Goal: Task Accomplishment & Management: Use online tool/utility

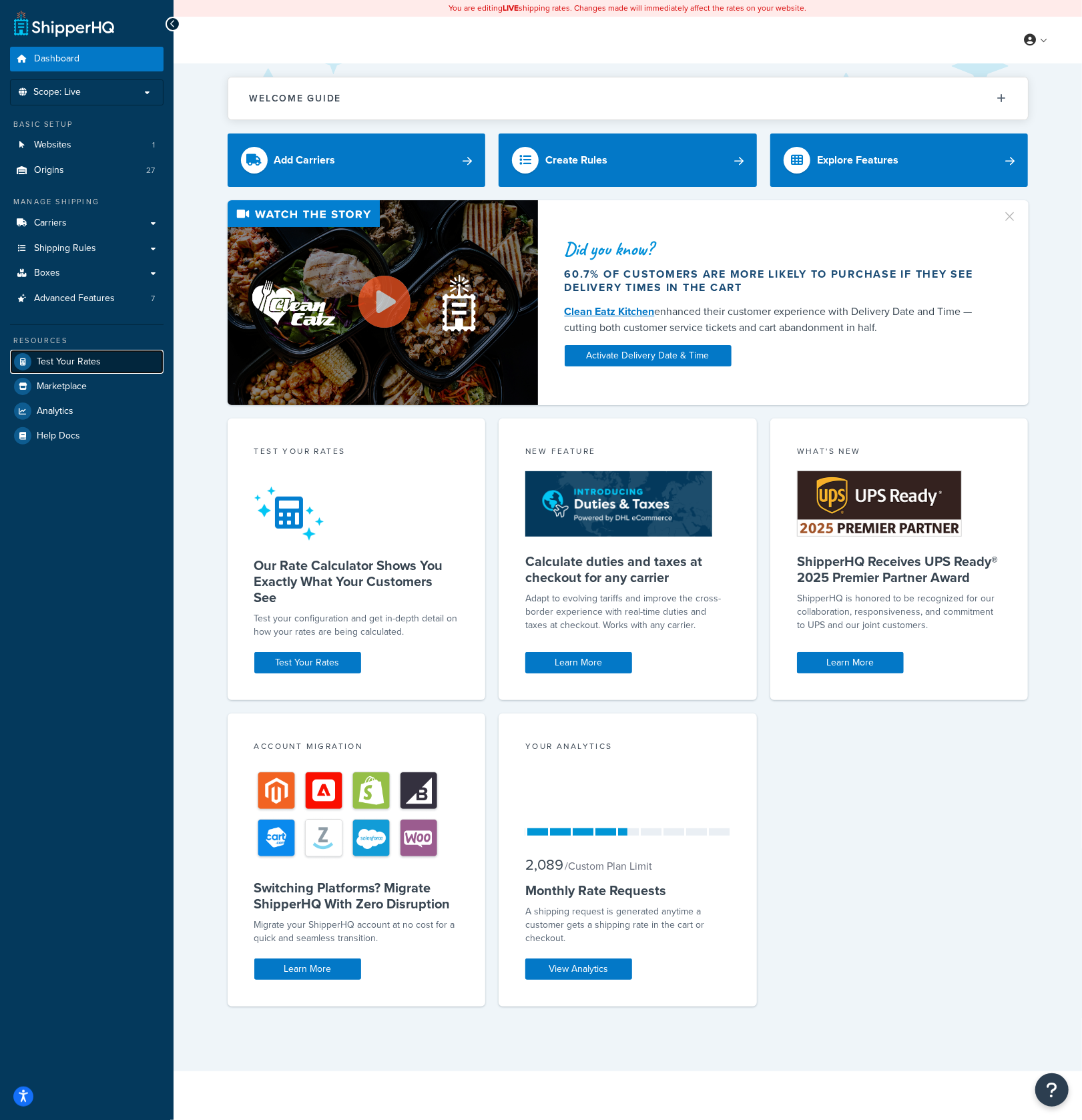
click at [66, 357] on span "Test Your Rates" at bounding box center [68, 362] width 64 height 11
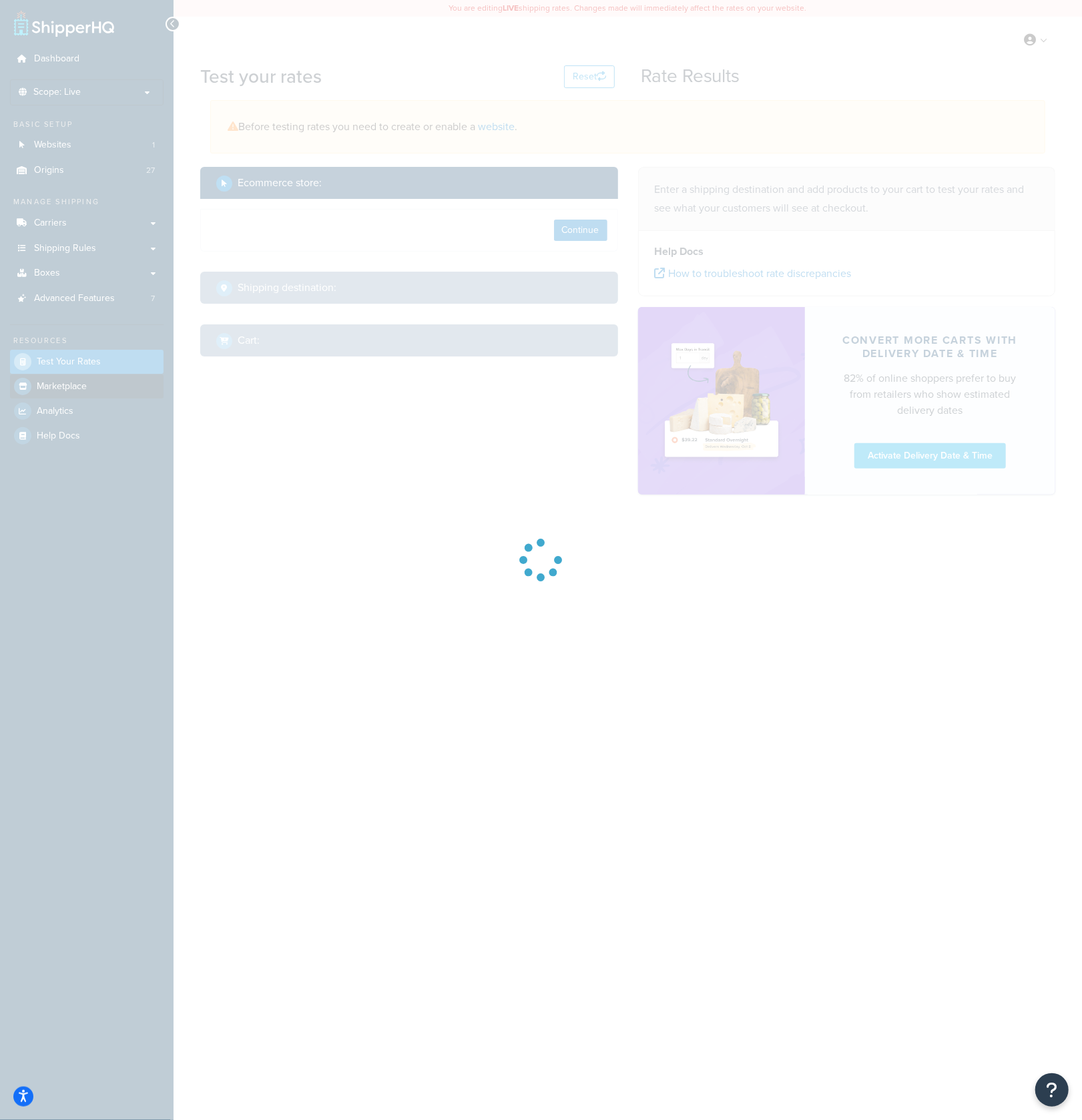
select select "[GEOGRAPHIC_DATA]"
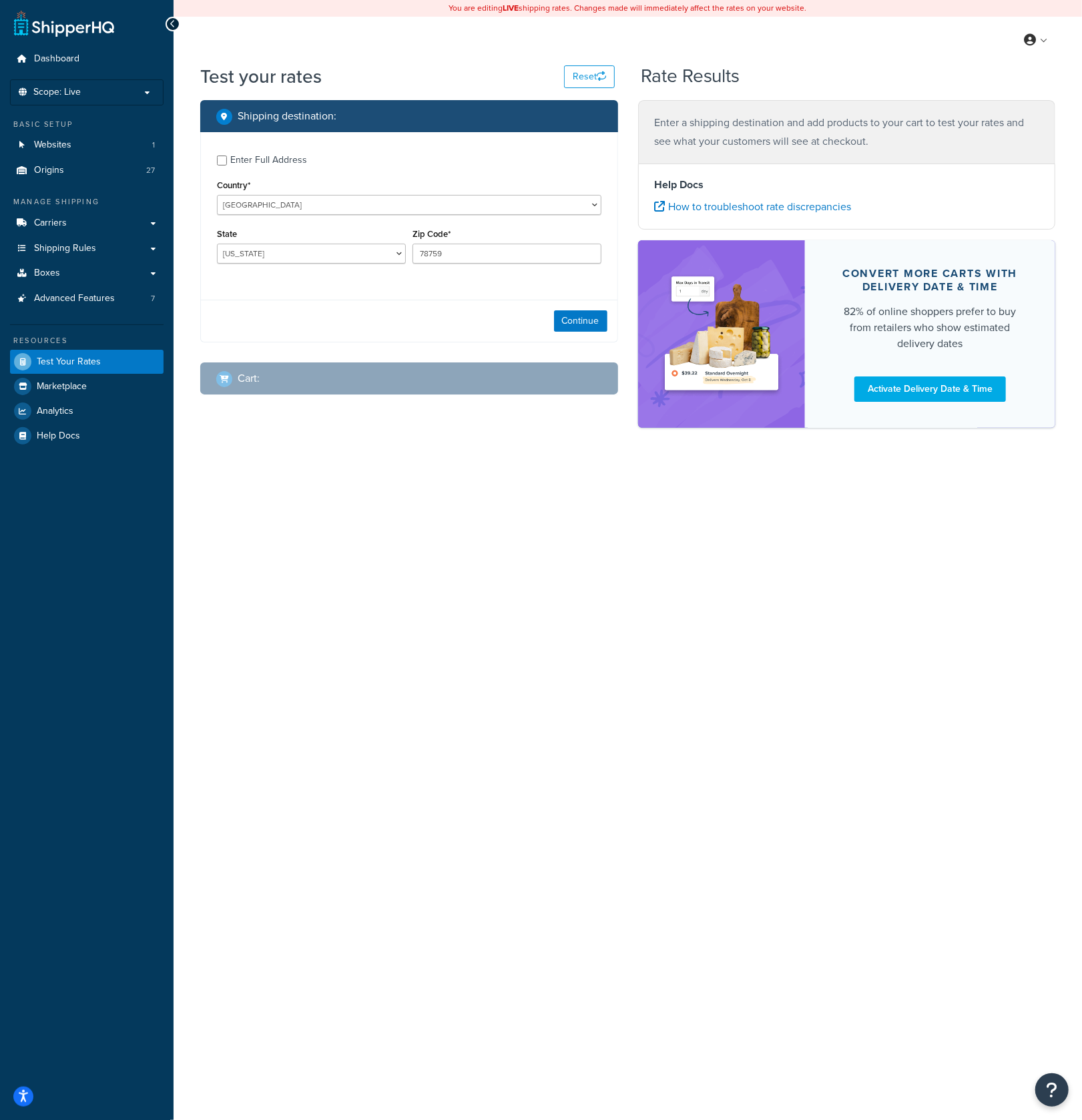
click at [486, 565] on div "You are editing LIVE shipping rates. Changes made will immediately affect the r…" at bounding box center [627, 560] width 909 height 1120
click at [383, 509] on div "You are editing LIVE shipping rates. Changes made will immediately affect the r…" at bounding box center [627, 560] width 909 height 1120
click at [173, 25] on icon at bounding box center [173, 24] width 6 height 9
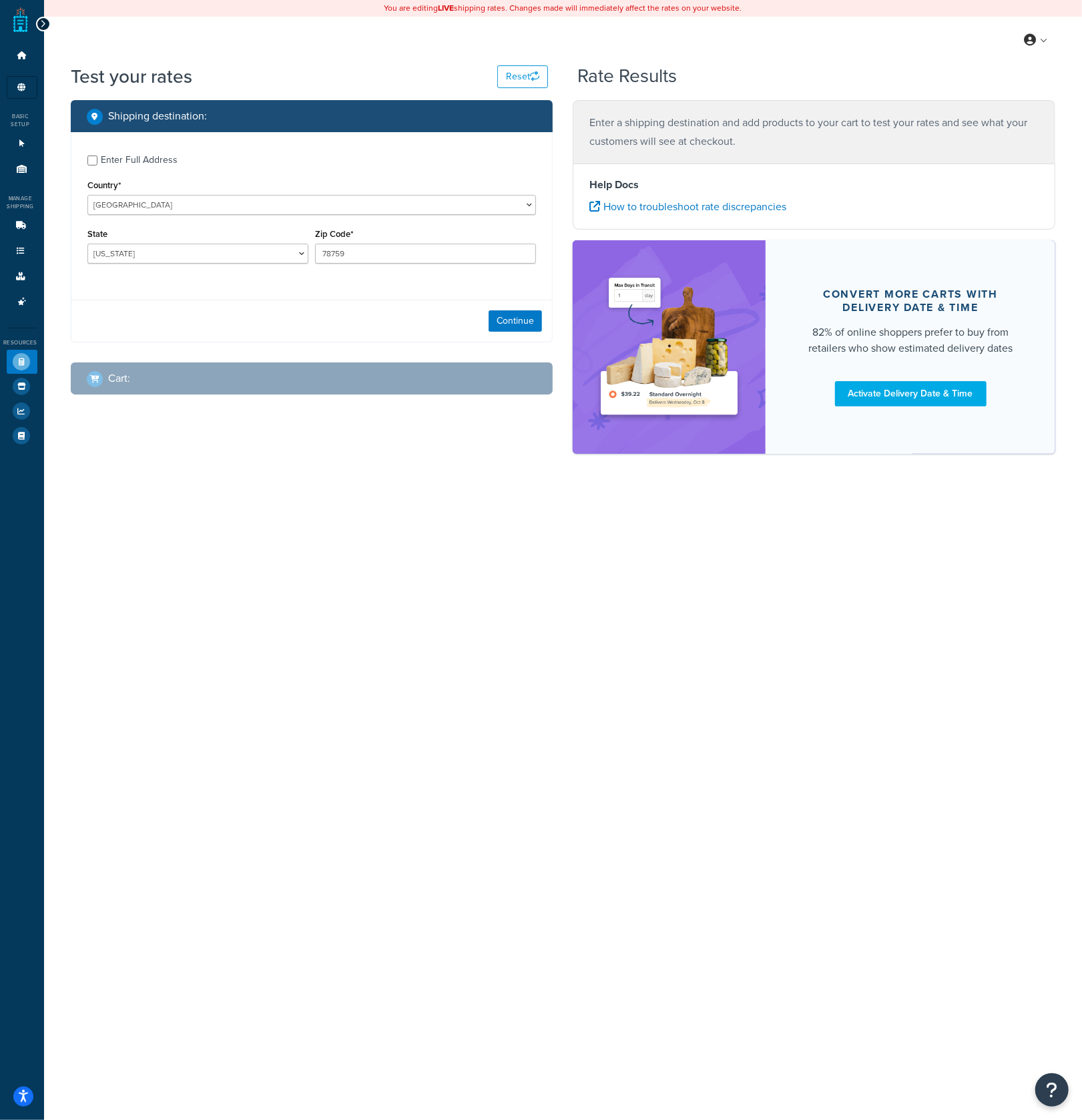
click at [330, 731] on div "You are editing LIVE shipping rates. Changes made will immediately affect the r…" at bounding box center [563, 560] width 1038 height 1120
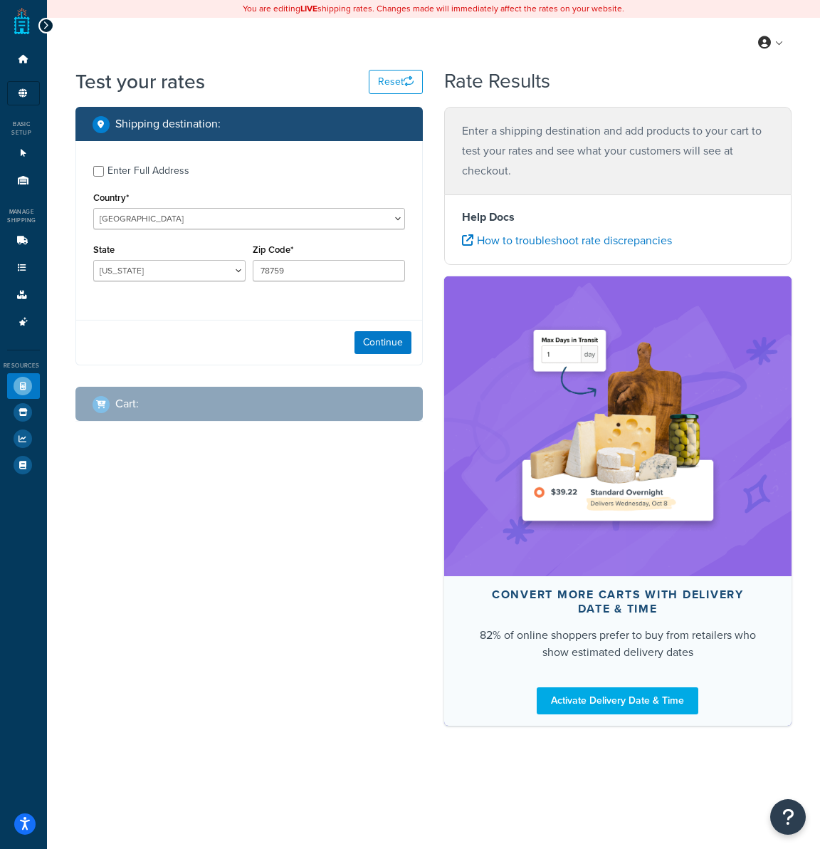
click at [130, 162] on div "Enter Full Address" at bounding box center [149, 171] width 82 height 20
click at [104, 166] on input "Enter Full Address" at bounding box center [98, 171] width 11 height 11
checkbox input "true"
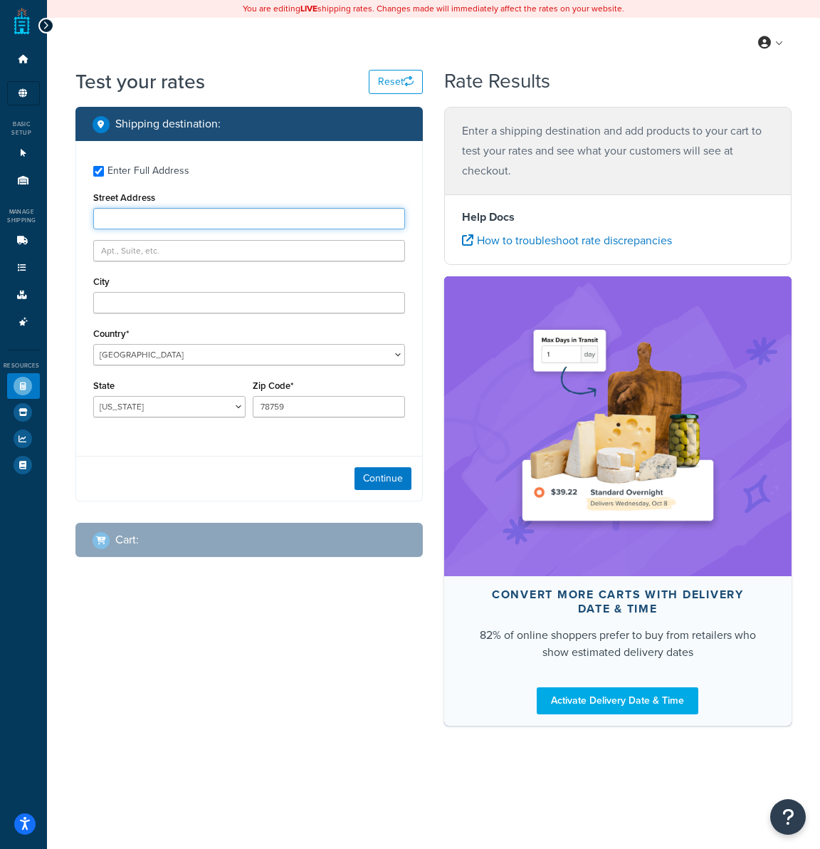
click at [130, 219] on input "Street Address" at bounding box center [249, 218] width 312 height 21
click at [148, 226] on input "Street Address" at bounding box center [249, 218] width 312 height 21
paste input "[GEOGRAPHIC_DATA]"
type input "[GEOGRAPHIC_DATA]"
click at [141, 175] on div "Enter Full Address" at bounding box center [149, 171] width 82 height 20
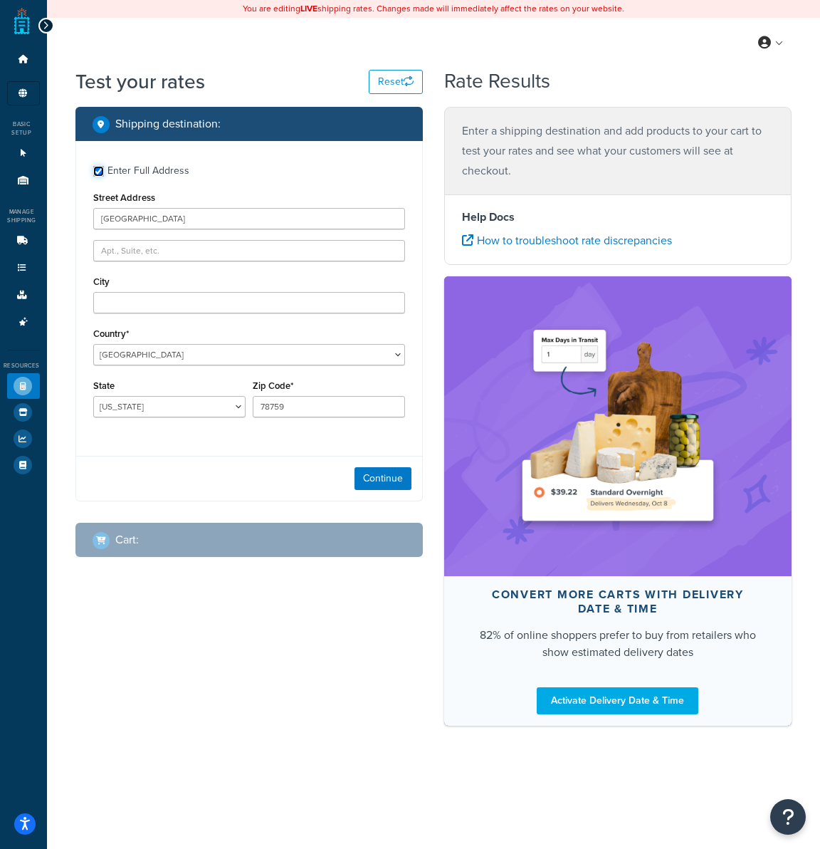
click at [104, 175] on input "Enter Full Address" at bounding box center [98, 171] width 11 height 11
checkbox input "false"
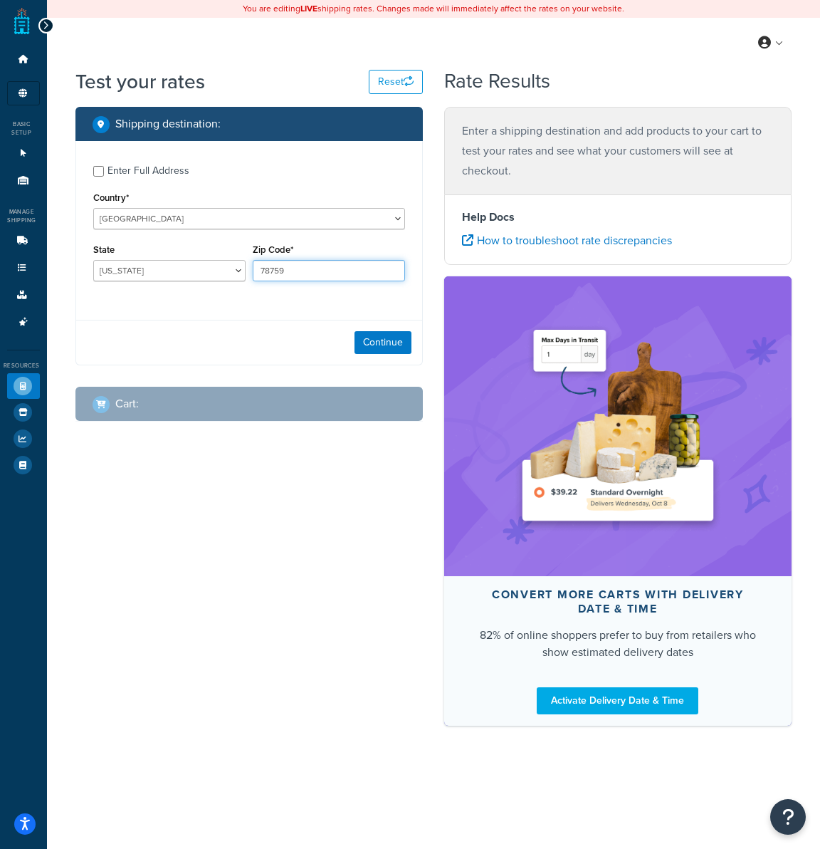
click at [304, 268] on input "78759" at bounding box center [329, 270] width 152 height 21
paste input "62095"
paste input "text"
type input "62095"
click at [93, 260] on select "[US_STATE] [US_STATE] [US_STATE] [US_STATE] [US_STATE] Armed Forces Americas Ar…" at bounding box center [169, 270] width 152 height 21
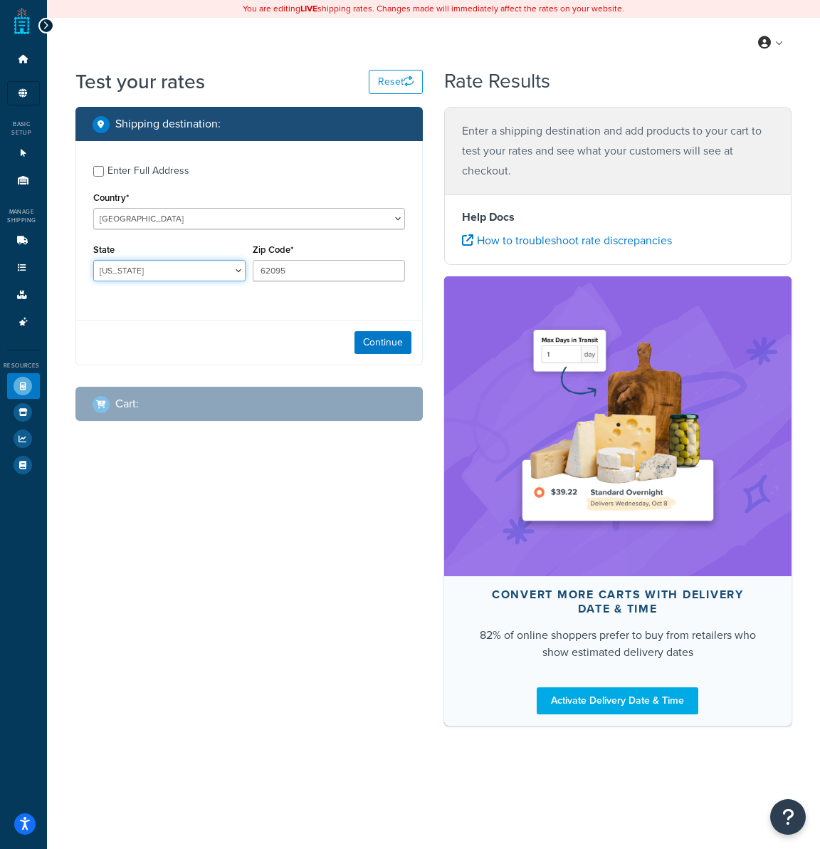
select select "IL"
click option "[US_STATE]" at bounding box center [0, 0] width 0 height 0
click at [217, 369] on div "Shipping destination : Enter Full Address Country* [GEOGRAPHIC_DATA] [GEOGRAPHI…" at bounding box center [249, 275] width 369 height 336
click at [362, 346] on button "Continue" at bounding box center [383, 342] width 57 height 23
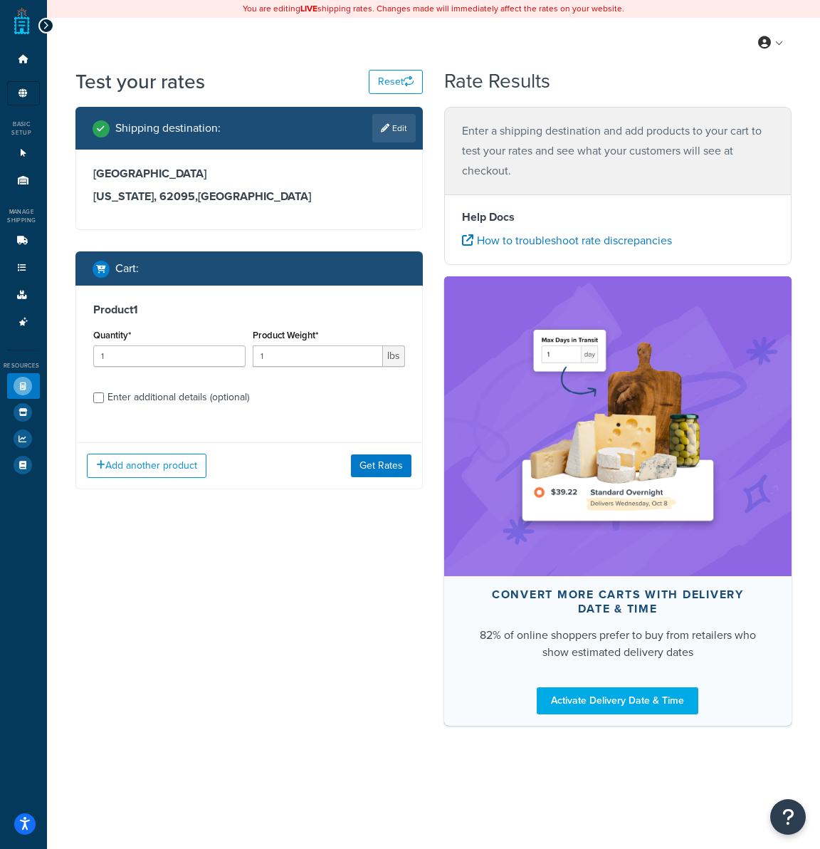
click at [165, 402] on div "Enter additional details (optional)" at bounding box center [179, 397] width 142 height 20
click at [104, 402] on input "Enter additional details (optional)" at bounding box center [98, 397] width 11 height 11
checkbox input "true"
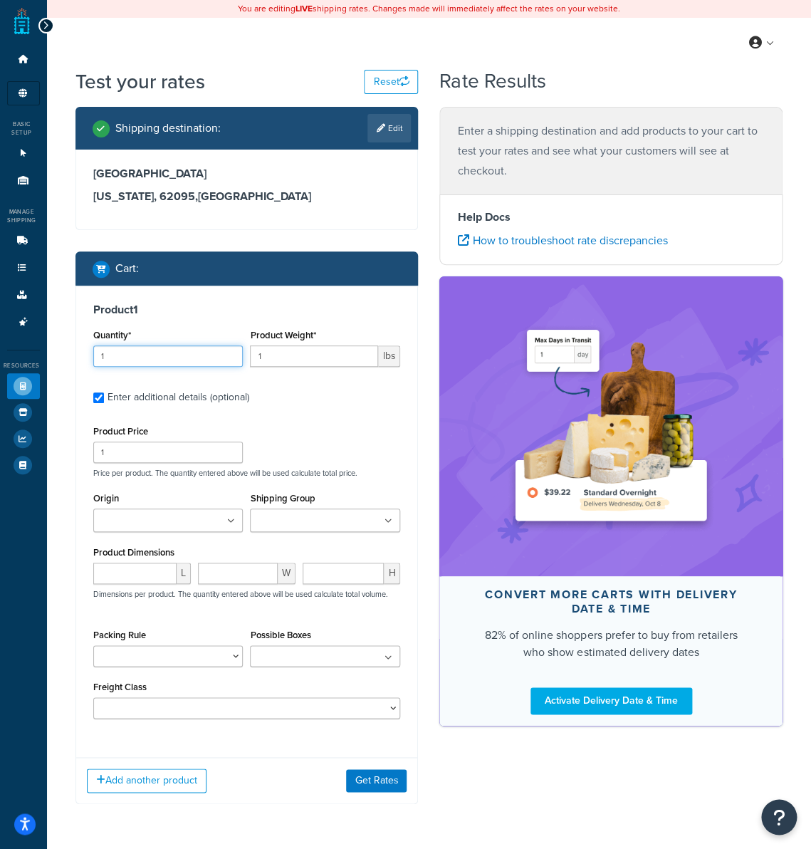
click at [162, 354] on input "1" at bounding box center [168, 355] width 150 height 21
type input "40"
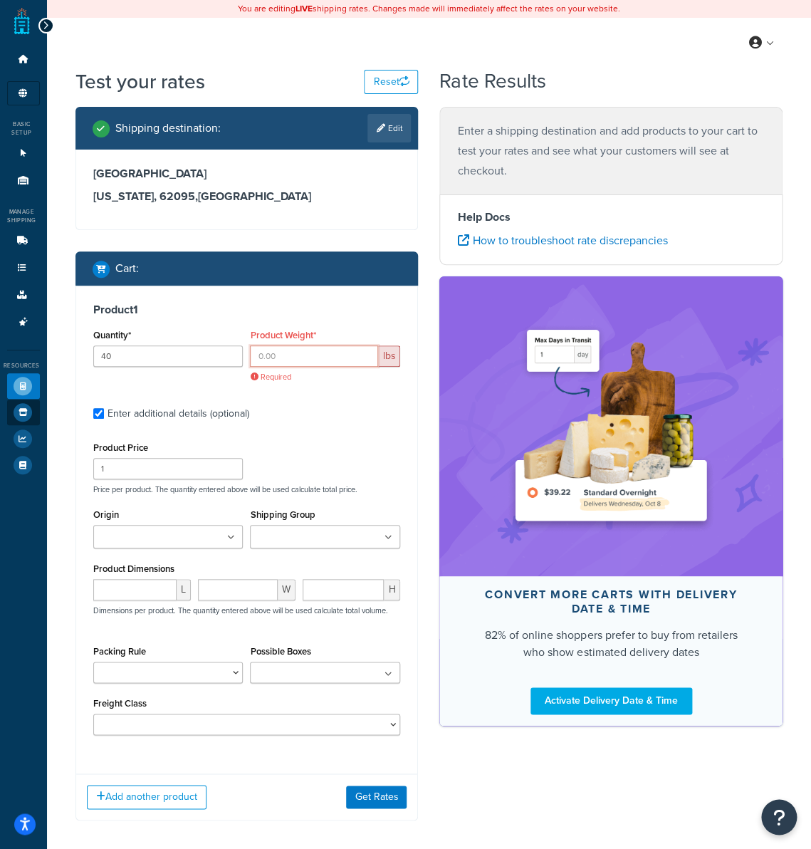
click at [315, 356] on input "Product Weight*" at bounding box center [314, 355] width 128 height 21
click at [270, 362] on input "Product Weight*" at bounding box center [314, 355] width 128 height 21
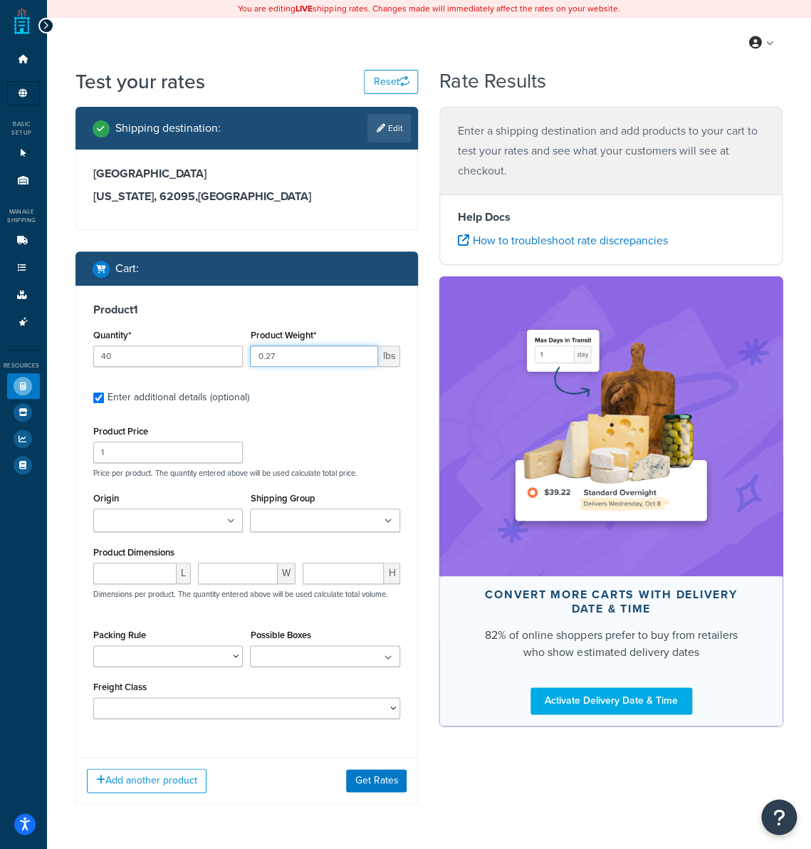
type input "0.27"
click at [135, 520] on input "Origin" at bounding box center [161, 521] width 126 height 16
type input "41"
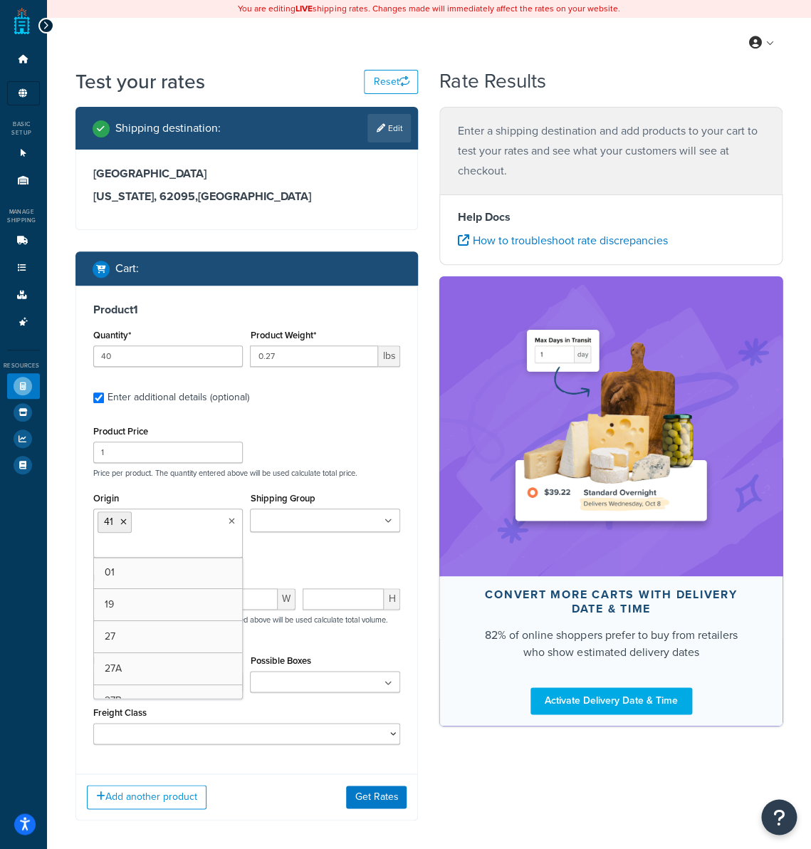
click at [317, 558] on div "Origin 41 01 19 27 27A 27B 27C 27D 27E 27F 28 28A 28B 28C 28D 28E 28F 28G 28H 2…" at bounding box center [247, 528] width 315 height 80
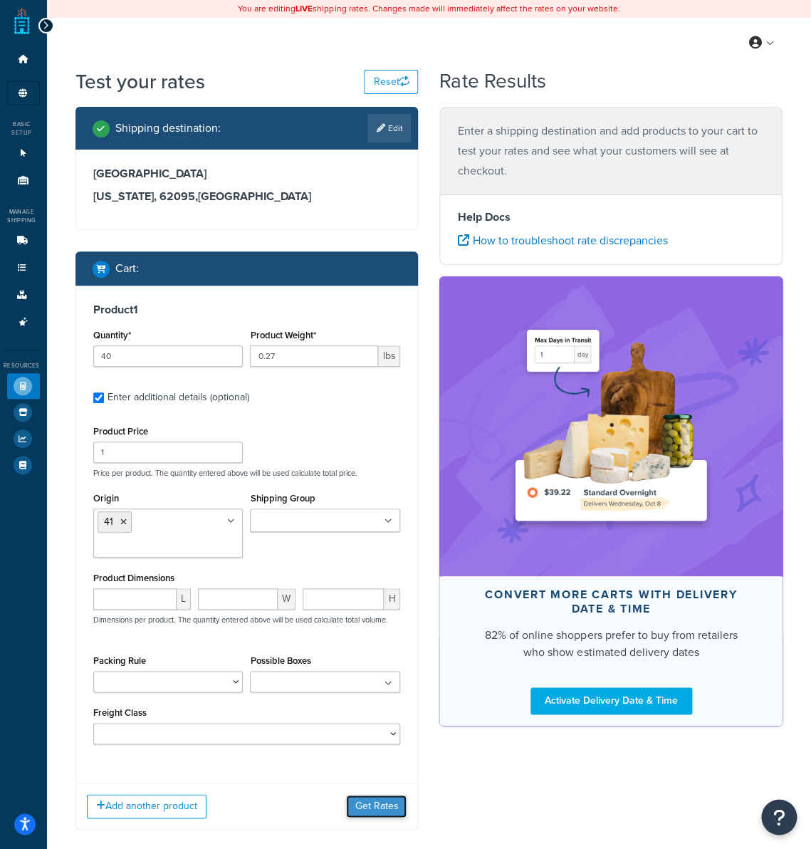
click at [372, 799] on button "Get Rates" at bounding box center [376, 806] width 61 height 23
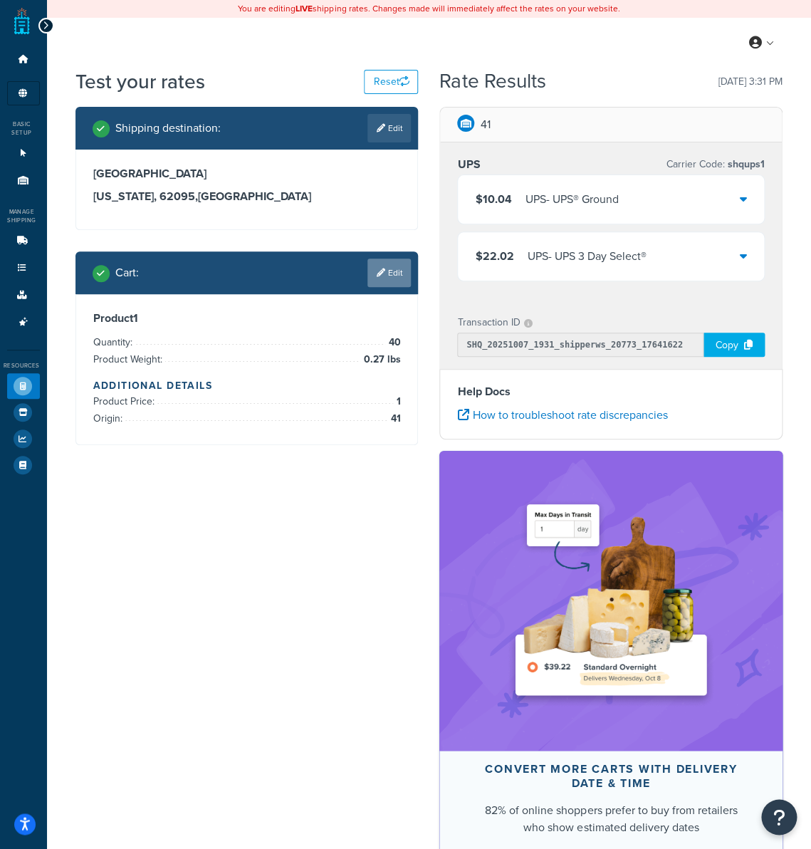
click at [382, 279] on link "Edit" at bounding box center [388, 272] width 43 height 28
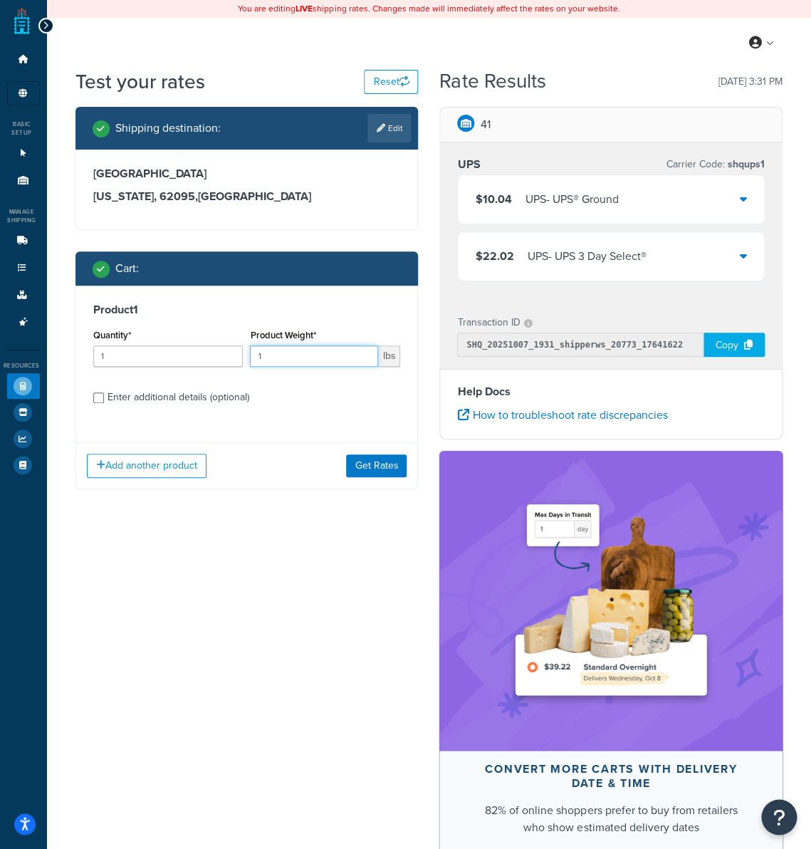
click at [305, 360] on input "1" at bounding box center [314, 355] width 128 height 21
click at [229, 400] on div "Enter additional details (optional)" at bounding box center [179, 397] width 142 height 20
click at [104, 400] on input "Enter additional details (optional)" at bounding box center [98, 397] width 11 height 11
checkbox input "true"
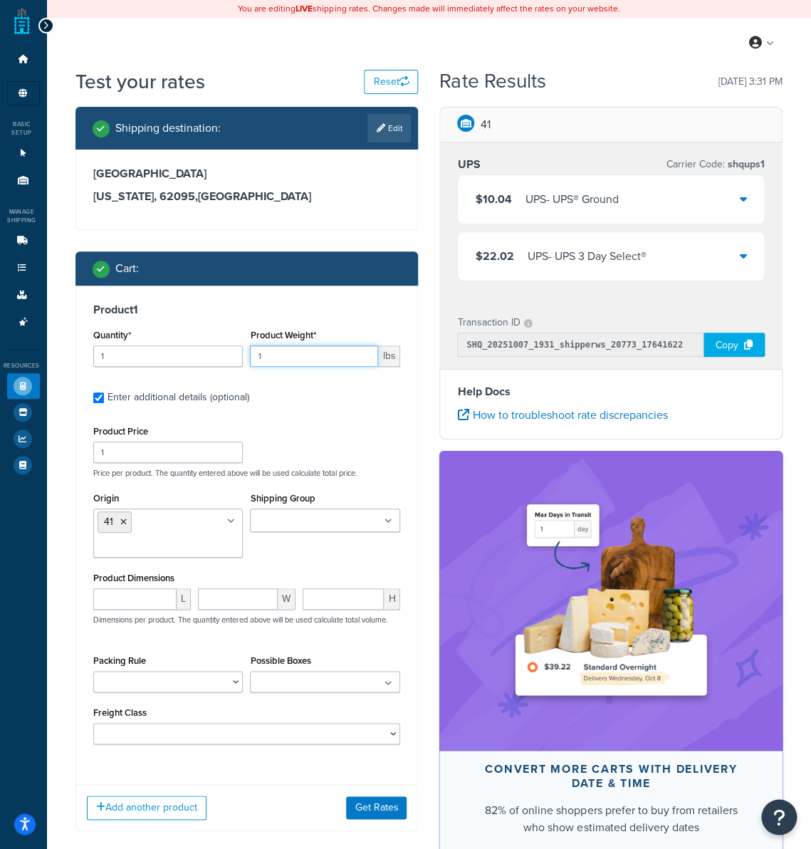
click at [293, 356] on input "1" at bounding box center [314, 355] width 128 height 21
type input "0.27"
click at [125, 350] on input "1" at bounding box center [168, 355] width 150 height 21
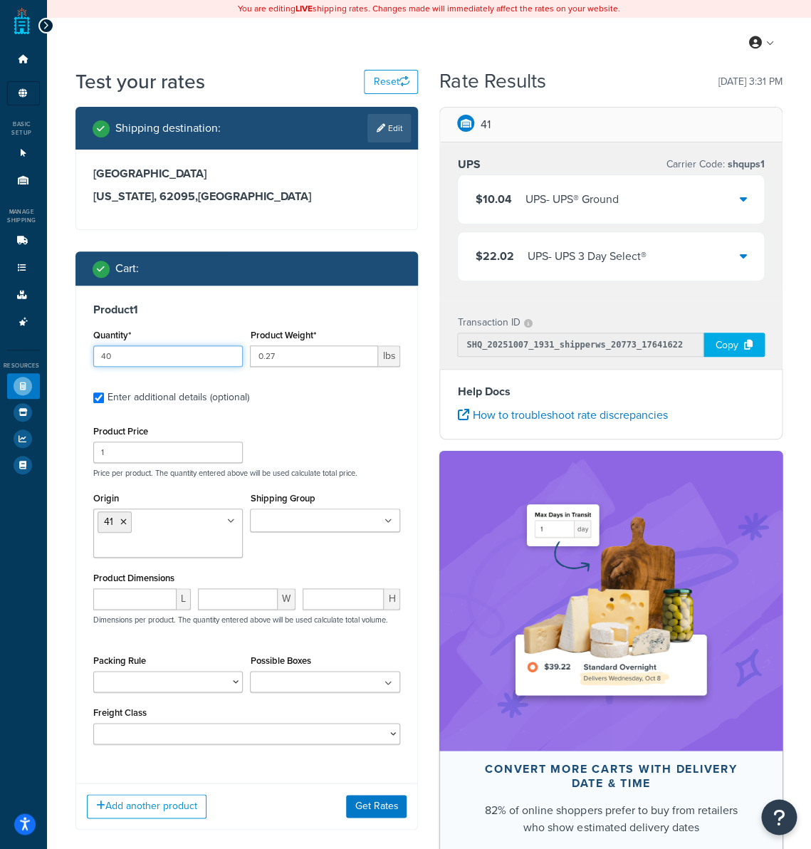
type input "40"
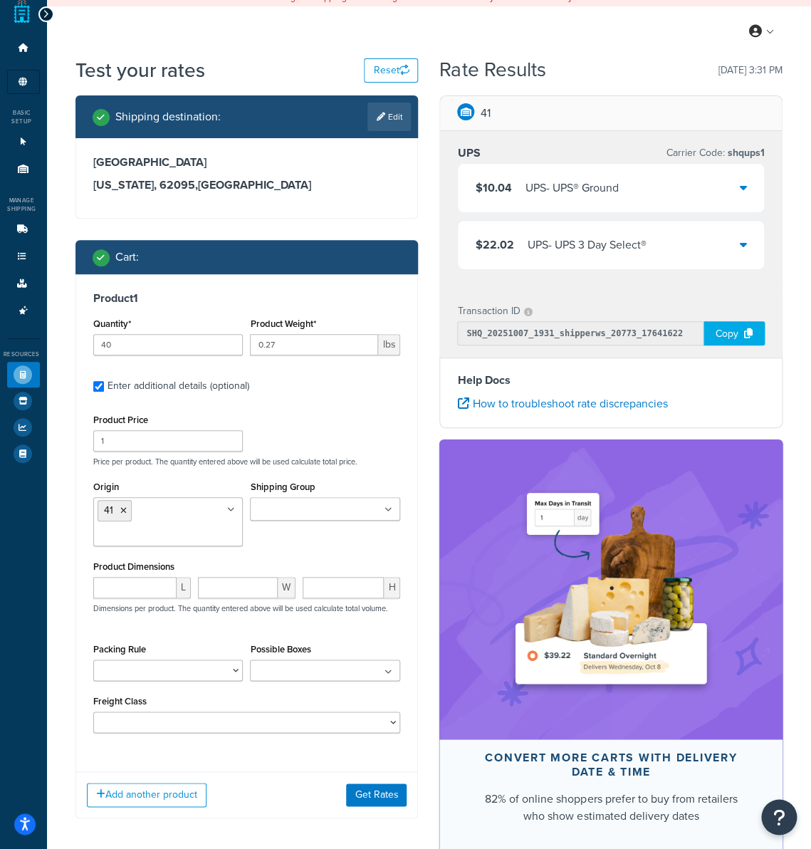
click at [142, 683] on div "Packing Rule no_pack" at bounding box center [168, 665] width 157 height 52
select select "51523"
click option "no_pack" at bounding box center [0, 0] width 0 height 0
click at [380, 785] on button "Get Rates" at bounding box center [376, 794] width 61 height 23
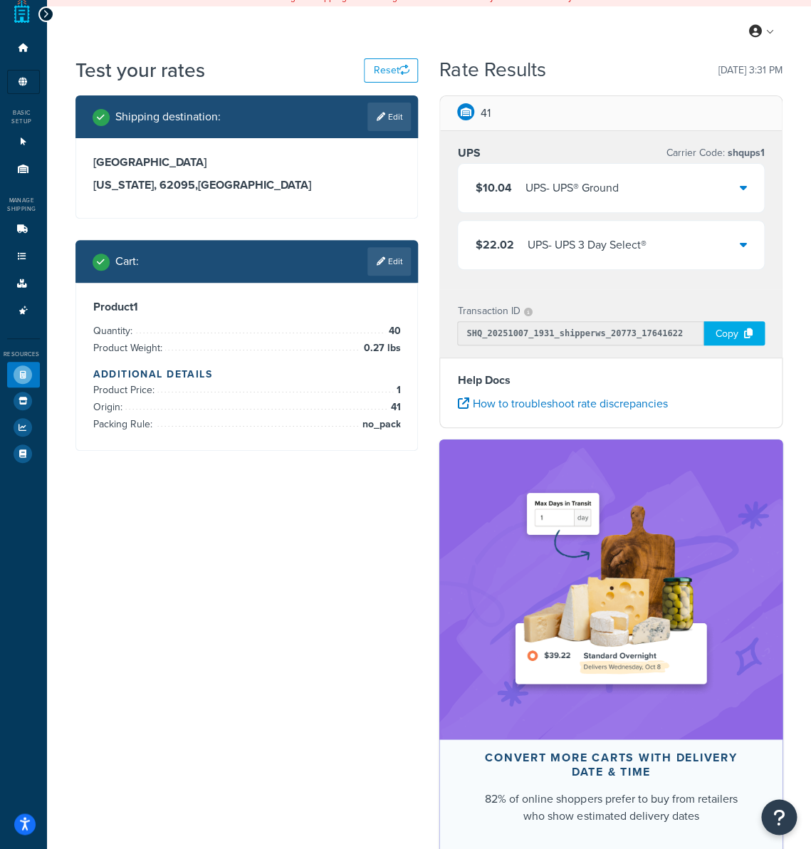
scroll to position [0, 0]
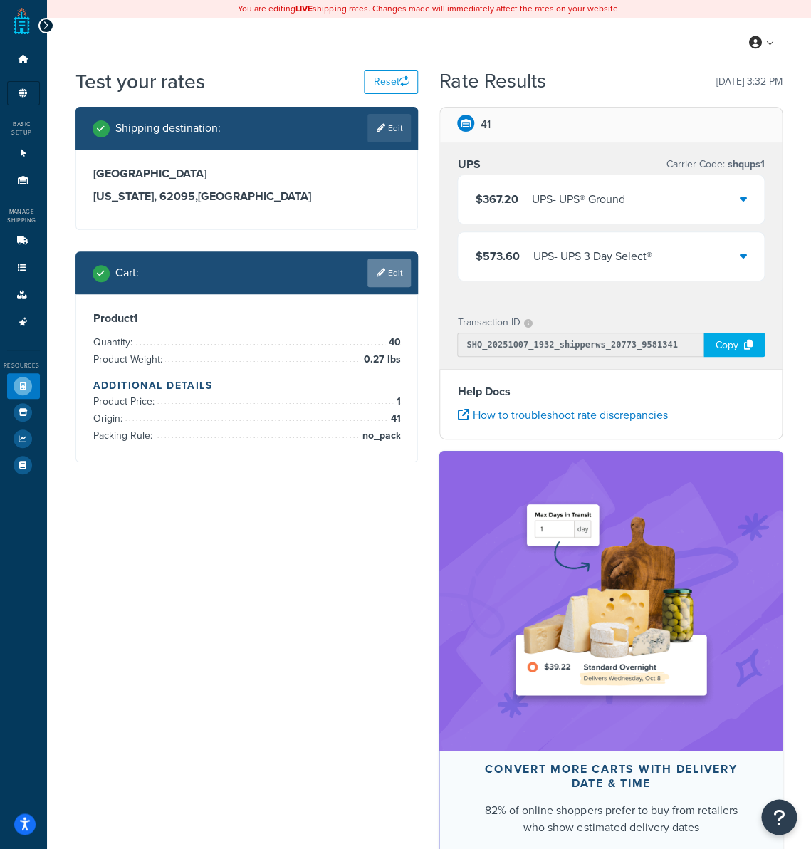
click at [391, 273] on link "Edit" at bounding box center [388, 272] width 43 height 28
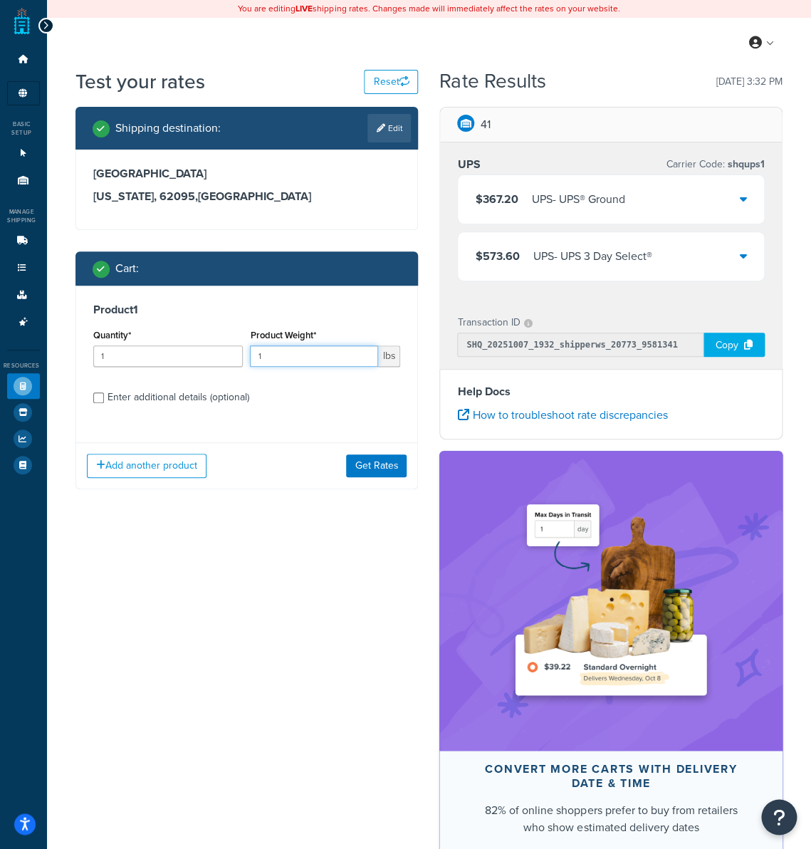
click at [318, 361] on input "1" at bounding box center [314, 355] width 128 height 21
click at [315, 360] on input "1" at bounding box center [314, 355] width 128 height 21
type input "0.27"
click at [238, 398] on div "Enter additional details (optional)" at bounding box center [179, 397] width 142 height 20
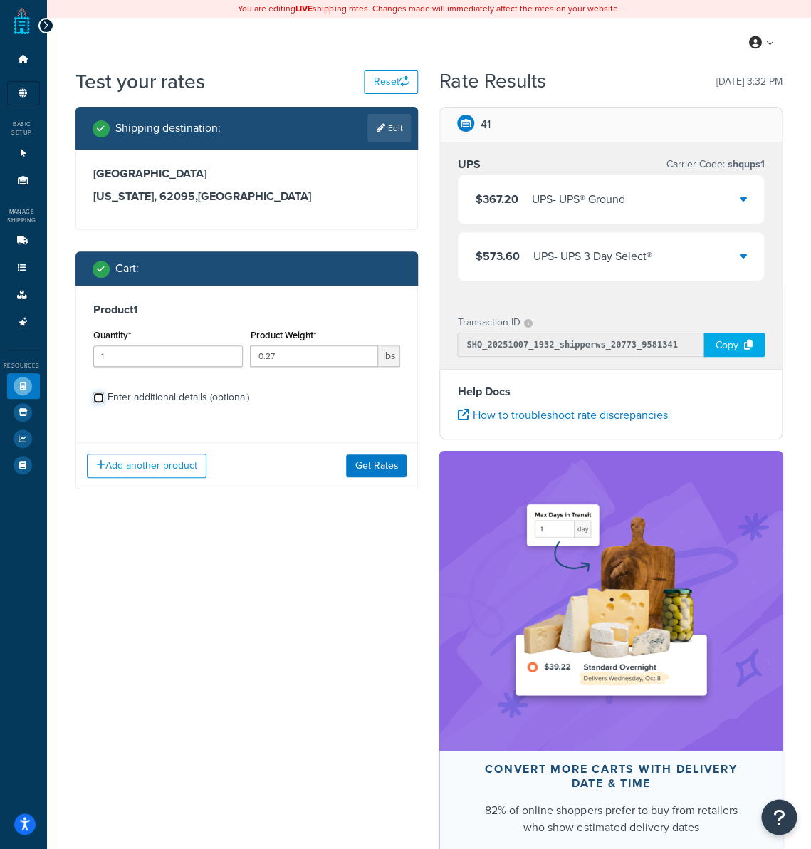
click at [104, 398] on input "Enter additional details (optional)" at bounding box center [98, 397] width 11 height 11
checkbox input "true"
select select "51523"
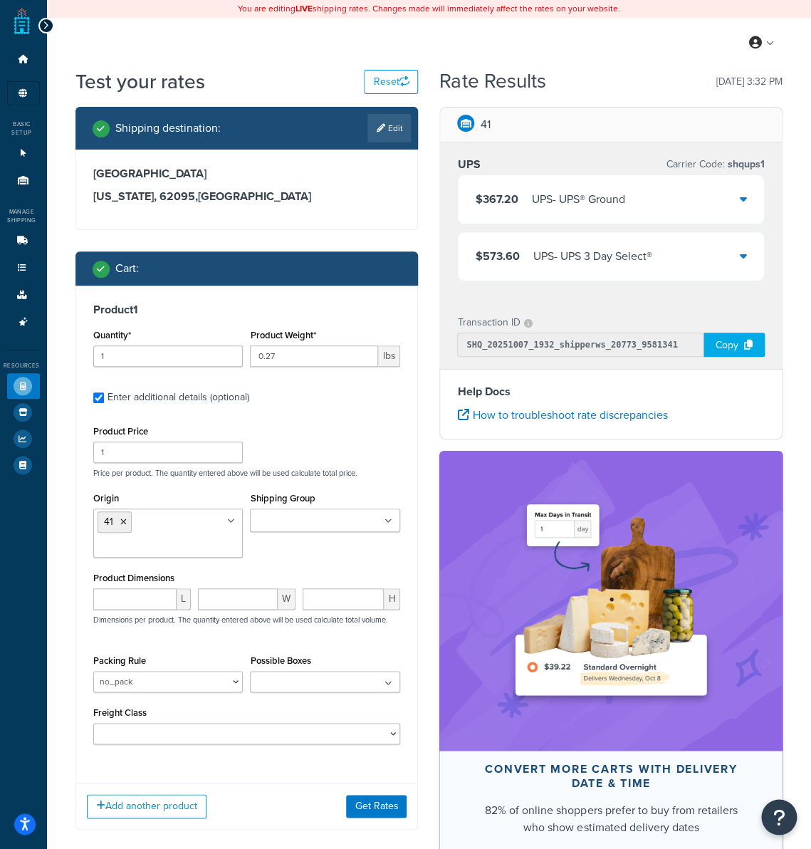
click at [295, 681] on ul at bounding box center [325, 681] width 150 height 21
click at [93, 723] on select "50 55 60 65 70 77.5 85 92.5 100 110 125 150 175 200 250 300 400 500" at bounding box center [247, 733] width 308 height 21
select select "85"
click option "85" at bounding box center [0, 0] width 0 height 0
click at [358, 810] on button "Get Rates" at bounding box center [376, 806] width 61 height 23
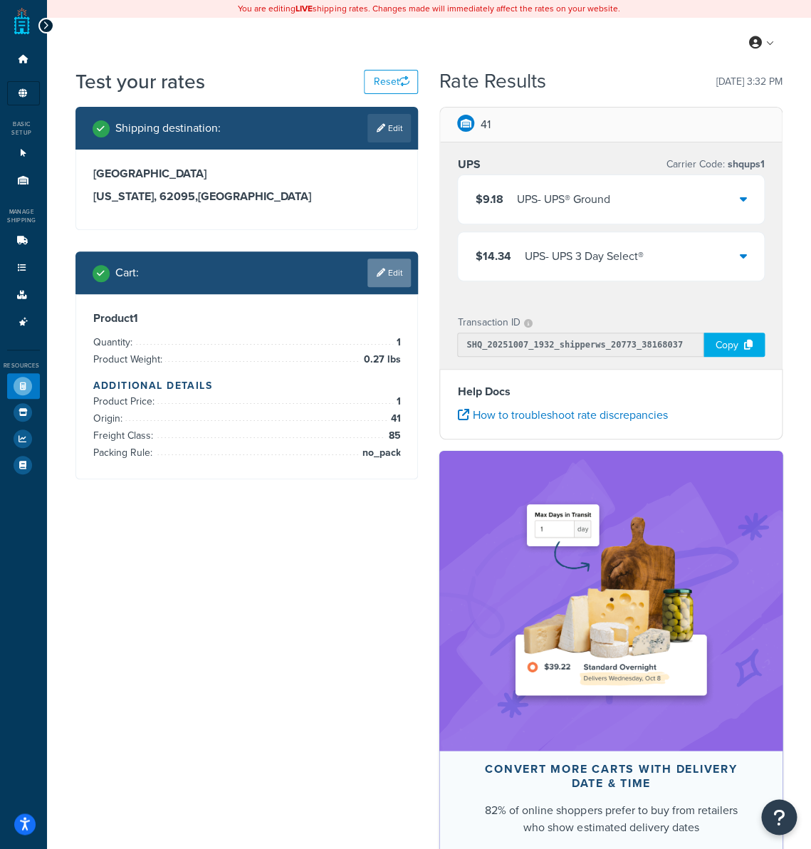
click at [384, 282] on link "Edit" at bounding box center [388, 272] width 43 height 28
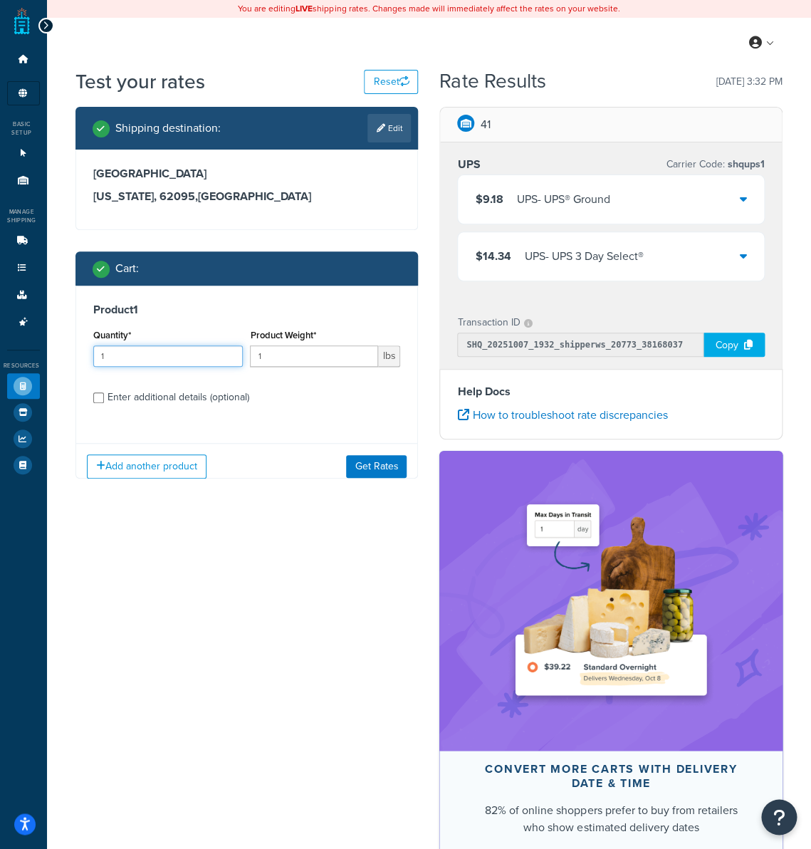
click at [163, 357] on input "1" at bounding box center [168, 355] width 150 height 21
type input "40"
type input "0.27"
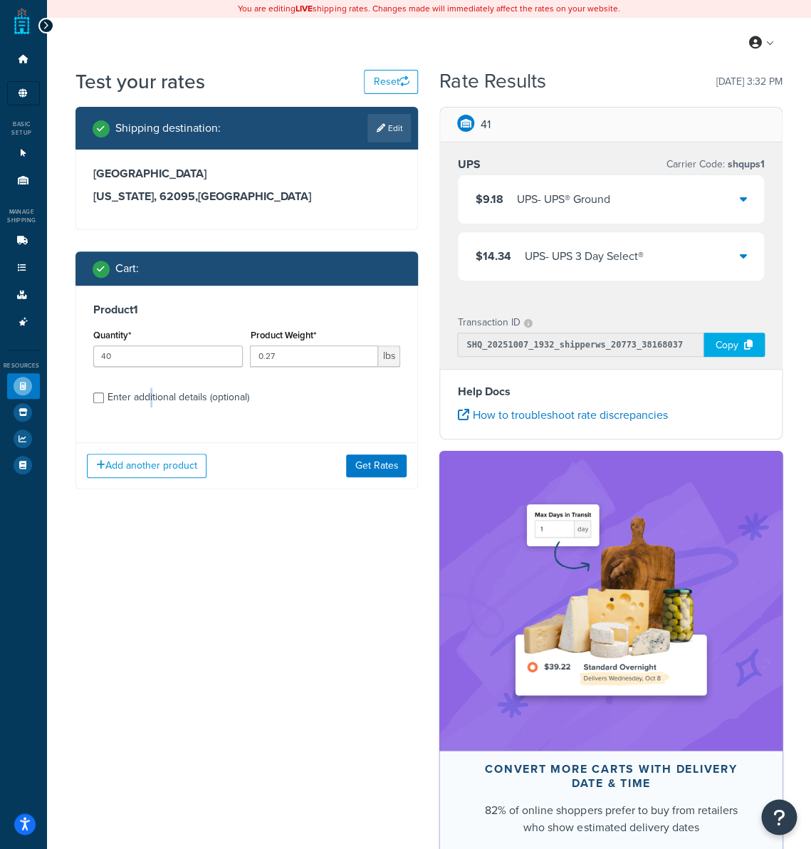
click at [150, 398] on div "Enter additional details (optional)" at bounding box center [179, 397] width 142 height 20
click at [104, 398] on input "Enter additional details (optional)" at bounding box center [98, 397] width 11 height 11
checkbox input "true"
select select "51523"
select select "85"
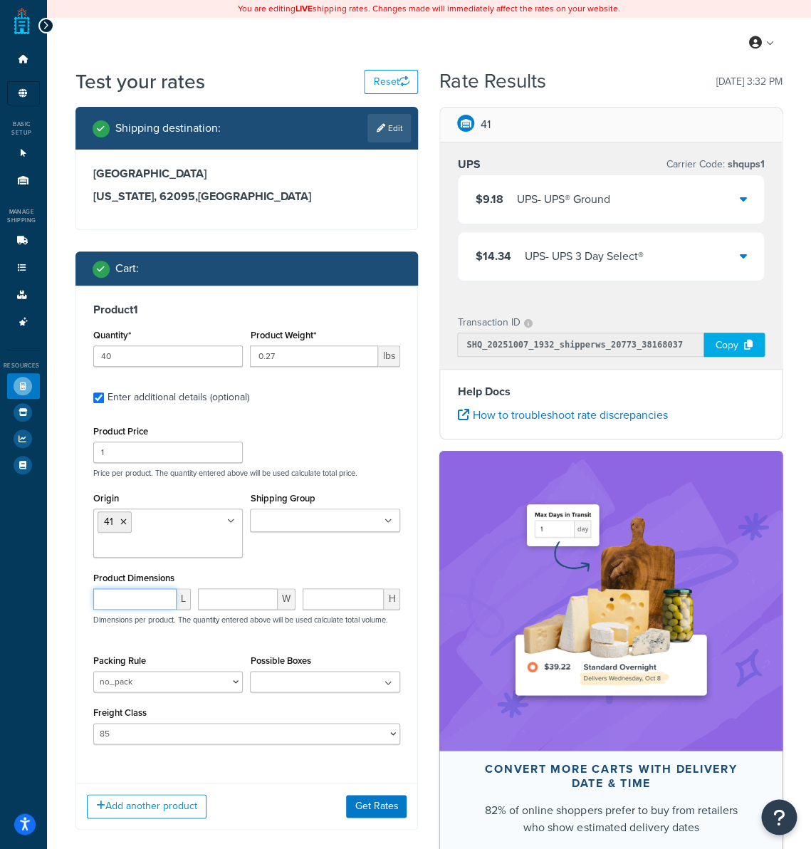
click at [125, 600] on input "number" at bounding box center [134, 598] width 83 height 21
type input "8"
click at [223, 602] on input "number" at bounding box center [238, 598] width 80 height 21
type input "13"
click at [318, 602] on input "number" at bounding box center [343, 598] width 81 height 21
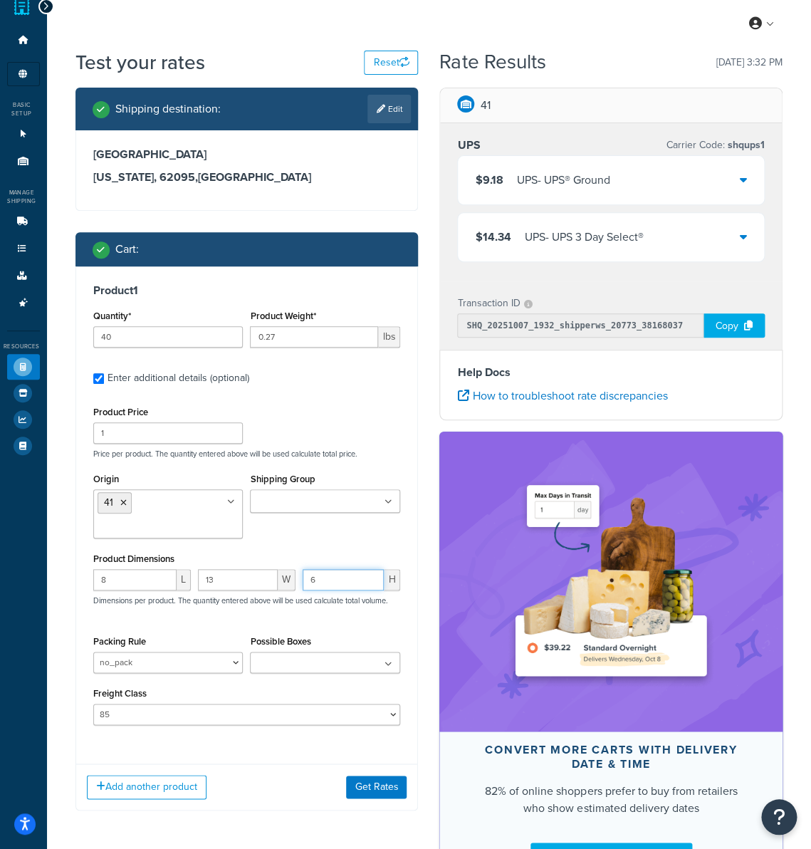
scroll to position [23, 0]
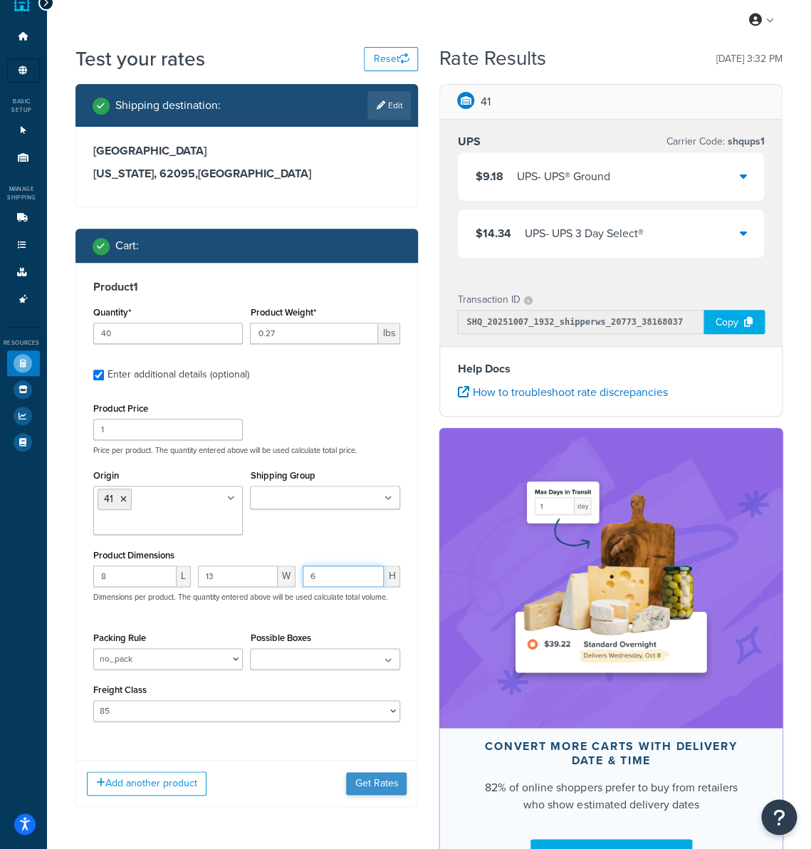
type input "6"
click at [382, 775] on button "Get Rates" at bounding box center [376, 783] width 61 height 23
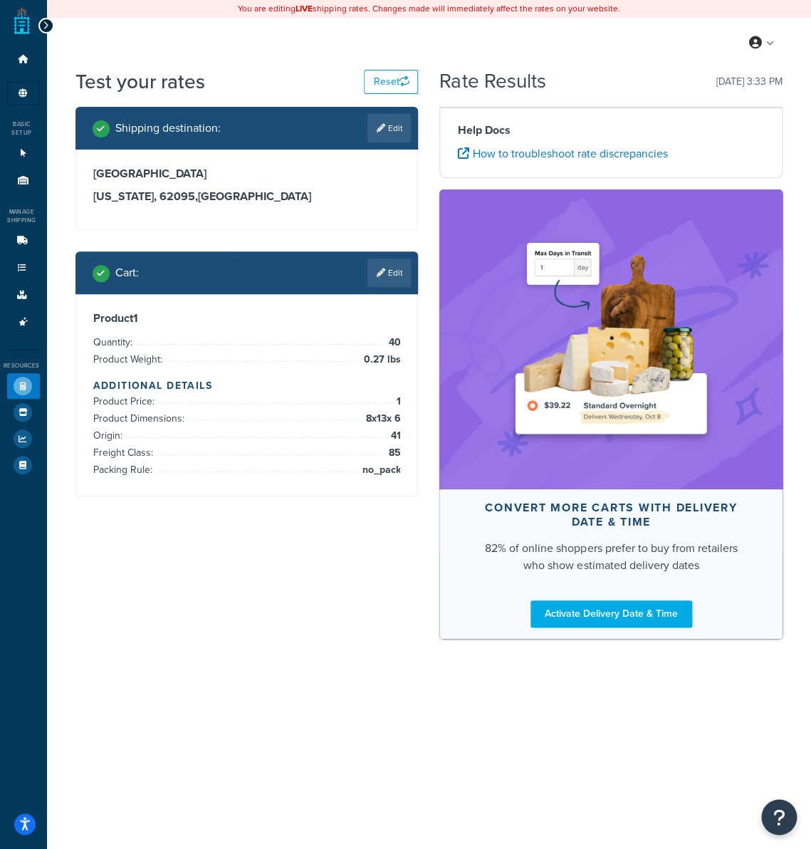
scroll to position [0, 0]
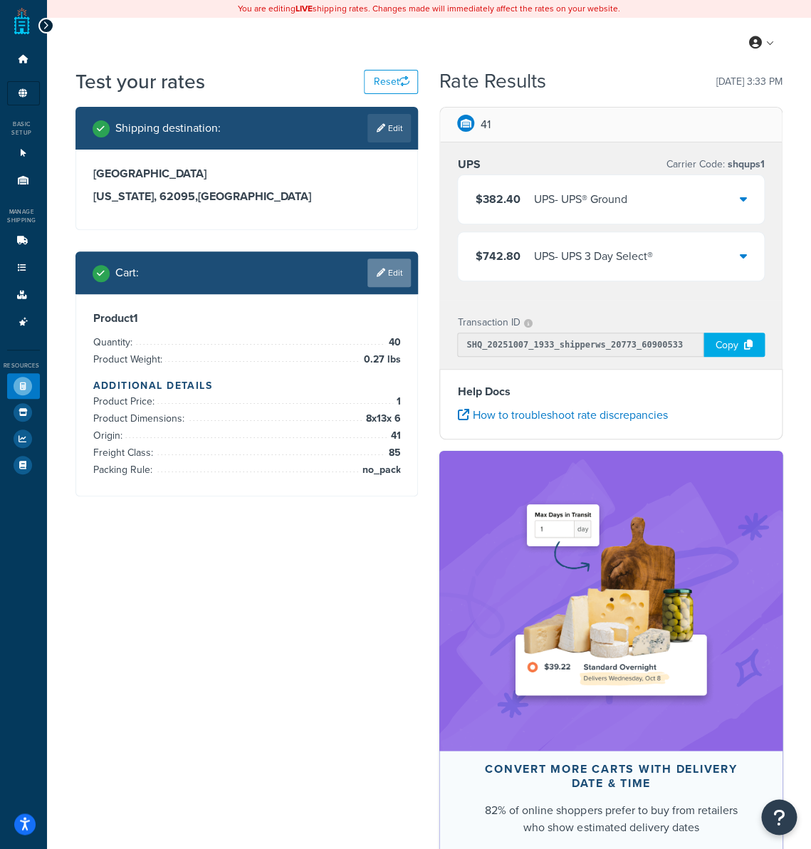
click at [377, 273] on icon at bounding box center [380, 272] width 9 height 9
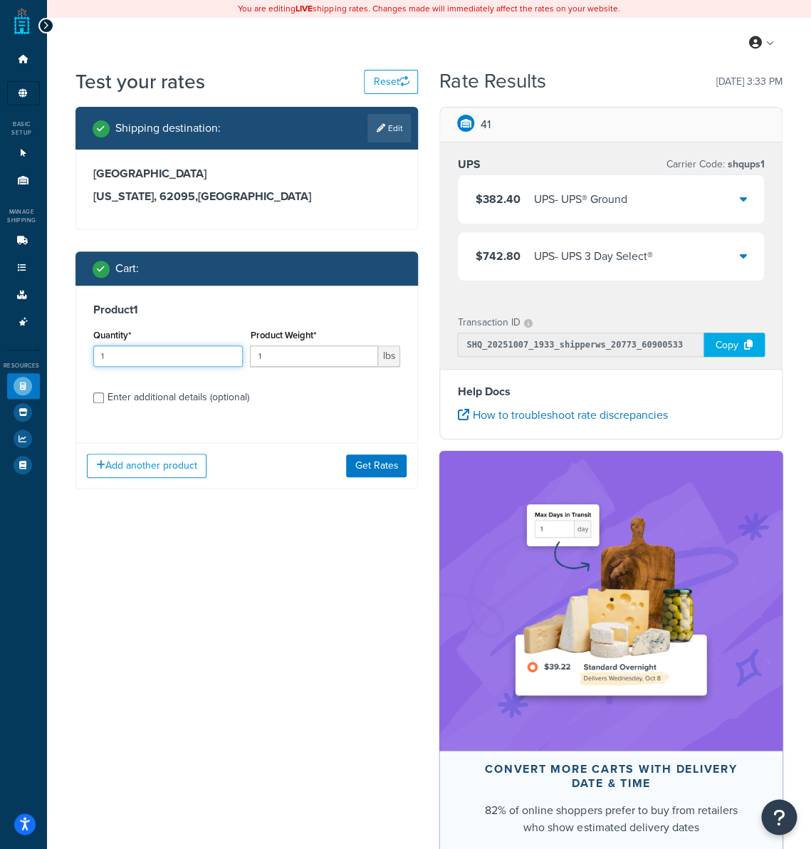
click at [193, 360] on input "1" at bounding box center [168, 355] width 150 height 21
type input "40"
click at [308, 362] on input "1" at bounding box center [314, 355] width 128 height 21
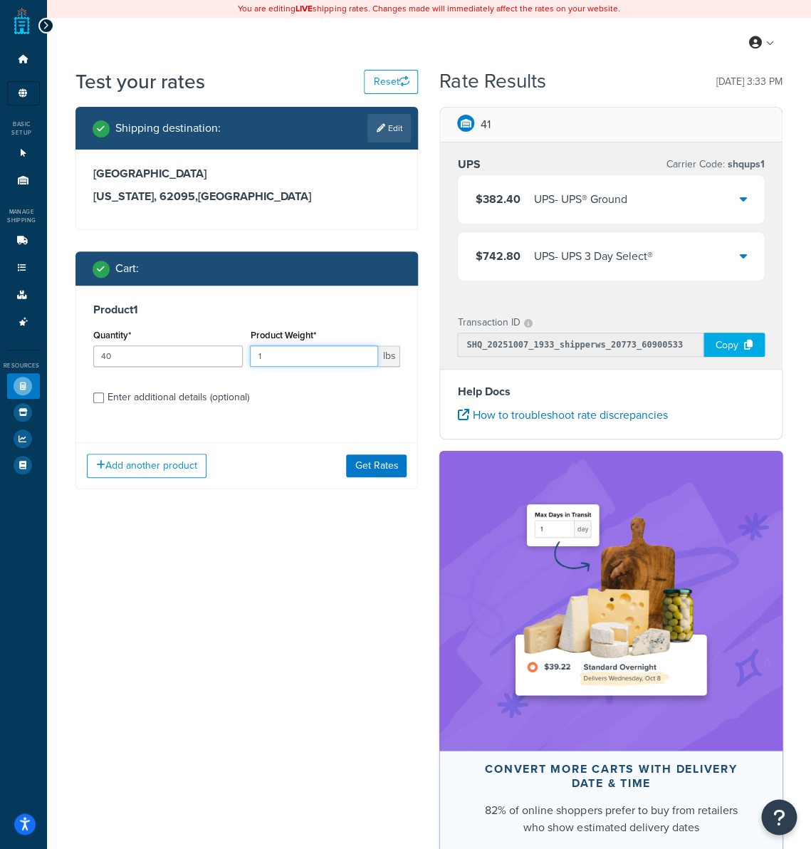
click at [308, 362] on input "1" at bounding box center [314, 355] width 128 height 21
type input "0.27"
click at [152, 460] on button "Add another product" at bounding box center [147, 466] width 120 height 24
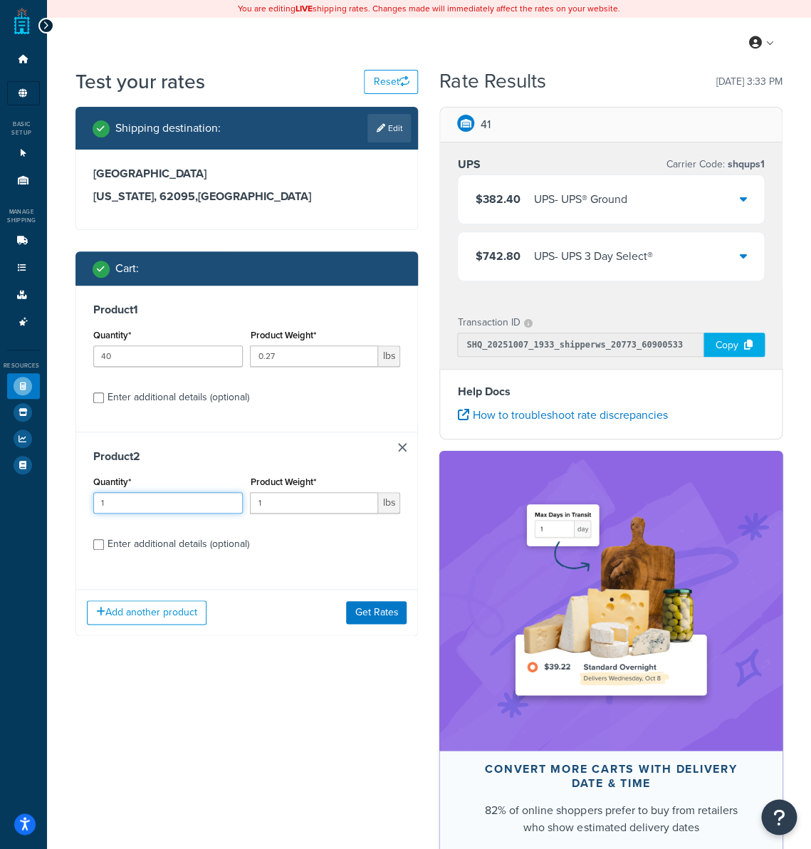
click at [145, 502] on input "1" at bounding box center [168, 502] width 150 height 21
type input "6.75"
click at [297, 504] on input "1" at bounding box center [314, 502] width 128 height 21
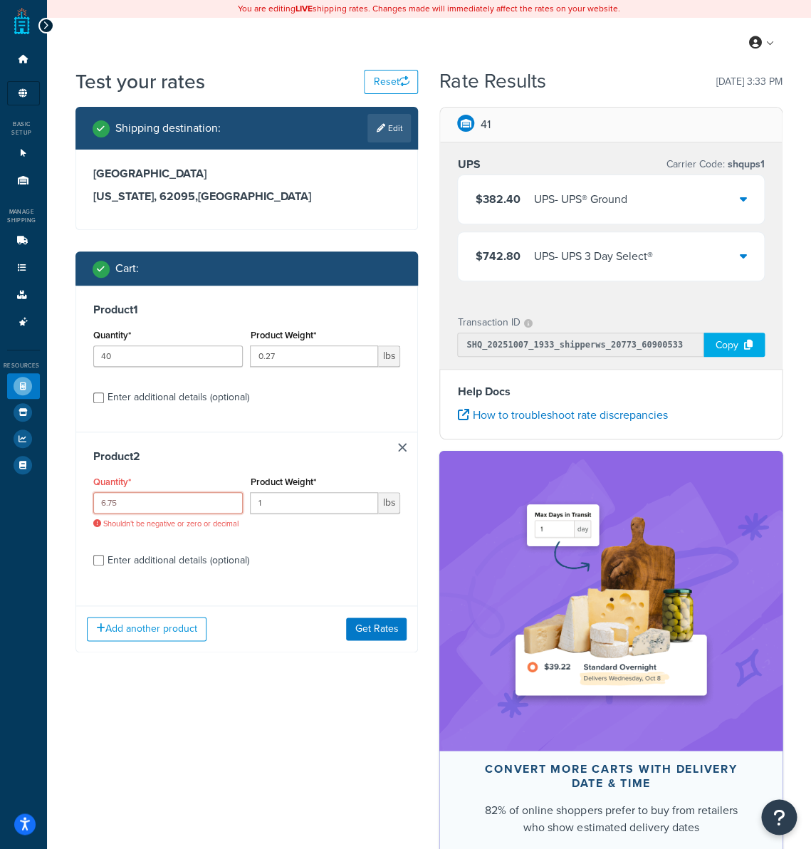
click at [156, 496] on input "6.75" at bounding box center [168, 502] width 150 height 21
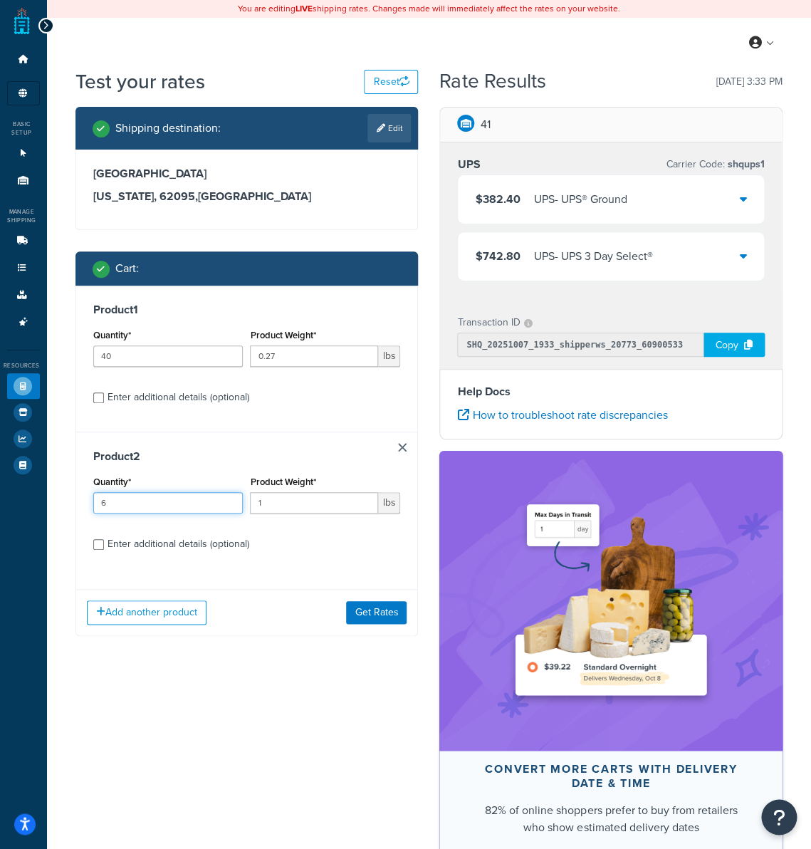
type input "6"
click at [316, 506] on input "1" at bounding box center [314, 502] width 128 height 21
paste input "6.75"
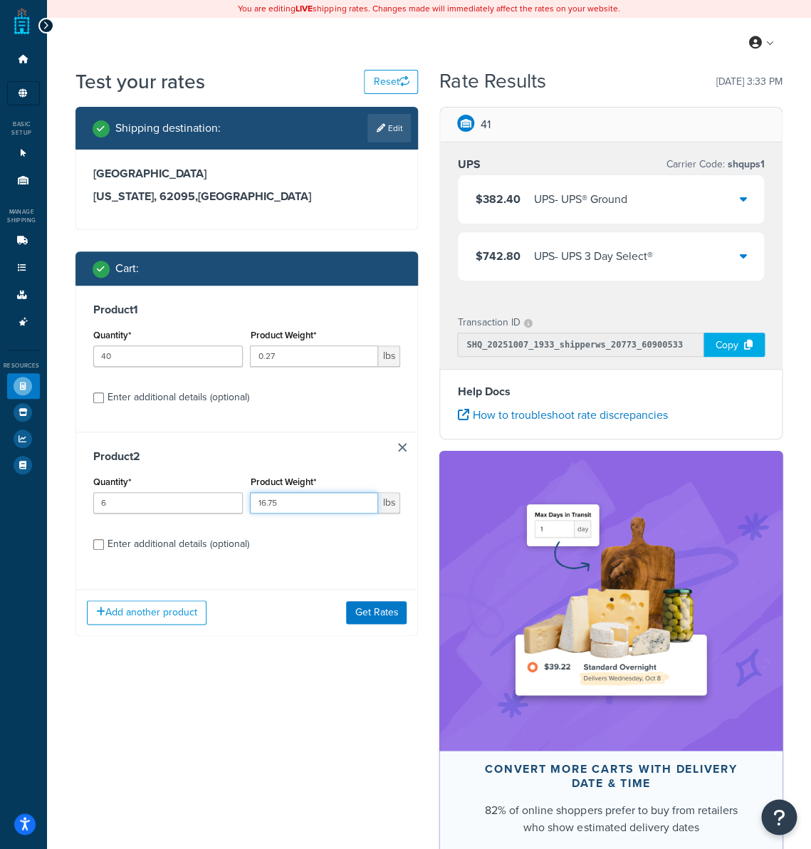
click at [292, 511] on input "16.75" at bounding box center [314, 502] width 128 height 21
type input "6.75"
click at [168, 617] on button "Add another product" at bounding box center [147, 612] width 120 height 24
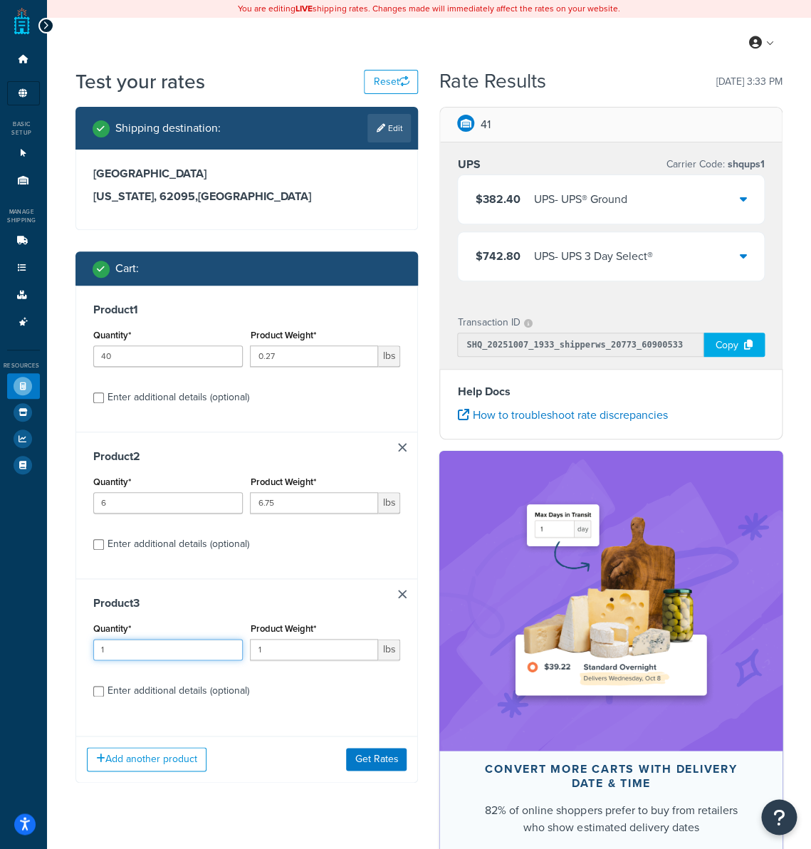
click at [138, 650] on input "1" at bounding box center [168, 649] width 150 height 21
drag, startPoint x: 138, startPoint y: 650, endPoint x: 140, endPoint y: 641, distance: 9.4
click at [138, 650] on input "1" at bounding box center [168, 649] width 150 height 21
type input "20"
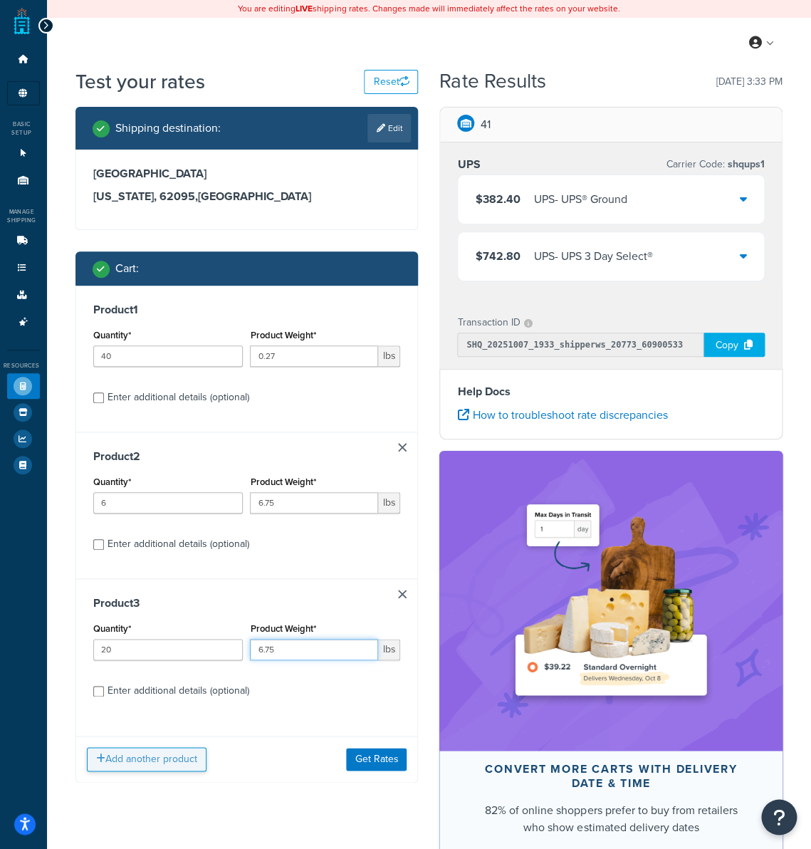
type input "6.75"
click at [150, 764] on button "Add another product" at bounding box center [147, 759] width 120 height 24
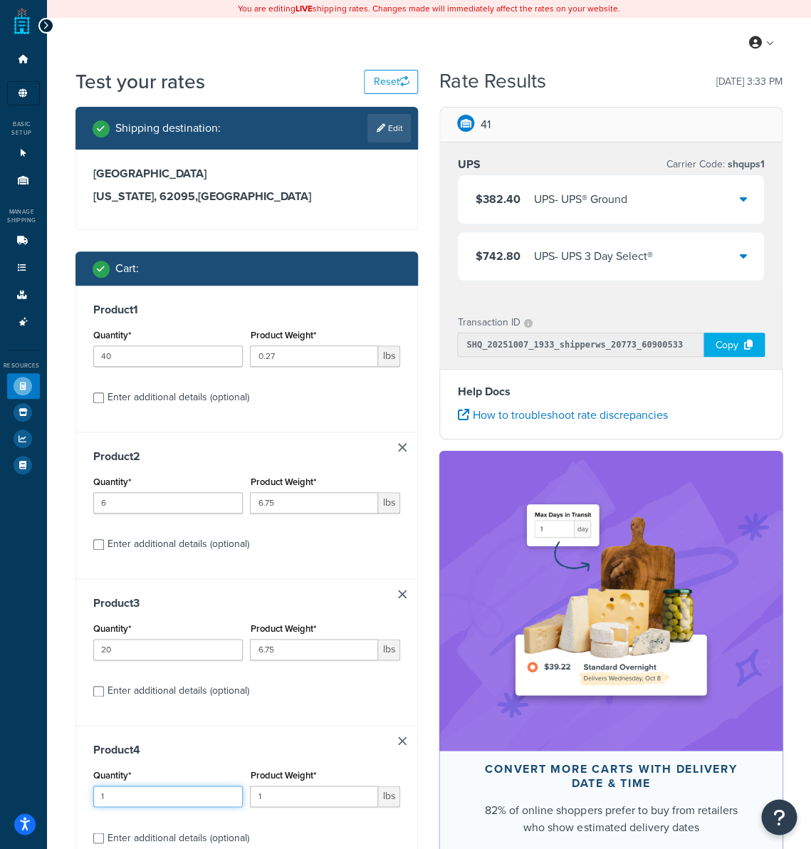
click at [142, 800] on input "1" at bounding box center [168, 795] width 150 height 21
type input "60"
click at [316, 798] on input "1" at bounding box center [314, 795] width 128 height 21
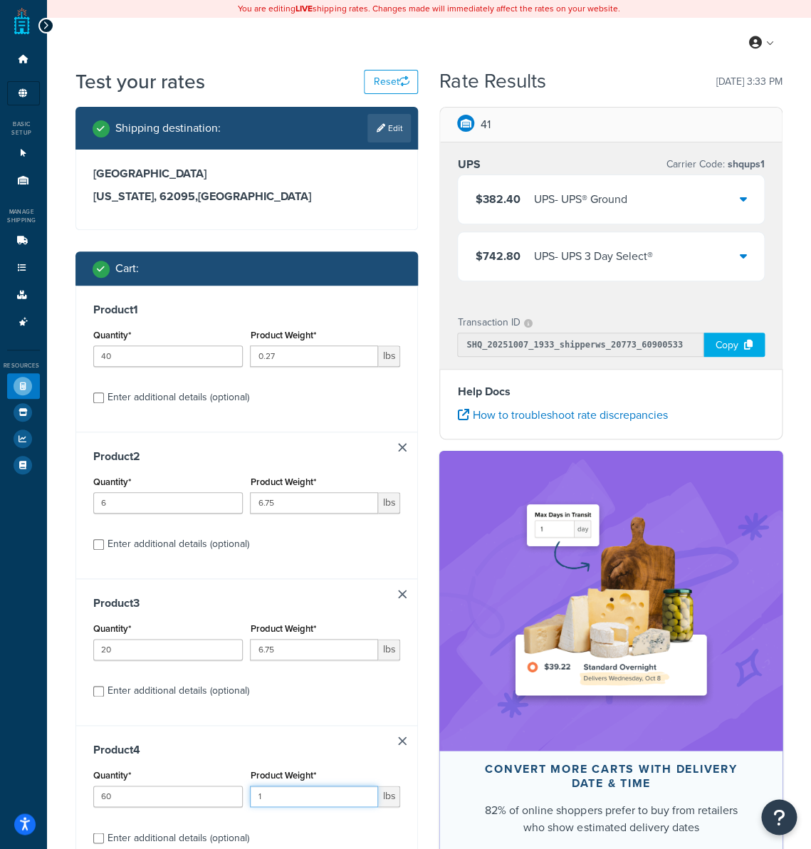
click at [316, 798] on input "1" at bounding box center [314, 795] width 128 height 21
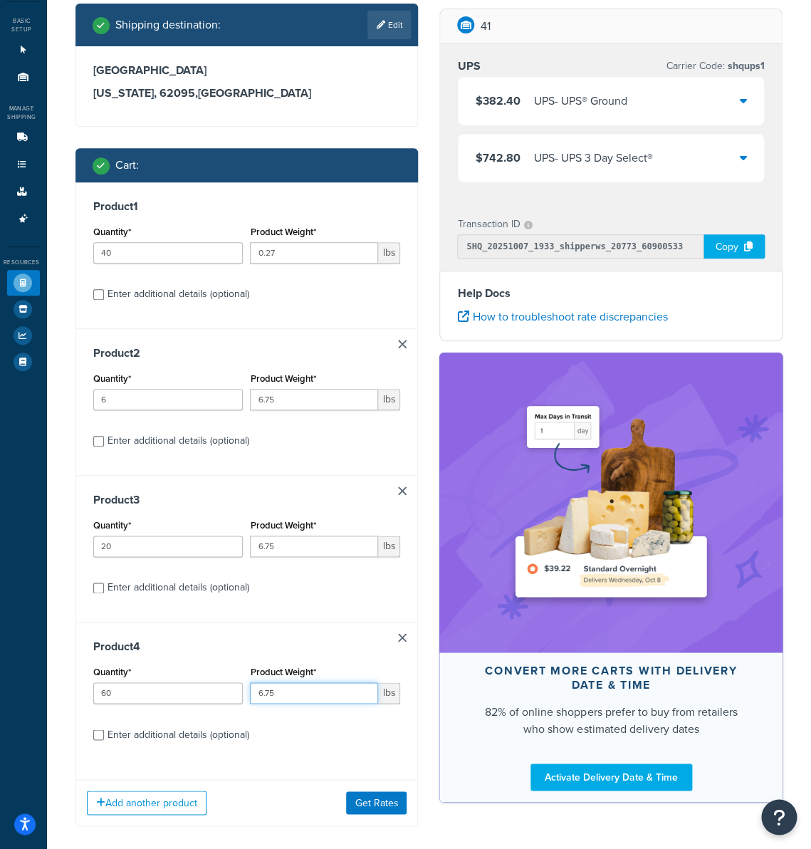
scroll to position [161, 0]
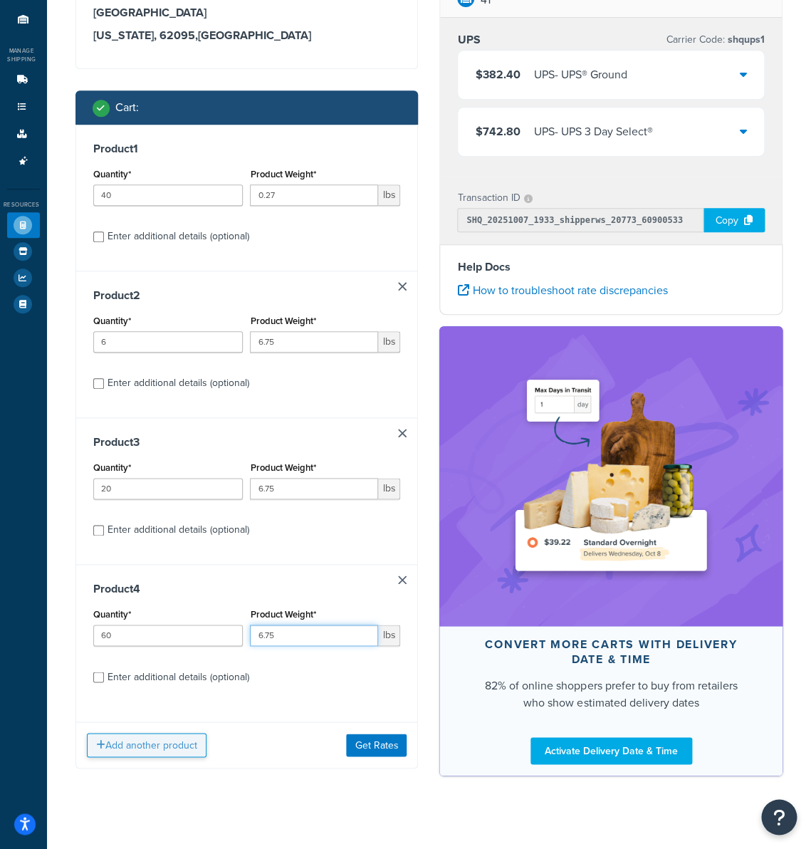
type input "6.75"
click at [169, 748] on button "Add another product" at bounding box center [147, 745] width 120 height 24
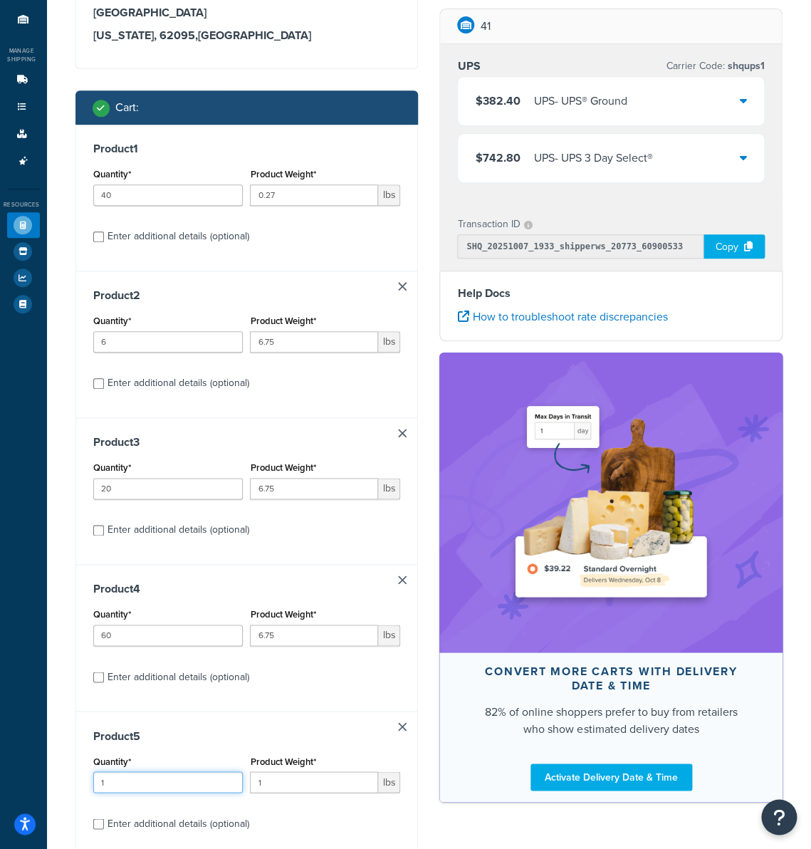
click at [129, 785] on input "1" at bounding box center [168, 781] width 150 height 21
type input "6"
click at [263, 782] on input "1" at bounding box center [314, 781] width 128 height 21
click at [263, 781] on input "1" at bounding box center [314, 781] width 128 height 21
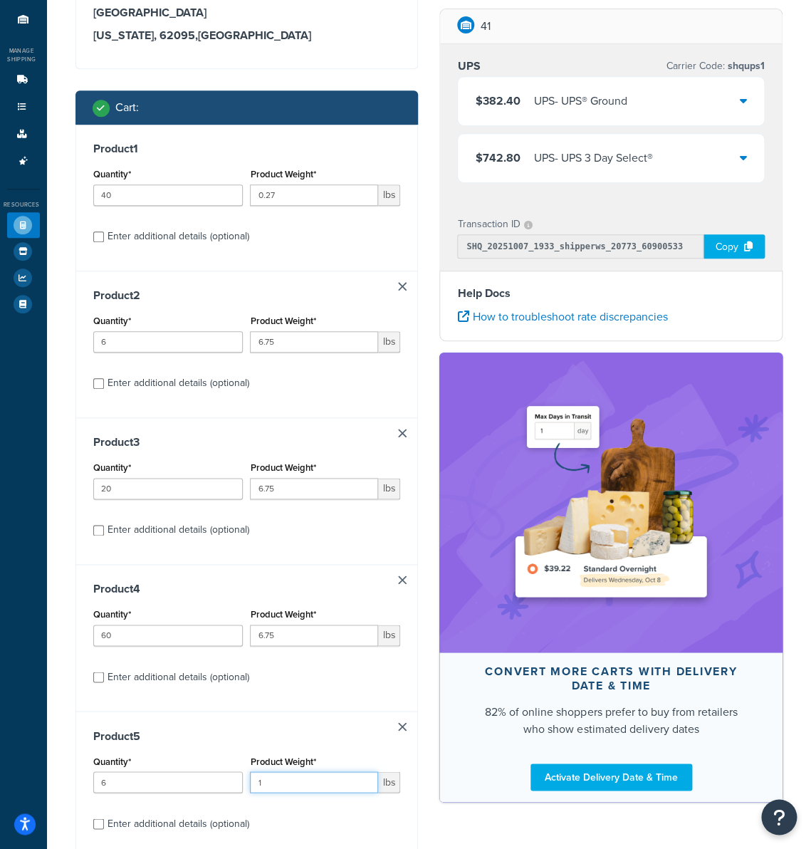
click at [263, 781] on input "1" at bounding box center [314, 781] width 128 height 21
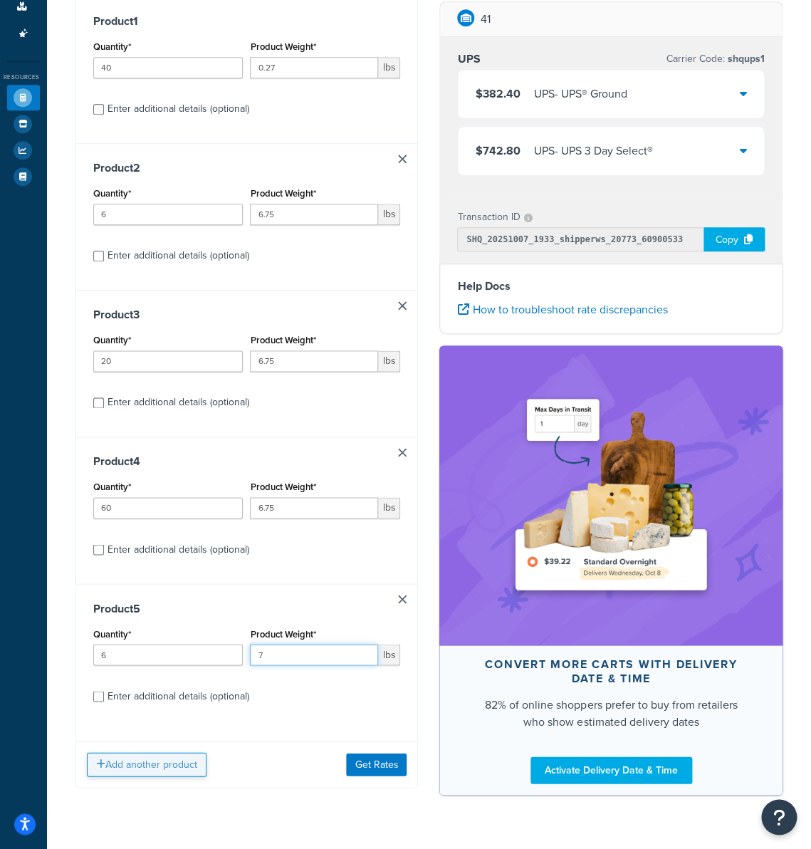
type input "7"
click at [137, 763] on button "Add another product" at bounding box center [147, 764] width 120 height 24
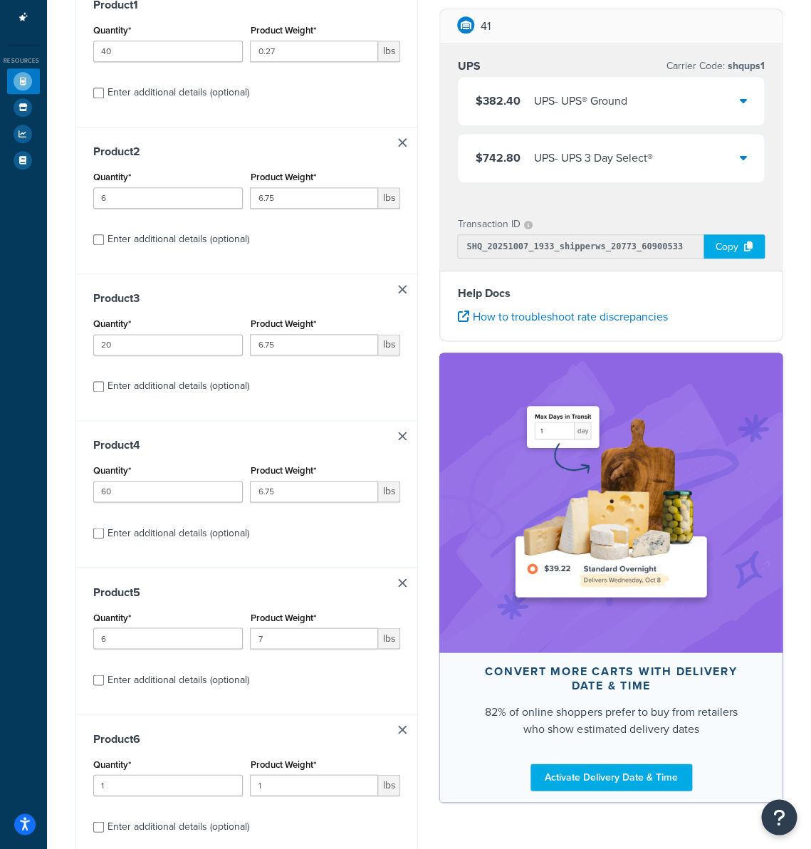
scroll to position [357, 0]
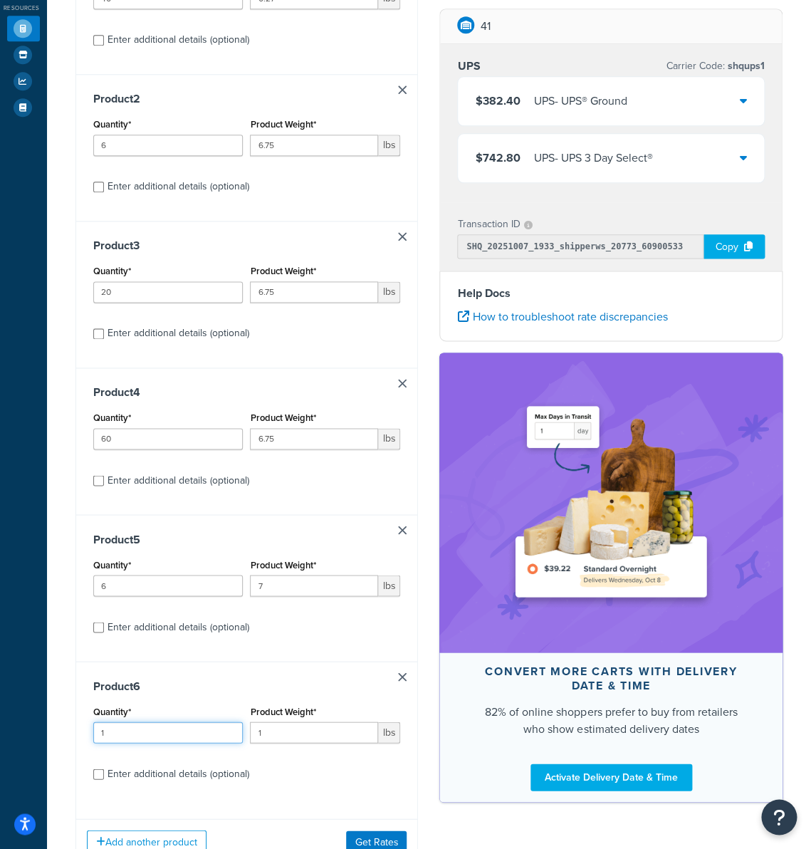
click at [139, 732] on input "1" at bounding box center [168, 731] width 150 height 21
click at [140, 731] on input "1" at bounding box center [168, 731] width 150 height 21
type input "20"
click at [307, 744] on div "Product Weight* 1 lbs" at bounding box center [324, 727] width 157 height 52
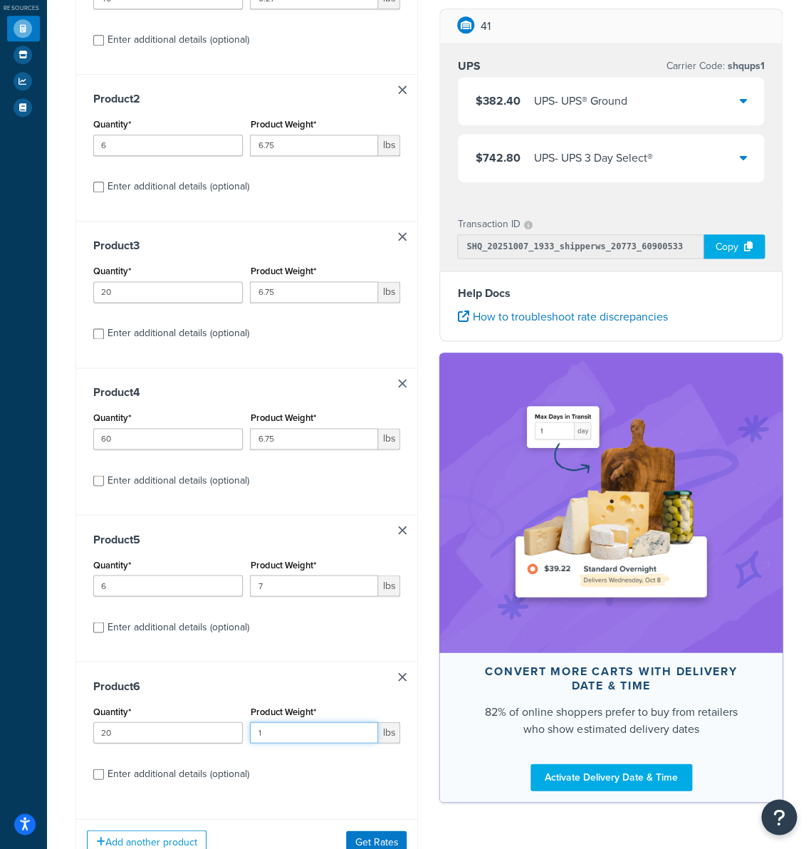
click at [305, 738] on input "1" at bounding box center [314, 731] width 128 height 21
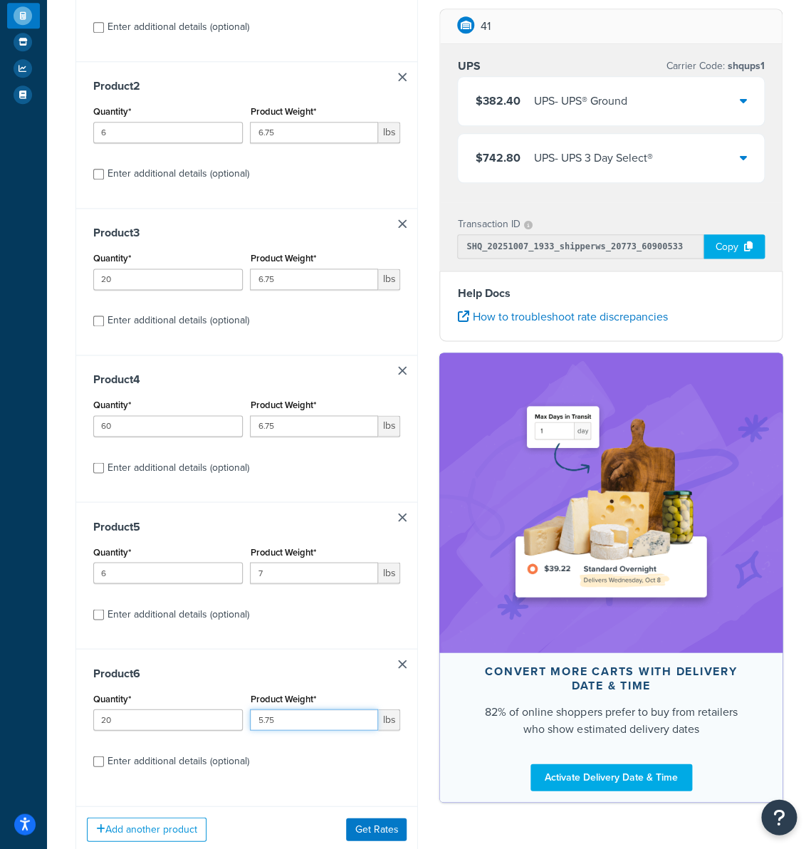
scroll to position [415, 0]
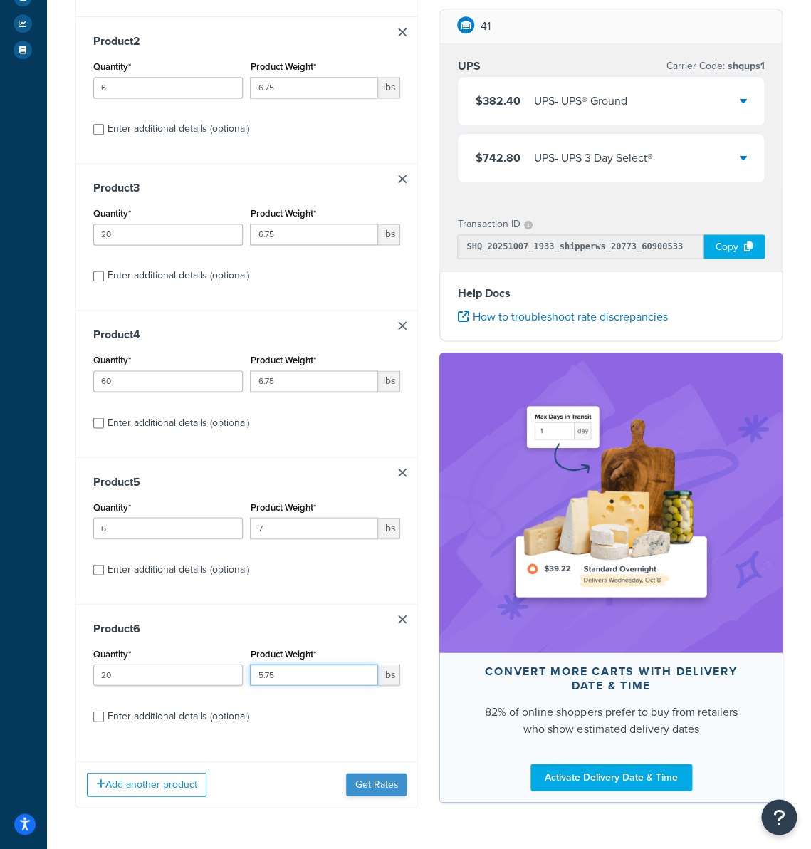
type input "5.75"
click at [374, 786] on button "Get Rates" at bounding box center [376, 784] width 61 height 23
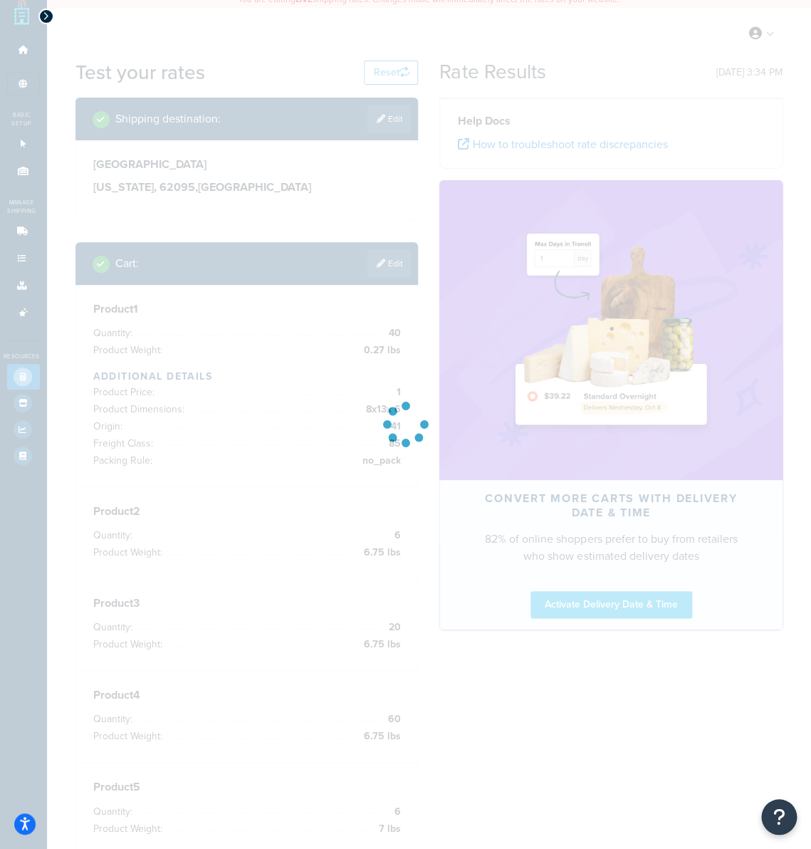
scroll to position [0, 0]
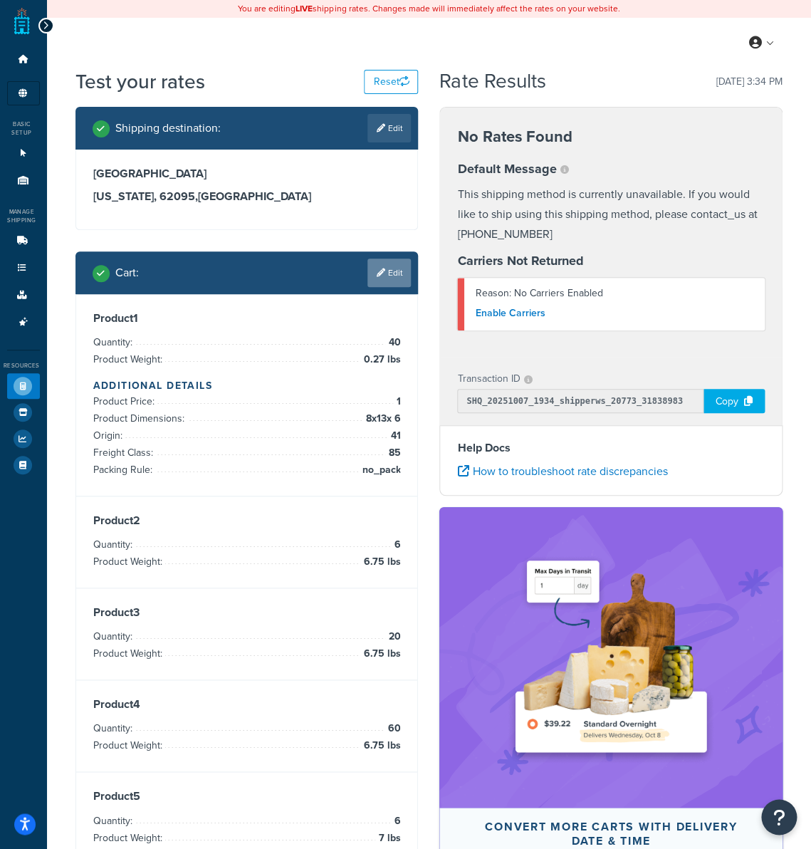
click at [409, 267] on link "Edit" at bounding box center [388, 272] width 43 height 28
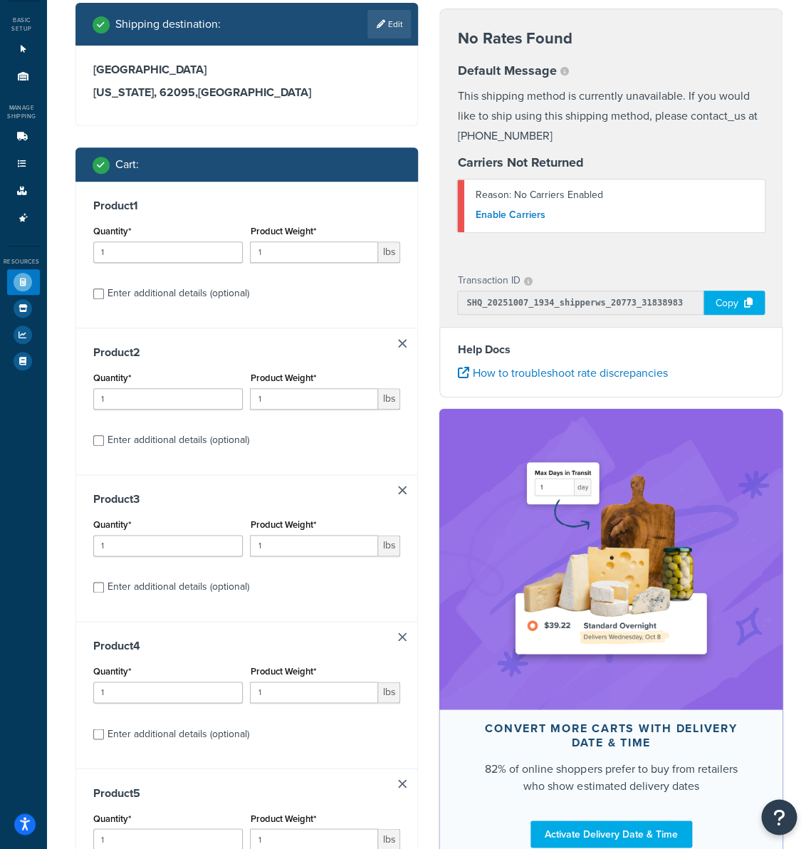
scroll to position [41, 0]
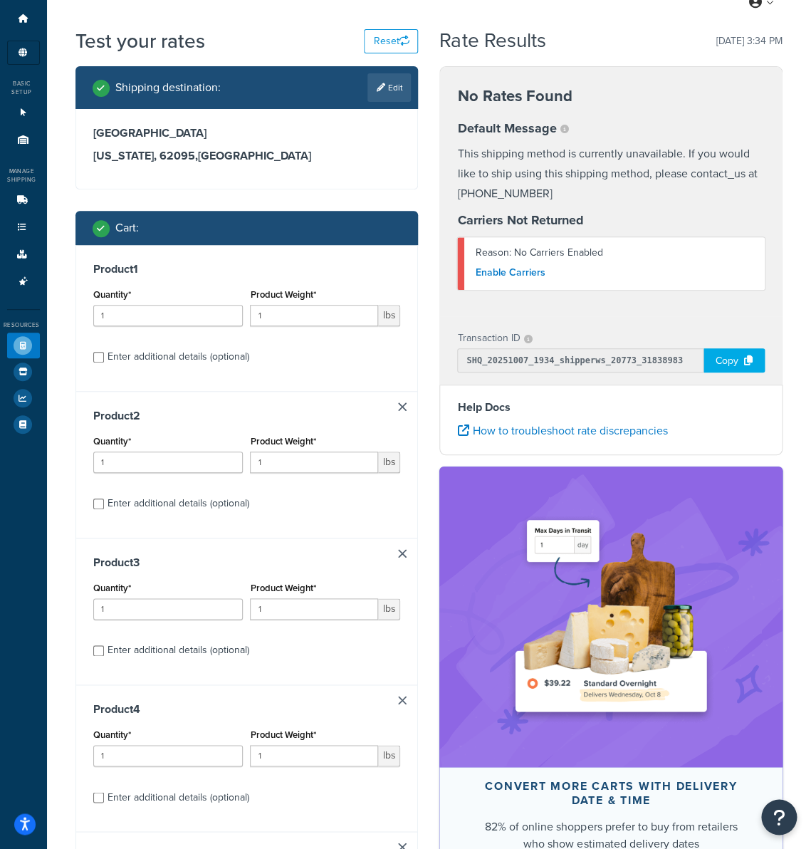
click at [188, 350] on div "Enter additional details (optional)" at bounding box center [179, 357] width 142 height 20
click at [104, 352] on input "Enter additional details (optional)" at bounding box center [98, 357] width 11 height 11
checkbox input "true"
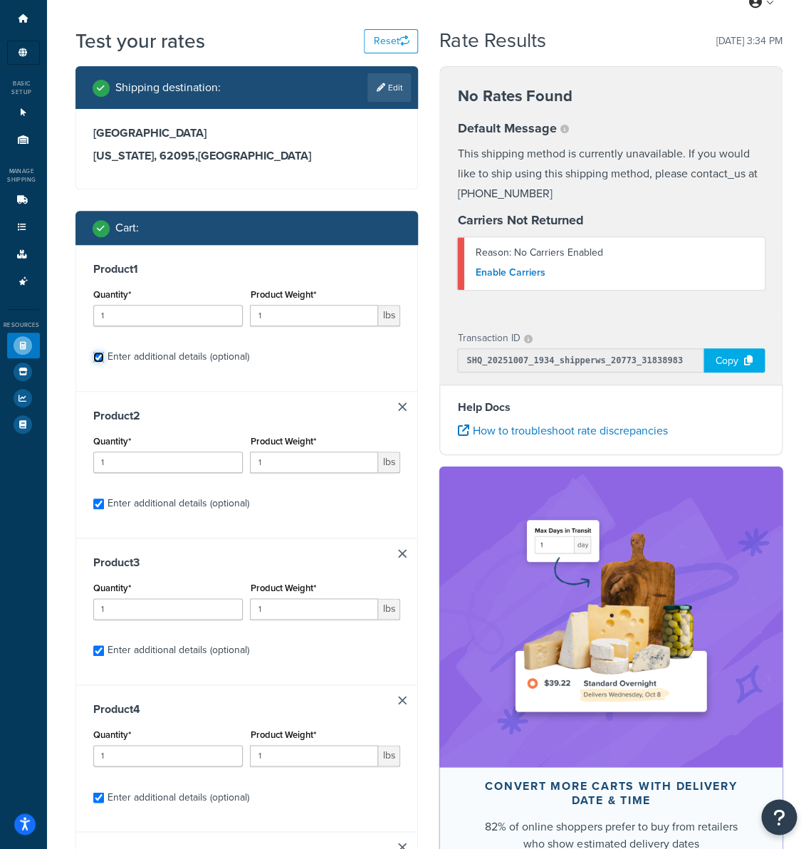
checkbox input "true"
select select "51523"
select select "85"
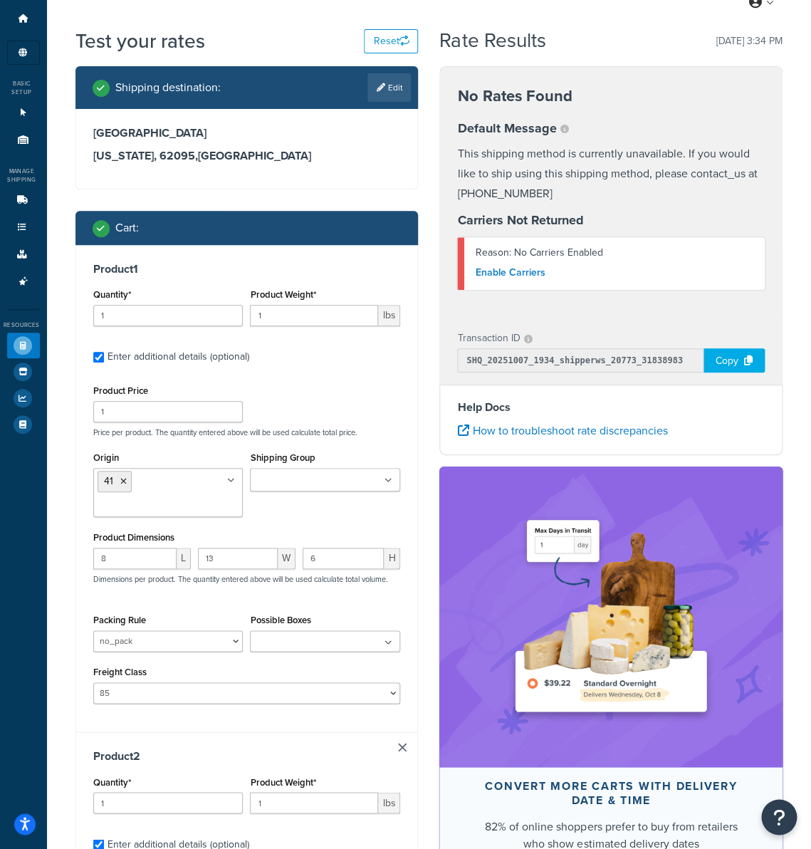
click at [231, 481] on icon at bounding box center [230, 480] width 8 height 9
click at [157, 489] on ul "41" at bounding box center [168, 492] width 150 height 49
click at [122, 481] on icon at bounding box center [123, 481] width 6 height 9
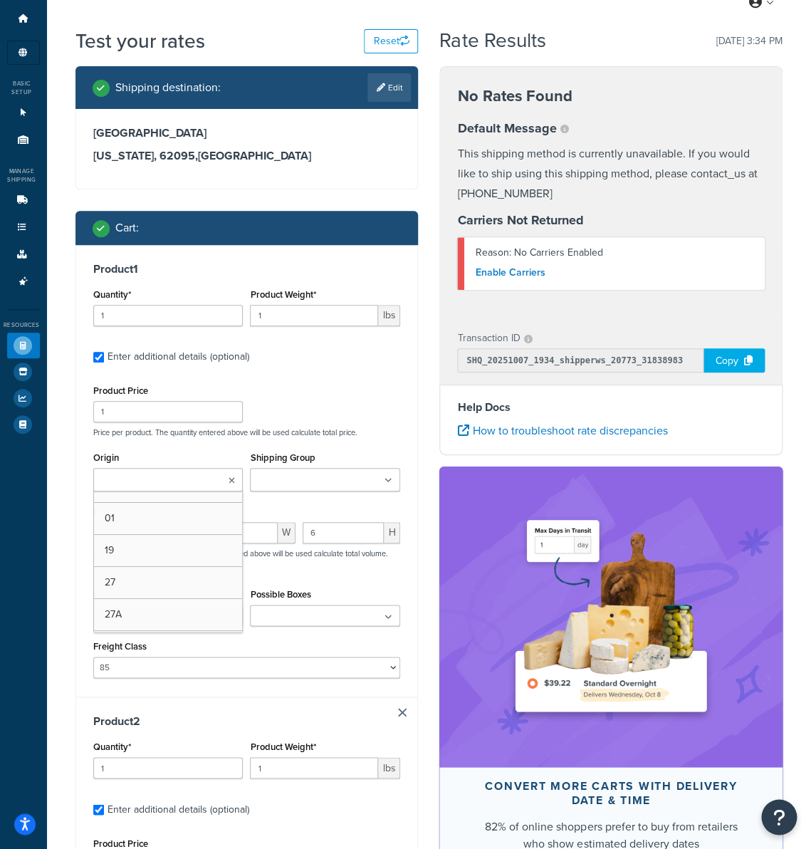
click at [309, 516] on div "Product Dimensions 8 L 13 W 6 H Dimensions per product. The quantity entered ab…" at bounding box center [247, 538] width 308 height 72
click at [330, 535] on input "6" at bounding box center [343, 532] width 81 height 21
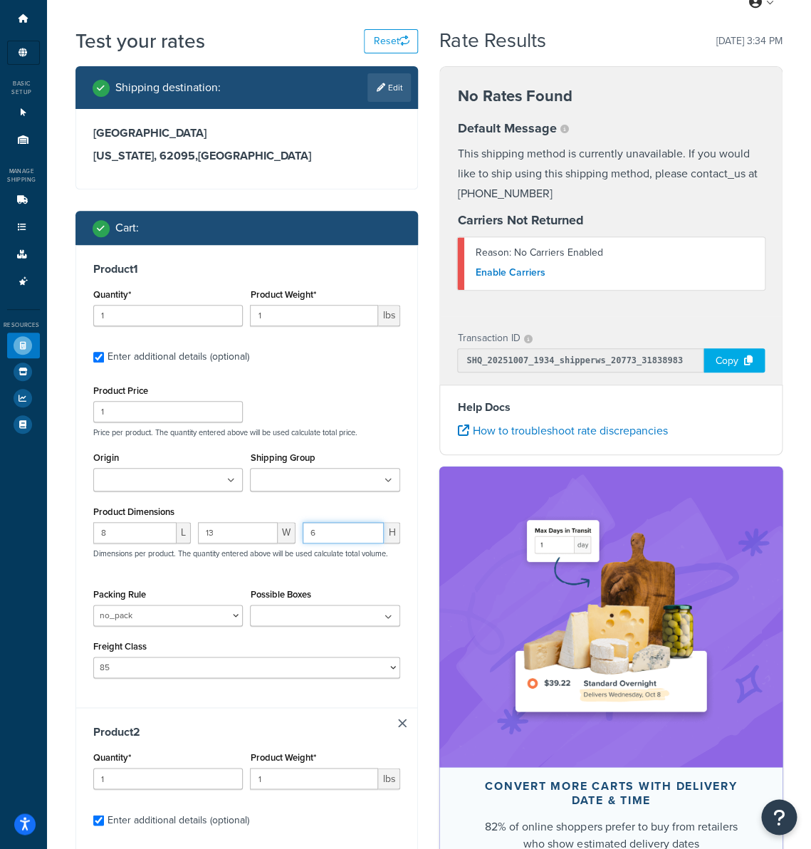
click at [330, 534] on input "6" at bounding box center [343, 532] width 81 height 21
click at [234, 529] on input "13" at bounding box center [238, 532] width 80 height 21
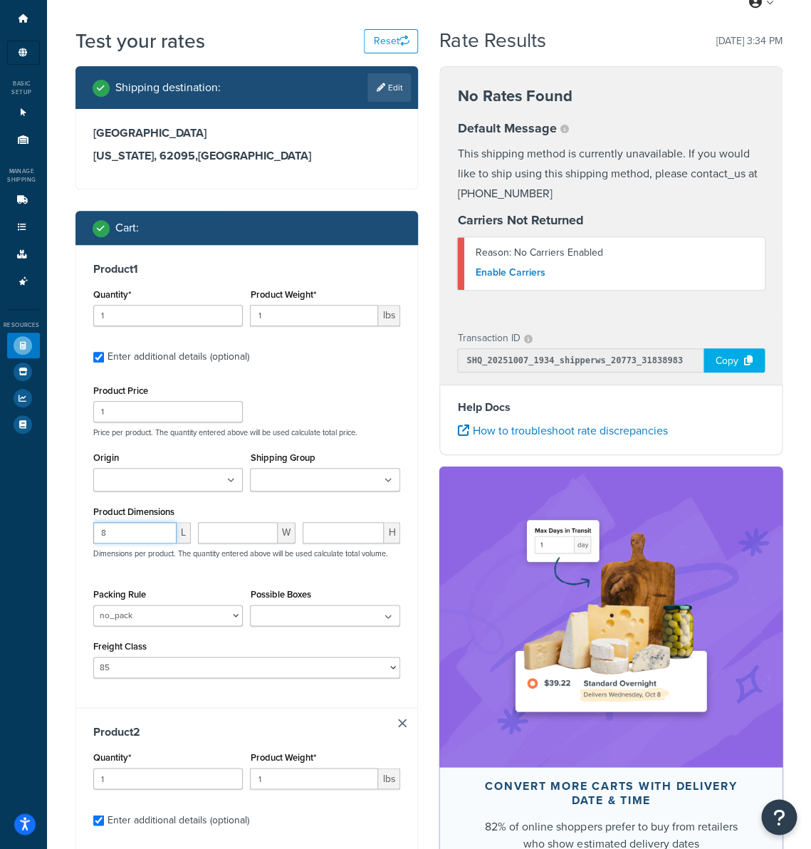
click at [142, 529] on input "8" at bounding box center [134, 532] width 83 height 21
select select
click option at bounding box center [0, 0] width 0 height 0
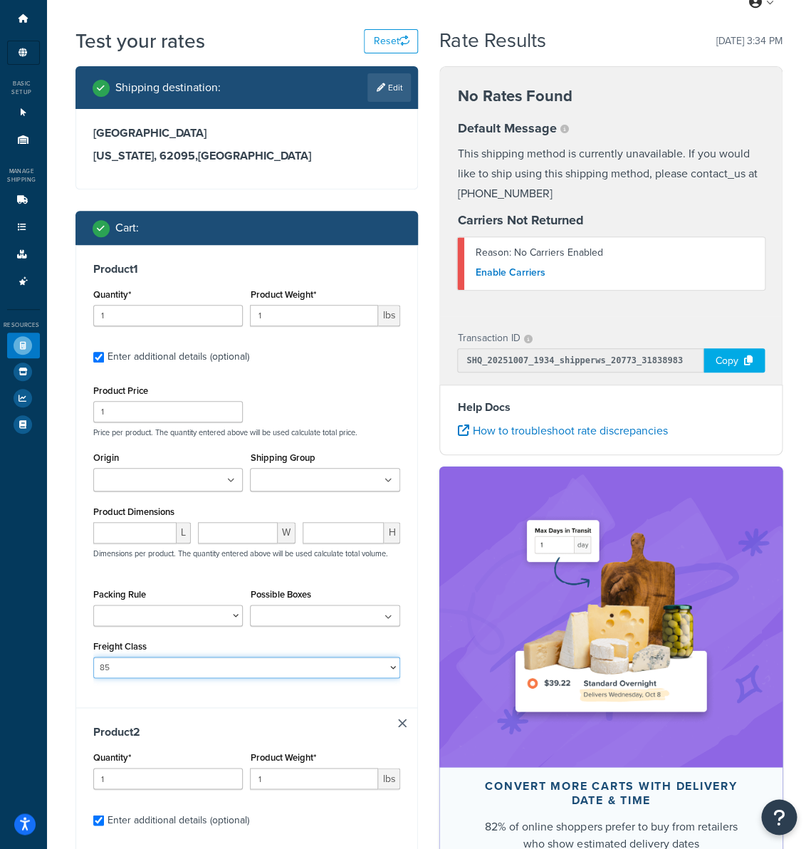
click option "85" at bounding box center [0, 0] width 0 height 0
select select
click option at bounding box center [0, 0] width 0 height 0
click at [157, 363] on div "Enter additional details (optional)" at bounding box center [179, 357] width 142 height 20
click at [104, 362] on input "Enter additional details (optional)" at bounding box center [98, 357] width 11 height 11
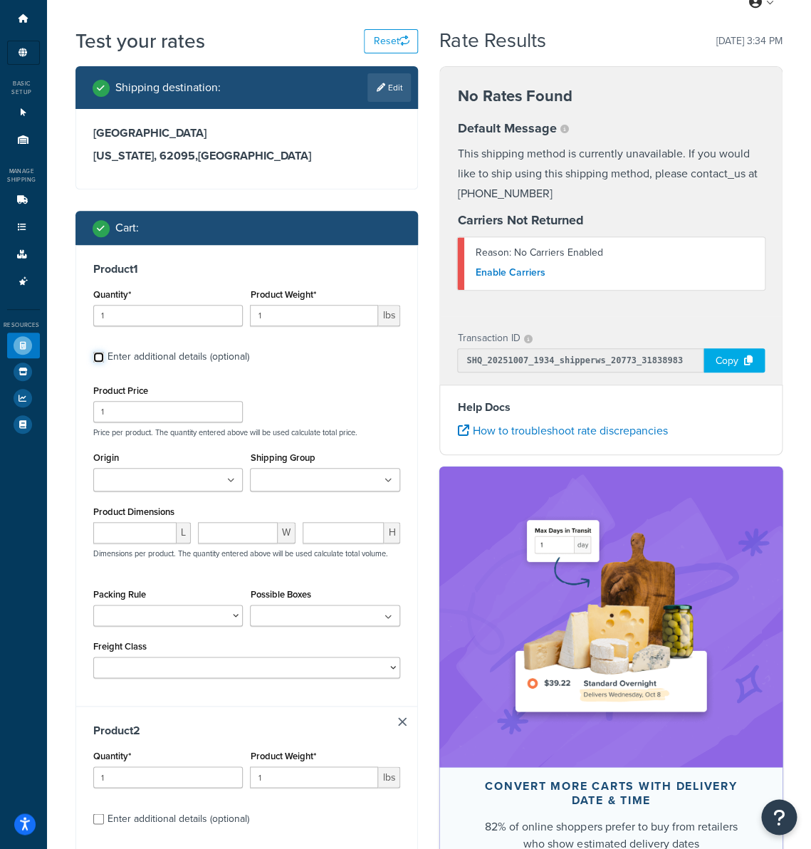
checkbox input "false"
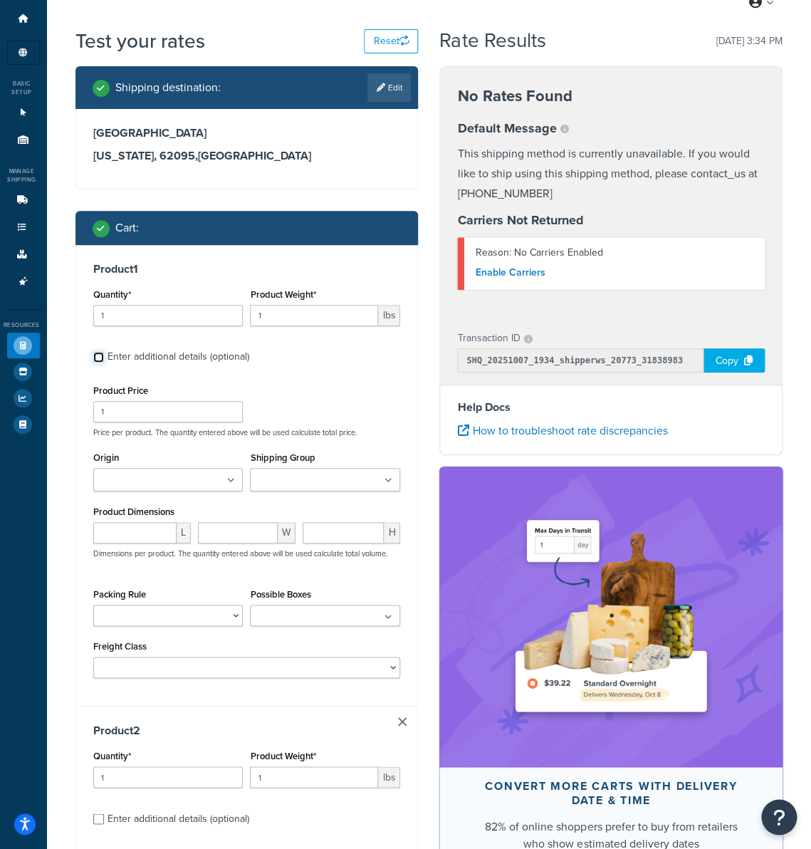
checkbox input "false"
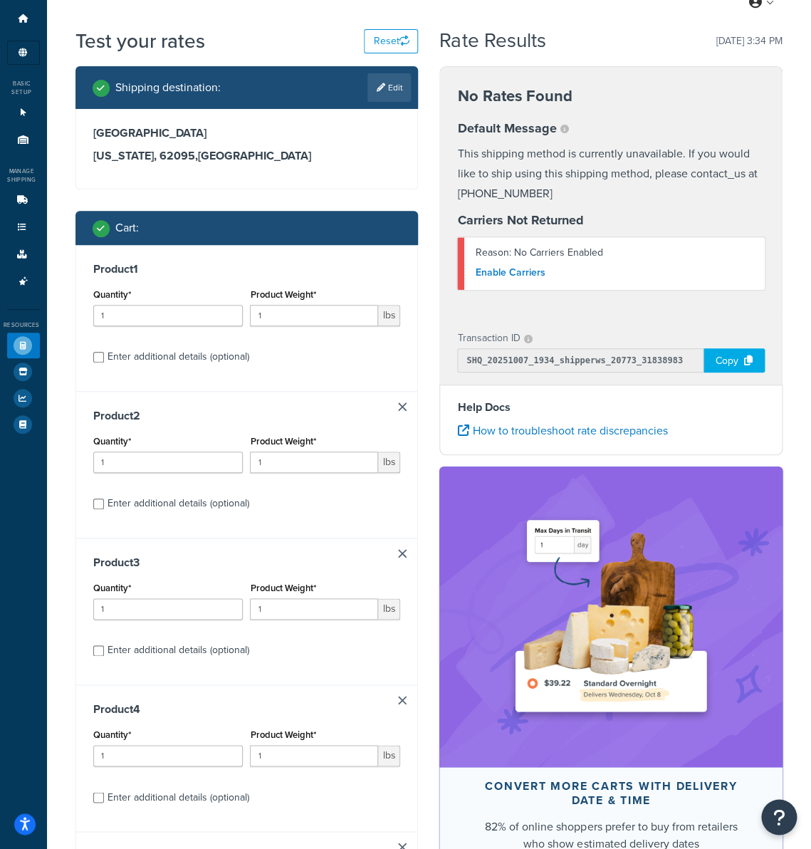
click at [154, 360] on div "Enter additional details (optional)" at bounding box center [179, 357] width 142 height 20
click at [104, 360] on input "Enter additional details (optional)" at bounding box center [98, 357] width 11 height 11
checkbox input "true"
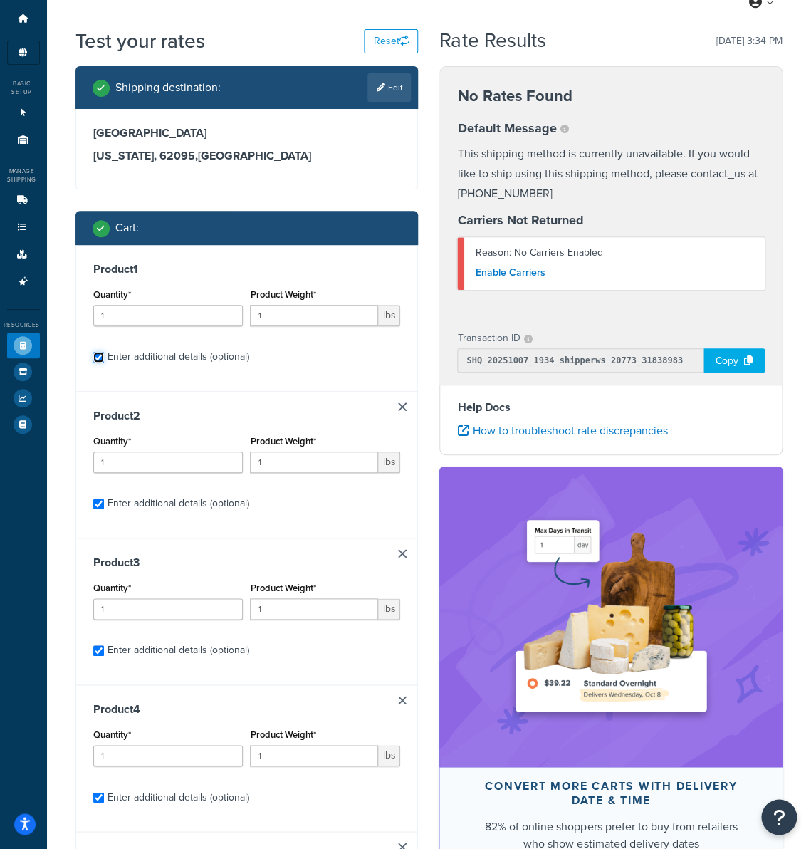
checkbox input "true"
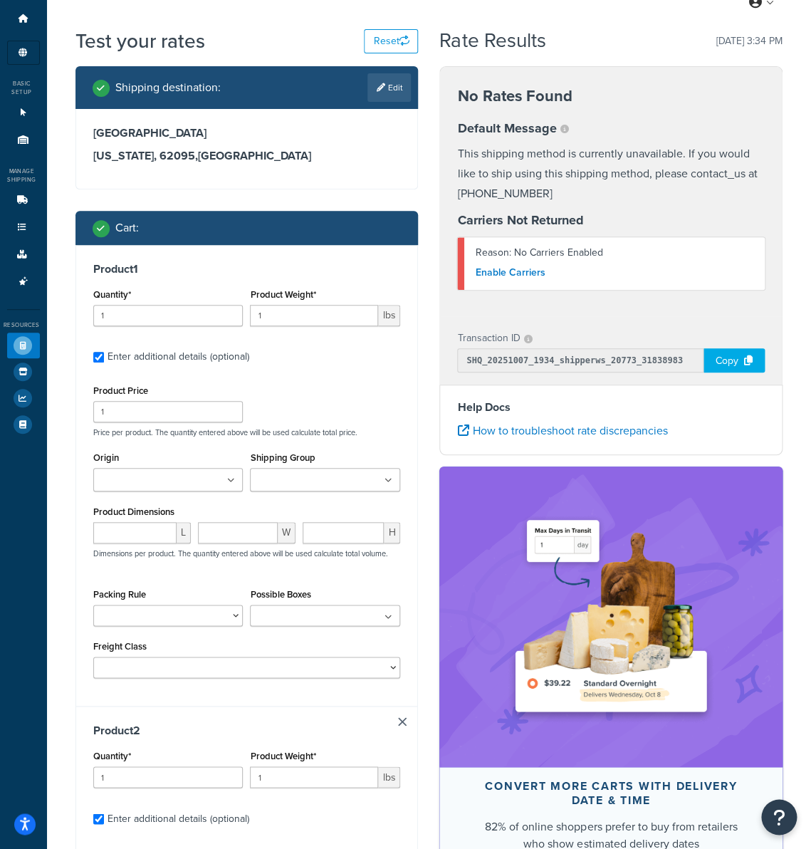
click at [152, 358] on div "Enter additional details (optional)" at bounding box center [179, 357] width 142 height 20
click at [104, 358] on input "Enter additional details (optional)" at bounding box center [98, 357] width 11 height 11
checkbox input "false"
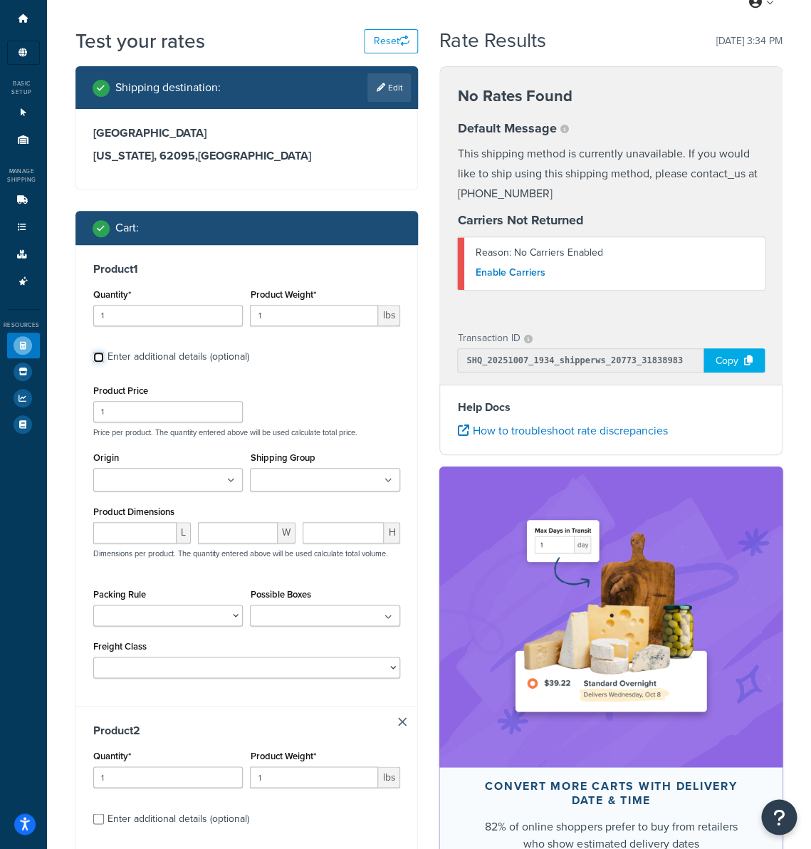
checkbox input "false"
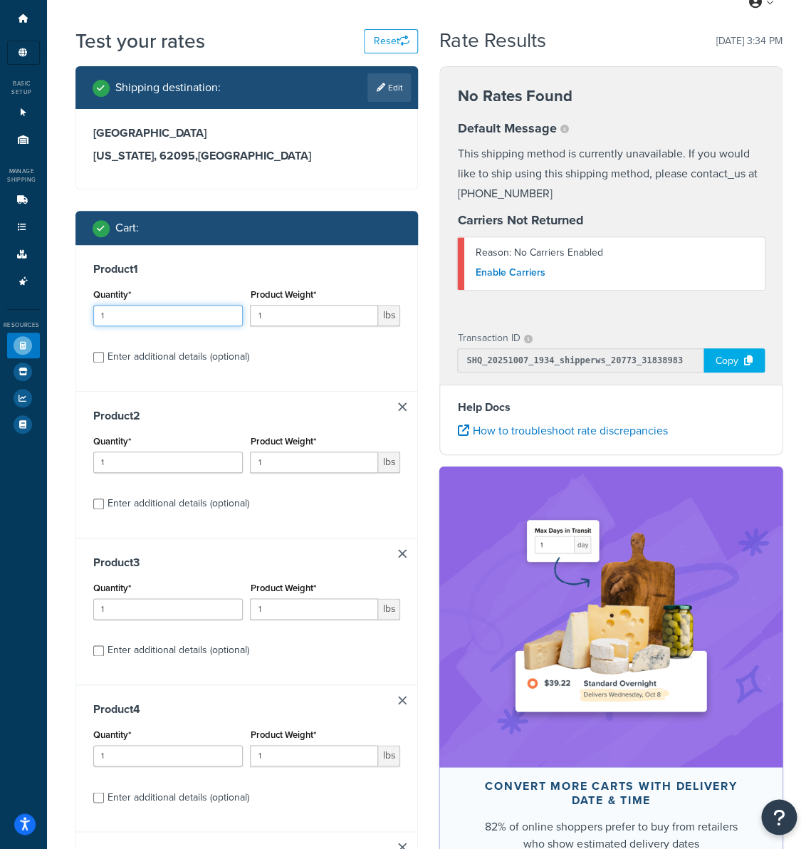
click at [152, 318] on input "1" at bounding box center [168, 315] width 150 height 21
type input "40"
type input "0.27"
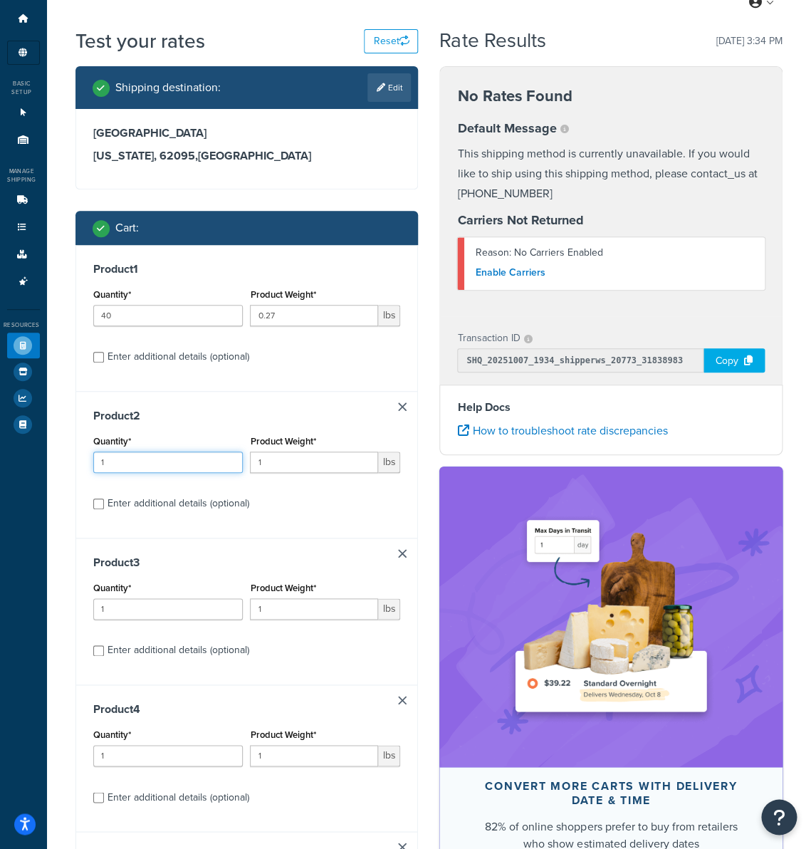
click at [135, 466] on input "1" at bounding box center [168, 461] width 150 height 21
type input "6"
click at [276, 459] on input "1" at bounding box center [314, 461] width 128 height 21
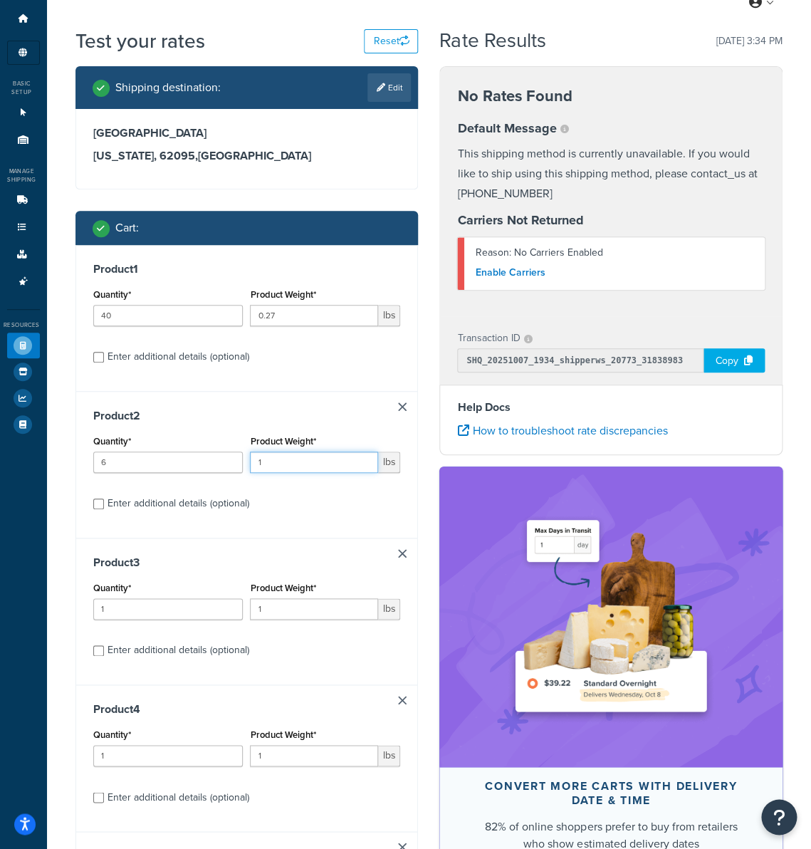
click at [276, 459] on input "1" at bounding box center [314, 461] width 128 height 21
type input "6.75"
click at [132, 612] on input "1" at bounding box center [168, 608] width 150 height 21
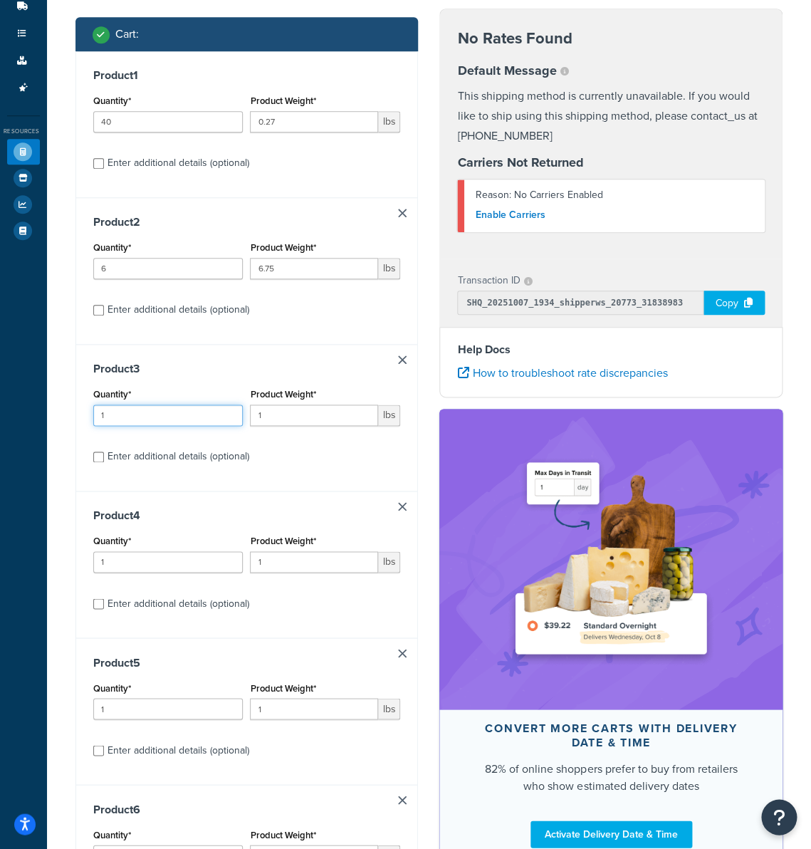
scroll to position [225, 0]
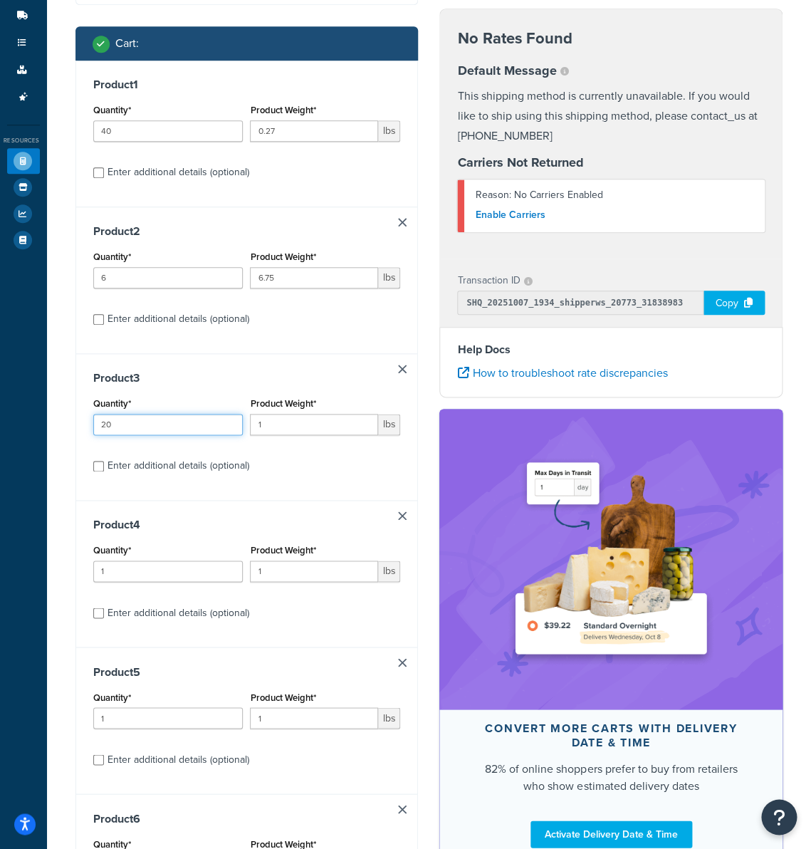
type input "20"
type input "6.75"
click at [151, 575] on input "1" at bounding box center [168, 570] width 150 height 21
click at [151, 574] on input "1" at bounding box center [168, 570] width 150 height 21
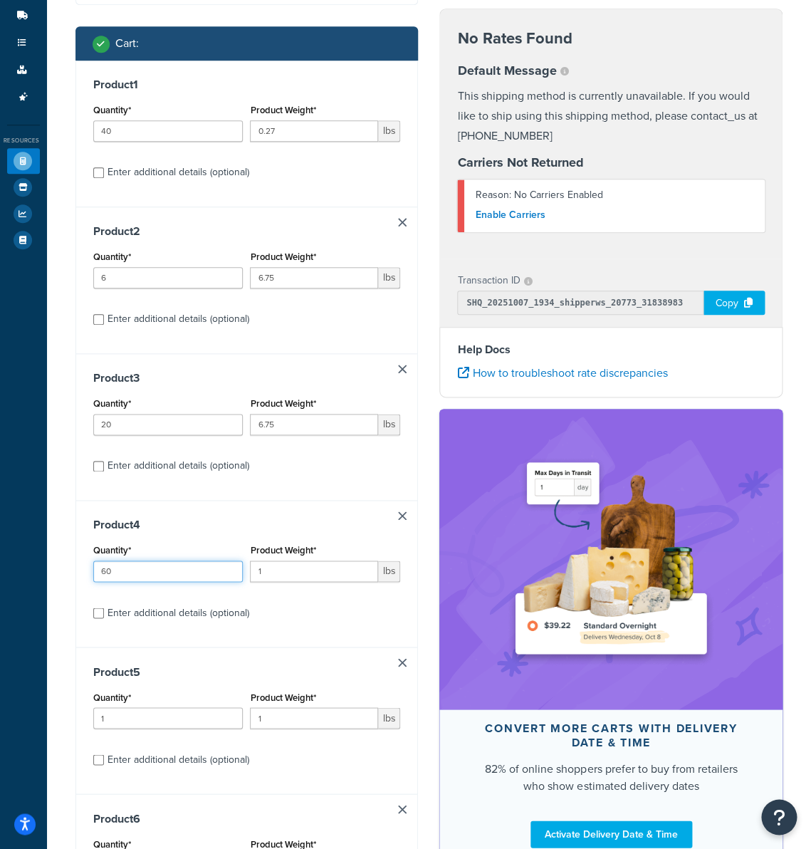
type input "60"
type input "6.75"
click at [130, 723] on input "1" at bounding box center [168, 717] width 150 height 21
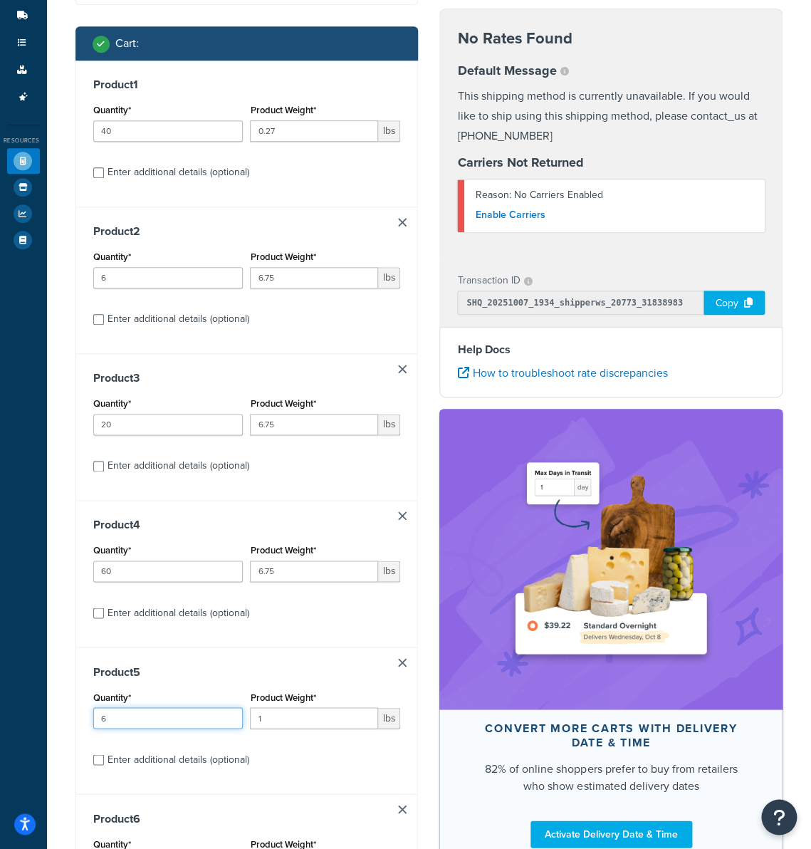
type input "6"
click at [276, 718] on input "1" at bounding box center [314, 717] width 128 height 21
type input "7"
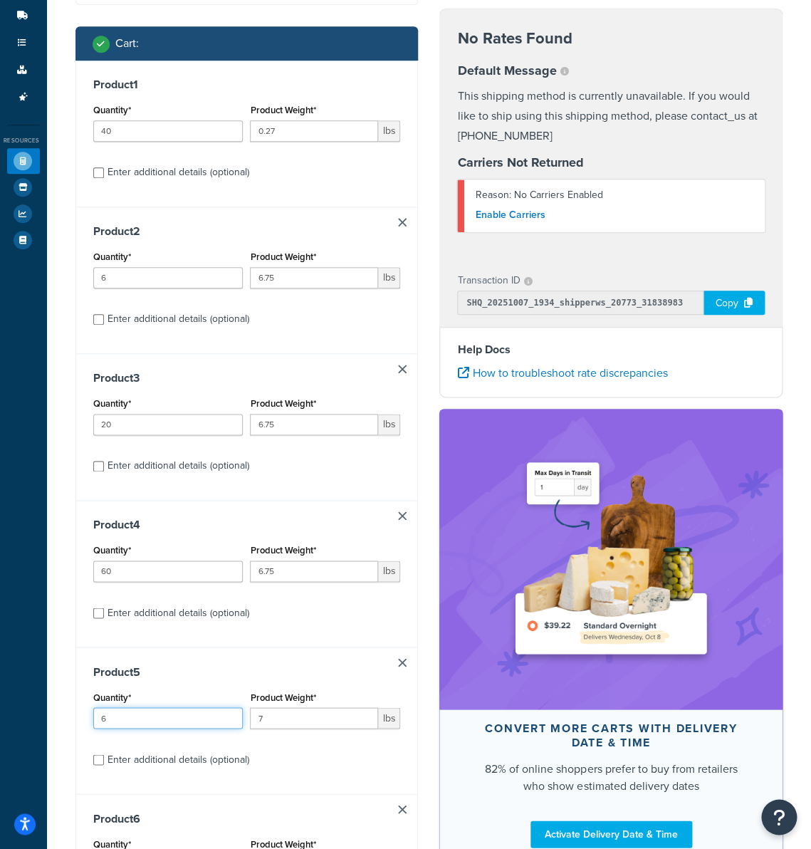
click at [142, 719] on input "6" at bounding box center [168, 717] width 150 height 21
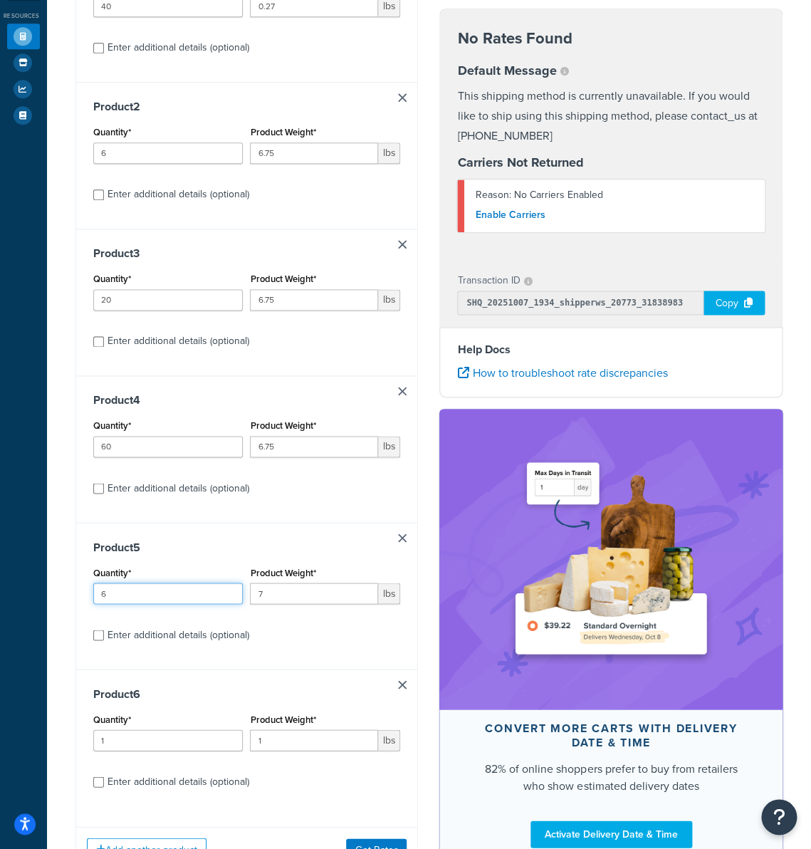
scroll to position [352, 0]
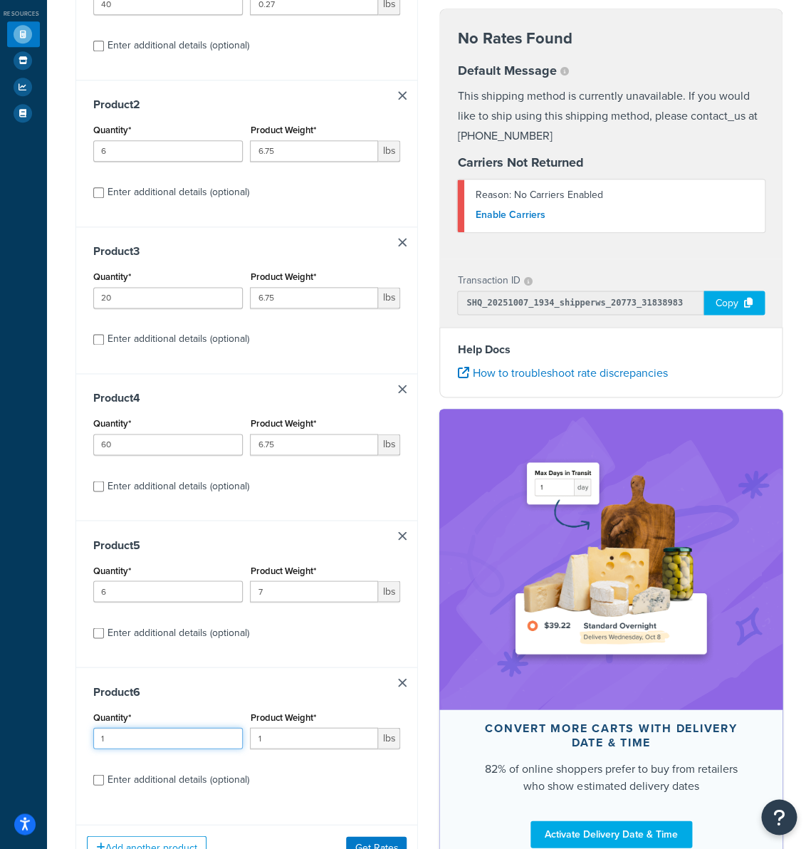
click at [135, 748] on input "1" at bounding box center [168, 737] width 150 height 21
type input "20"
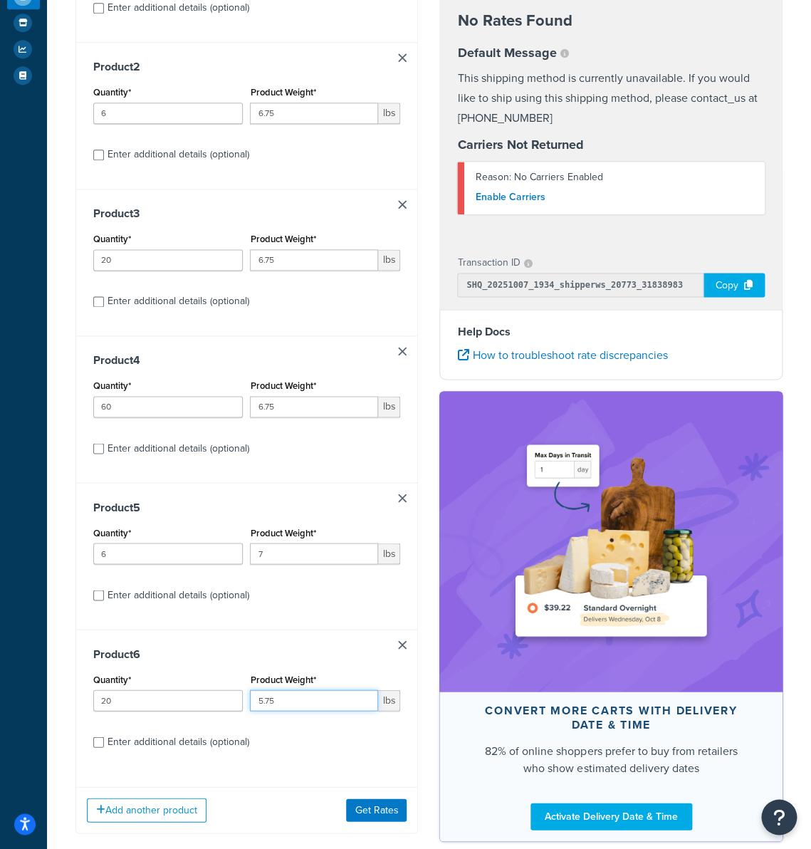
scroll to position [398, 0]
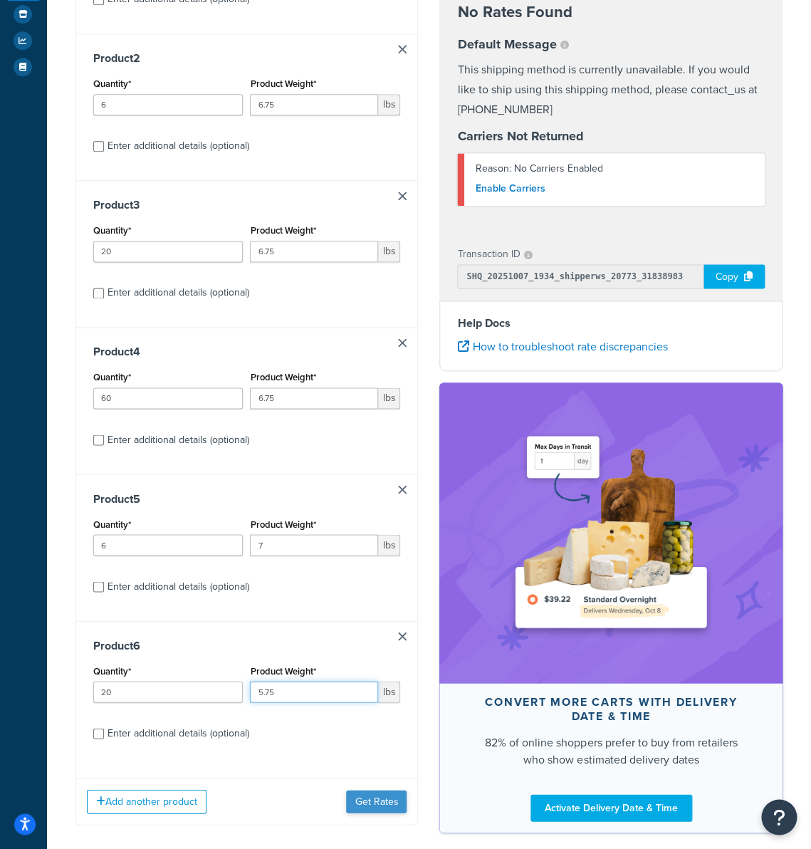
type input "5.75"
click at [365, 807] on button "Get Rates" at bounding box center [376, 801] width 61 height 23
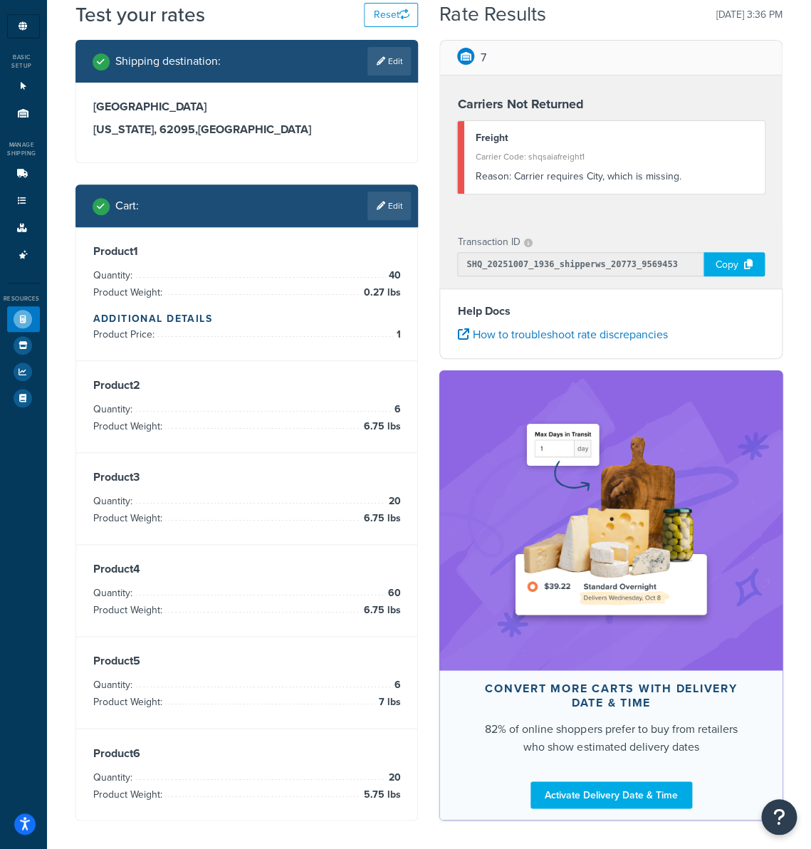
scroll to position [61, 0]
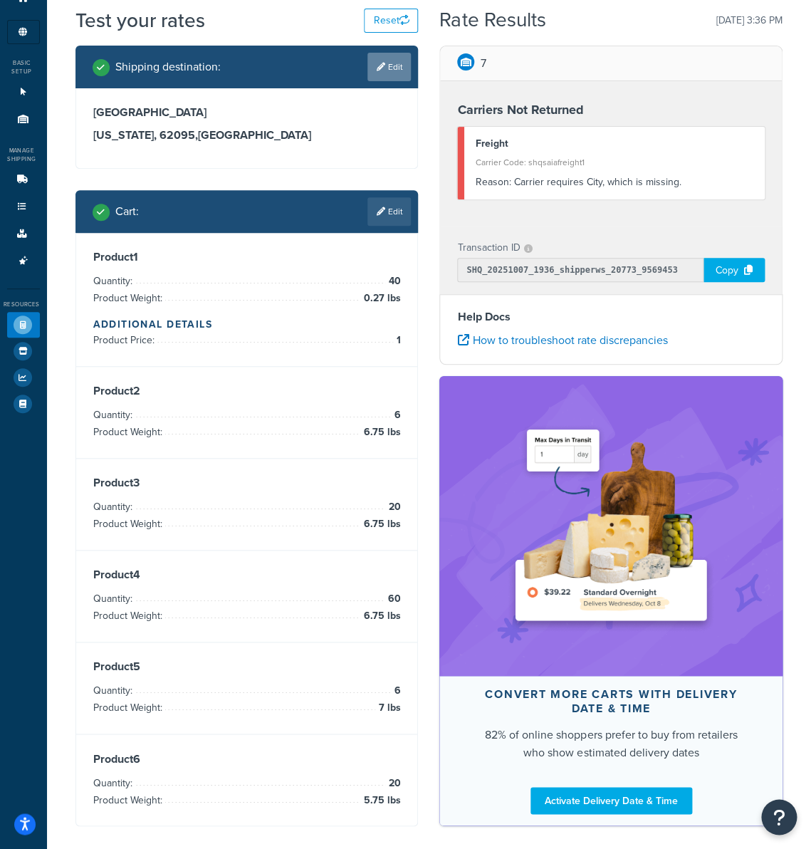
click at [386, 80] on link "Edit" at bounding box center [388, 67] width 43 height 28
select select "IL"
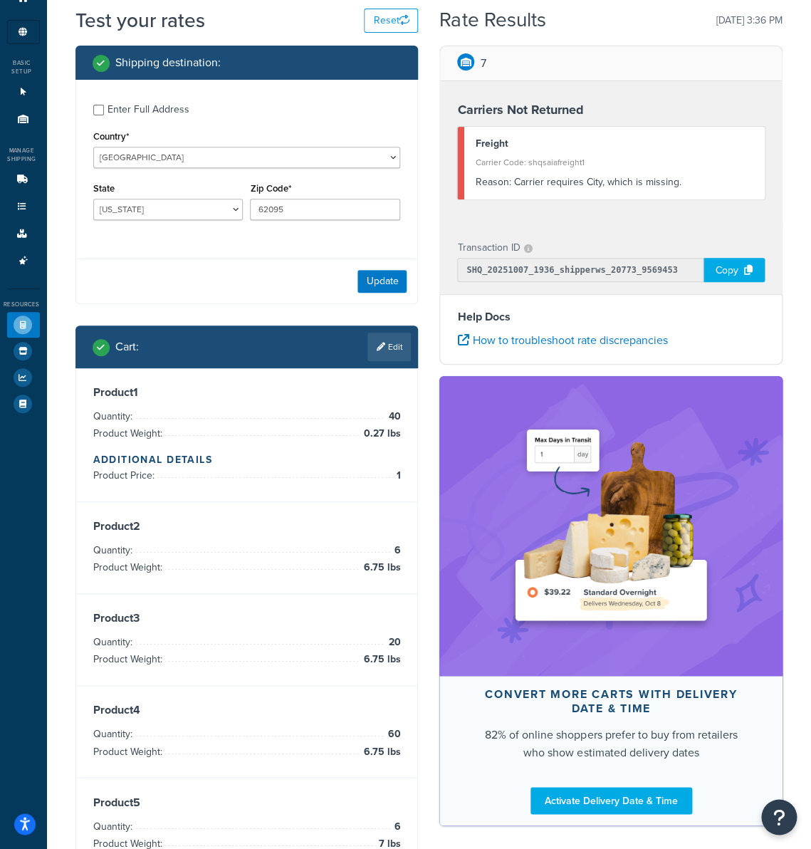
click at [154, 117] on div "Enter Full Address" at bounding box center [149, 110] width 82 height 20
click at [104, 115] on input "Enter Full Address" at bounding box center [98, 110] width 11 height 11
checkbox input "true"
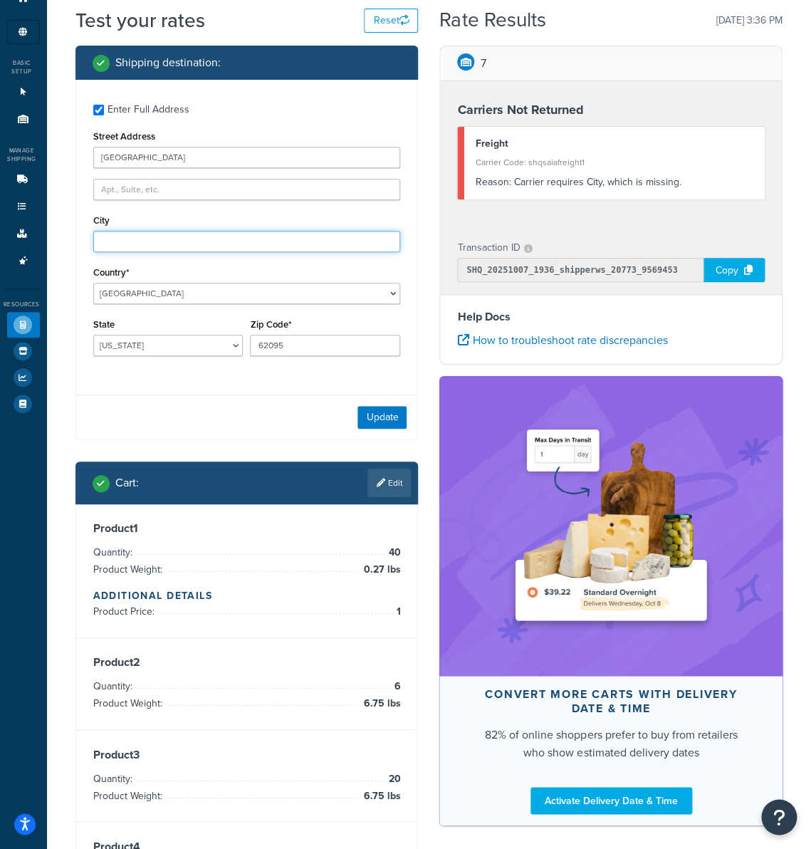
click at [147, 237] on input "City" at bounding box center [247, 241] width 308 height 21
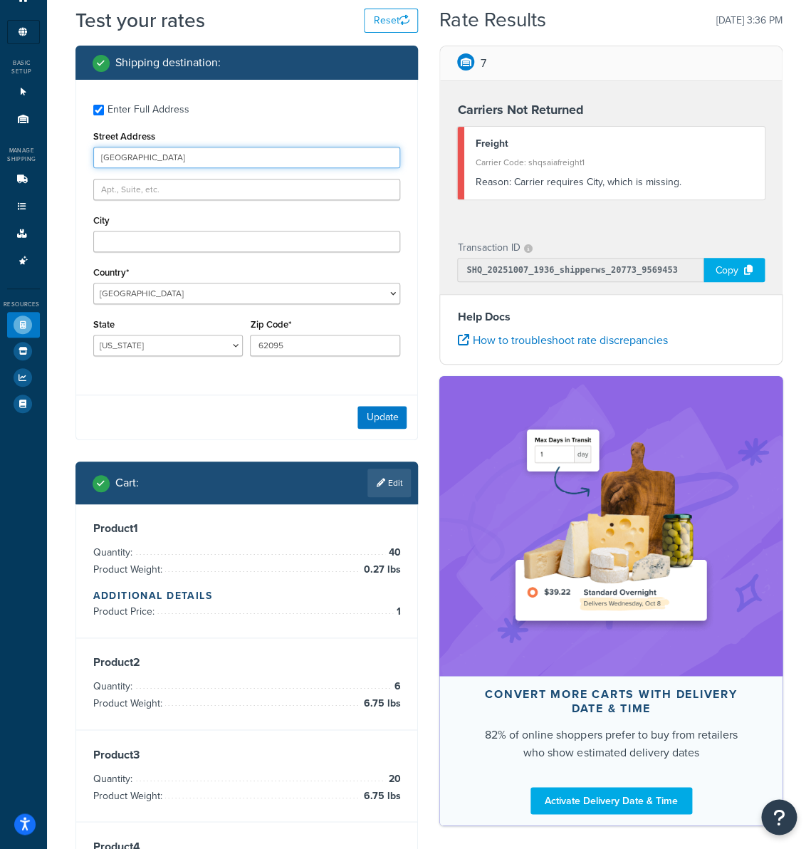
click at [209, 154] on input "[GEOGRAPHIC_DATA]" at bounding box center [247, 157] width 308 height 21
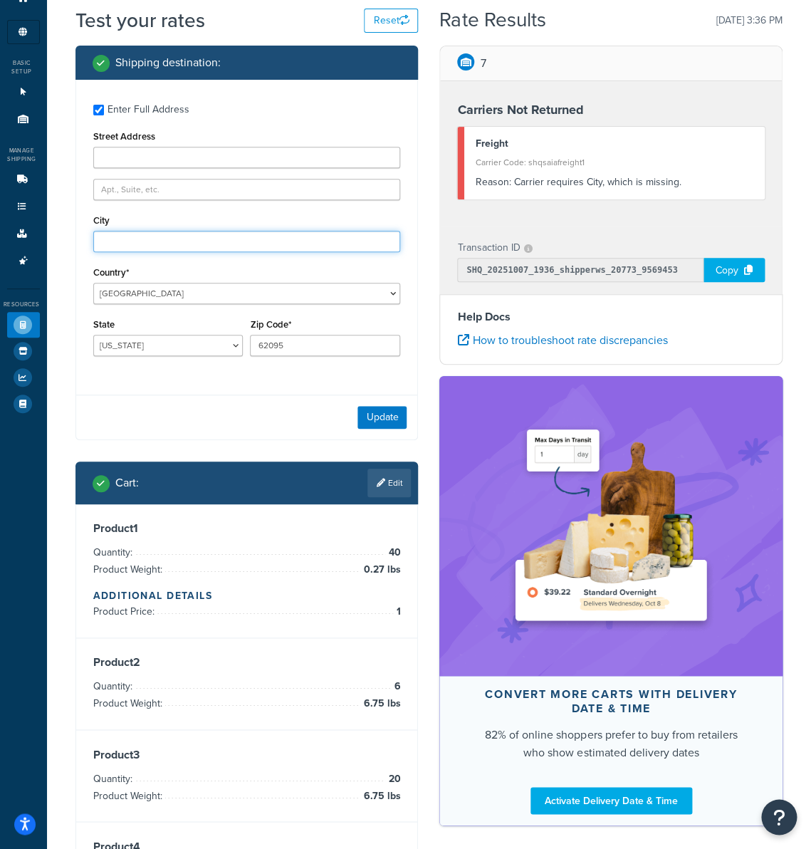
click at [160, 239] on input "City" at bounding box center [247, 241] width 308 height 21
paste input "Wood River"
type input "Wood River"
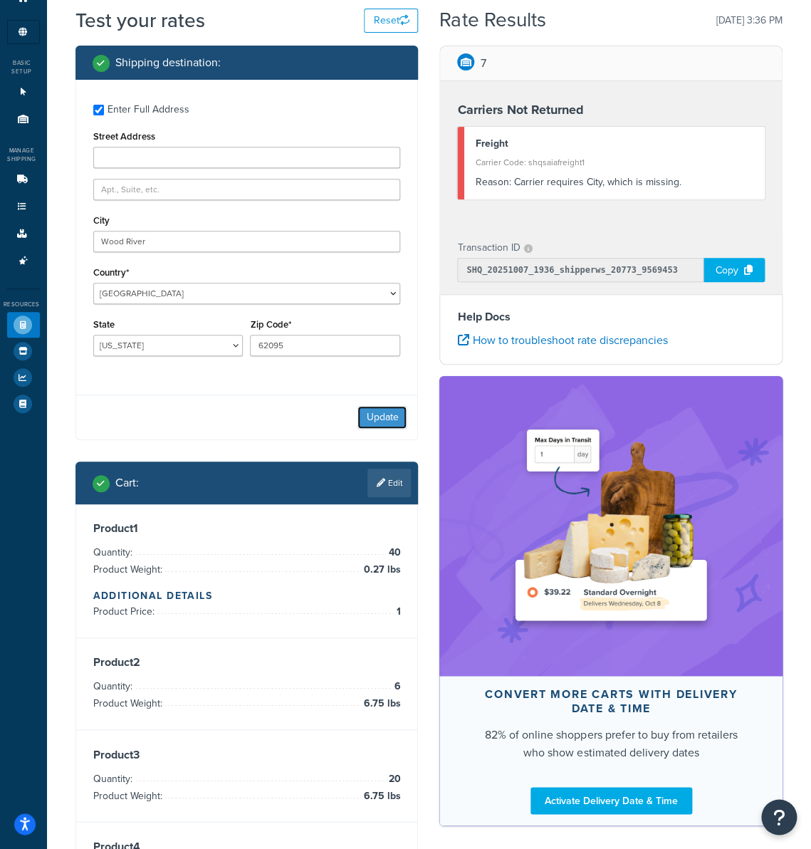
click at [390, 423] on button "Update" at bounding box center [381, 417] width 49 height 23
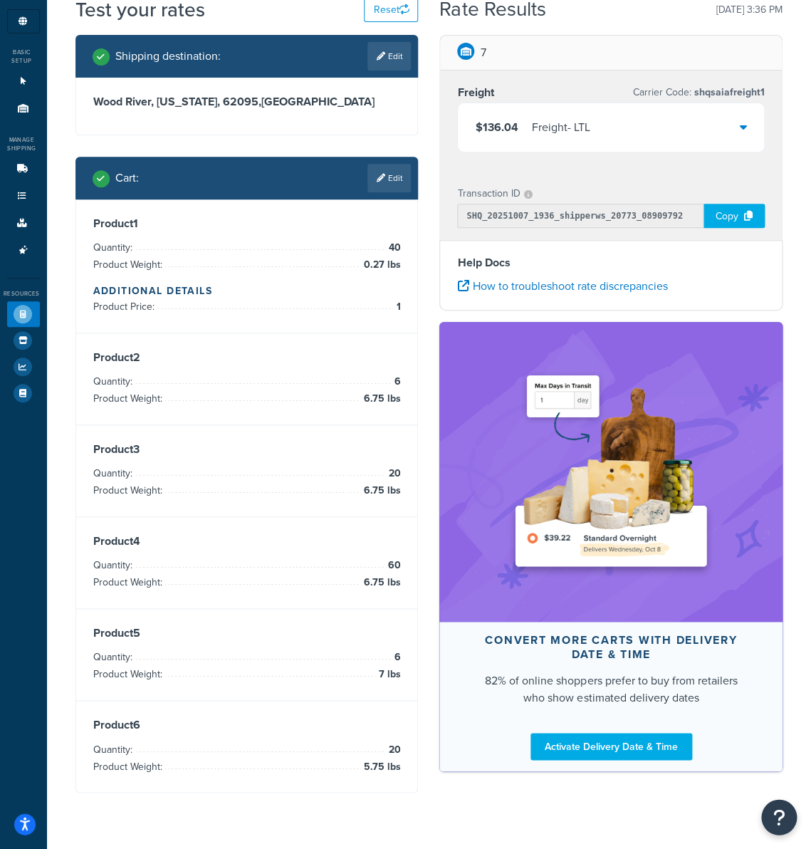
scroll to position [73, 0]
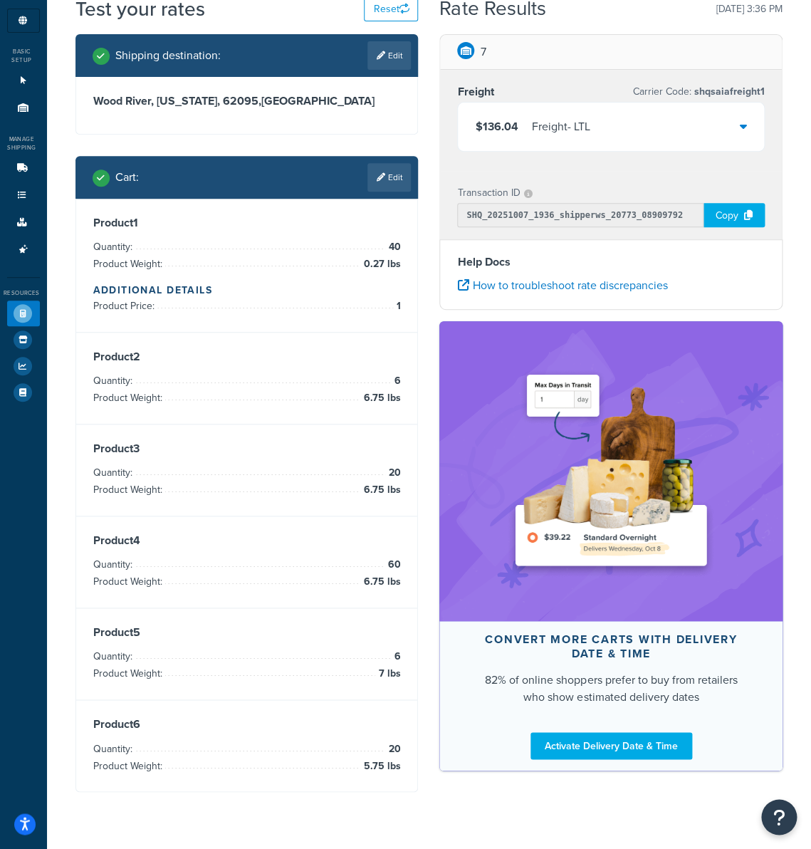
click at [379, 192] on div "Cart : Edit" at bounding box center [246, 177] width 343 height 43
click at [386, 174] on link "Edit" at bounding box center [388, 177] width 43 height 28
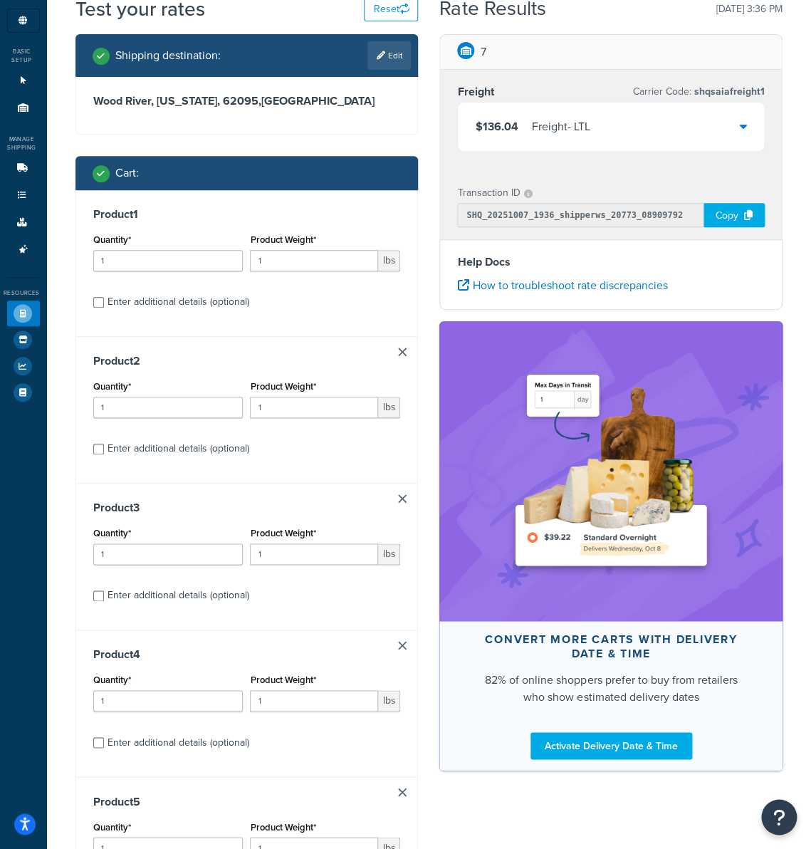
click at [138, 300] on div "Enter additional details (optional)" at bounding box center [179, 302] width 142 height 20
click at [104, 300] on input "Enter additional details (optional)" at bounding box center [98, 302] width 11 height 11
checkbox input "true"
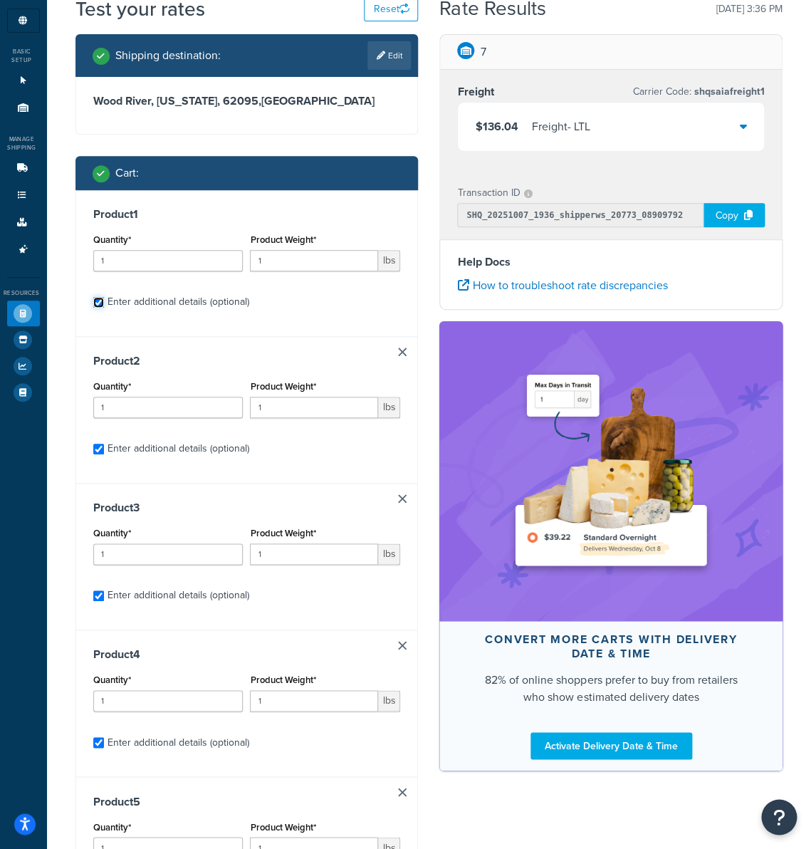
checkbox input "true"
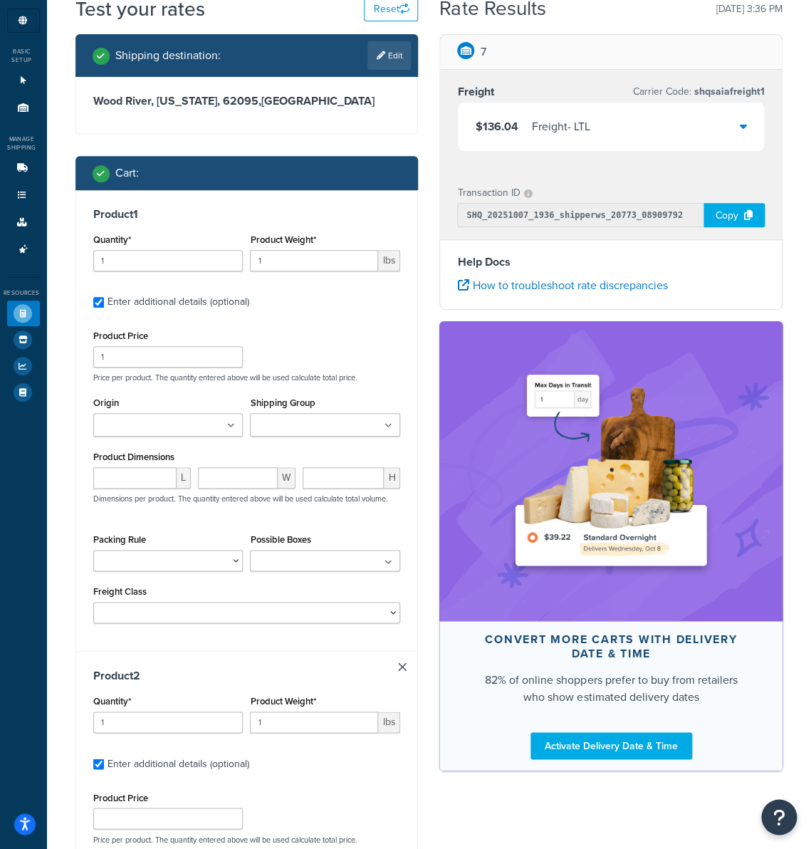
click at [300, 420] on input "Shipping Group" at bounding box center [317, 426] width 126 height 16
click at [202, 425] on input "Origin" at bounding box center [161, 426] width 126 height 16
click at [310, 354] on div "Product Price 1 Price per product. The quantity entered above will be used calc…" at bounding box center [247, 354] width 315 height 56
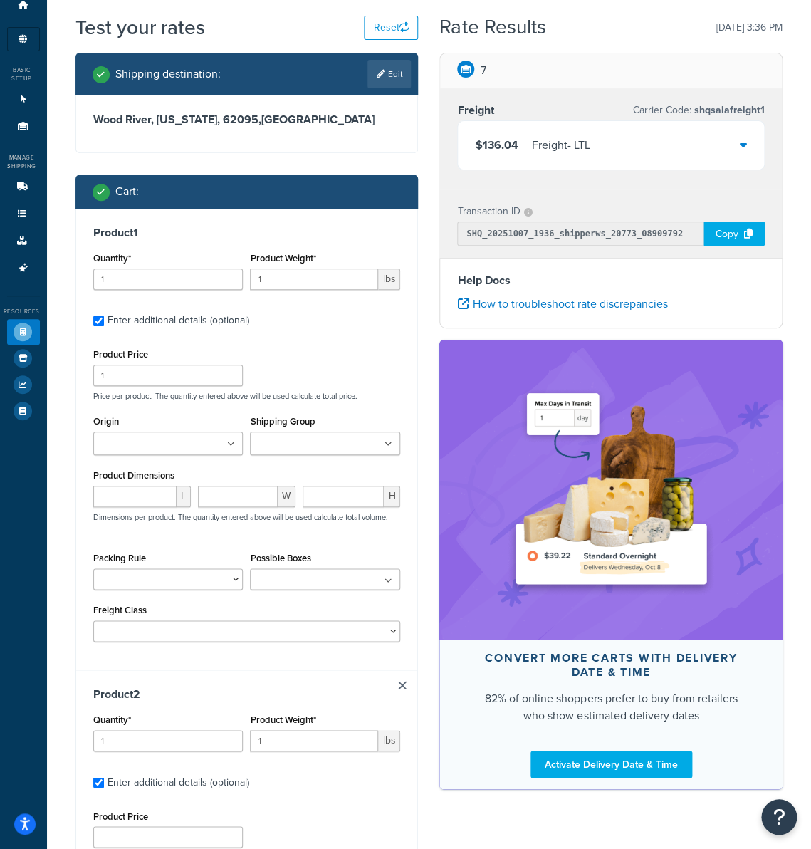
scroll to position [50, 0]
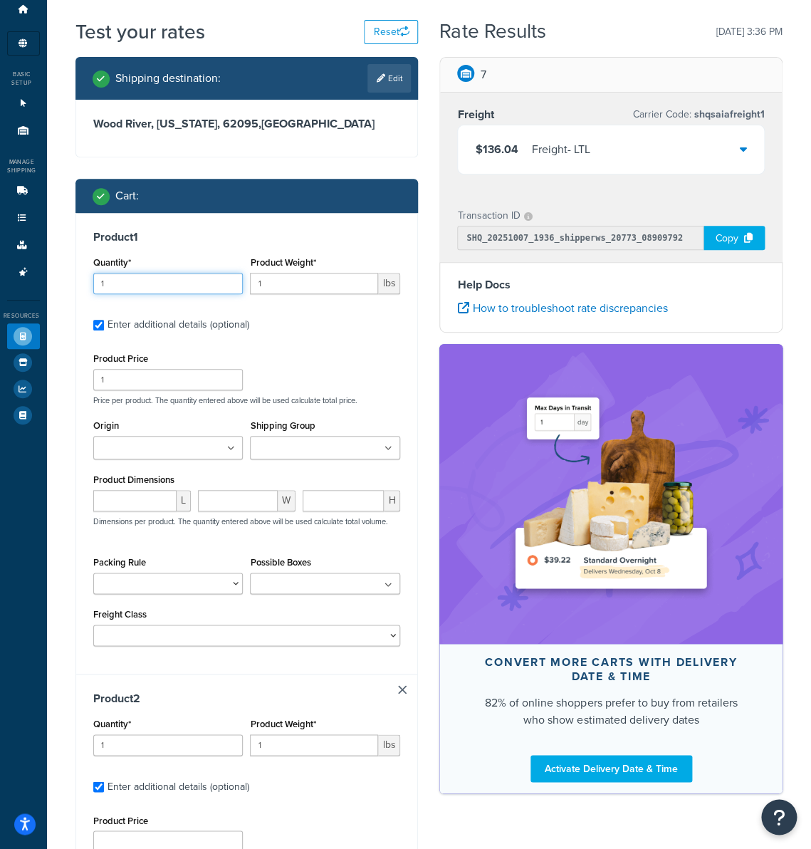
click at [163, 288] on input "1" at bounding box center [168, 283] width 150 height 21
click at [285, 278] on input "1" at bounding box center [314, 283] width 128 height 21
click at [137, 449] on input "Origin" at bounding box center [161, 449] width 126 height 16
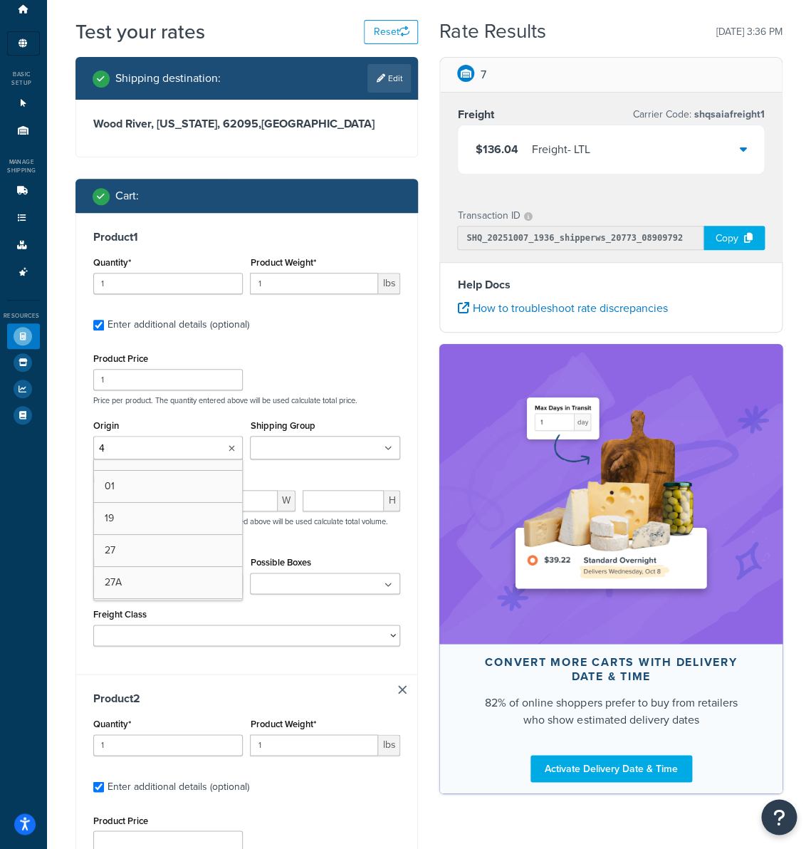
type input "41"
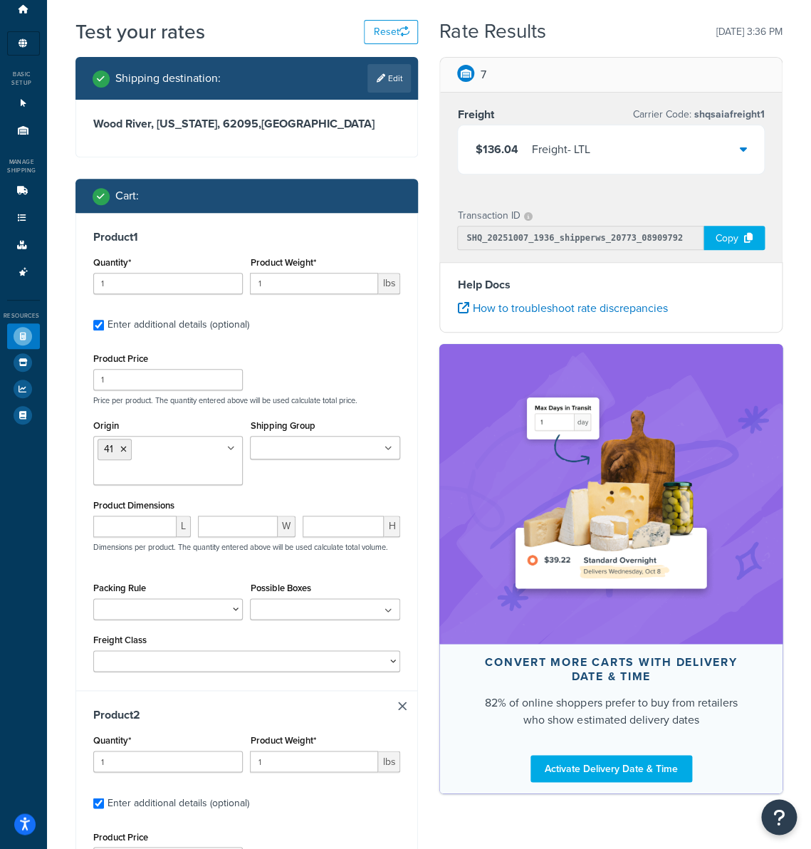
click at [333, 382] on div "Product Price 1 Price per product. The quantity entered above will be used calc…" at bounding box center [247, 377] width 315 height 56
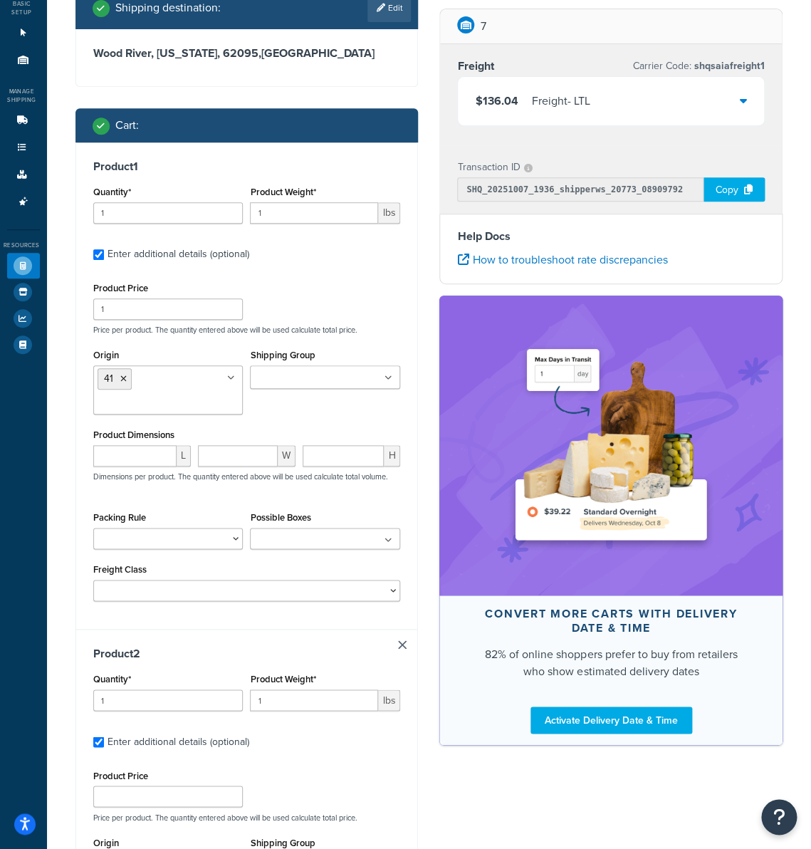
scroll to position [119, 0]
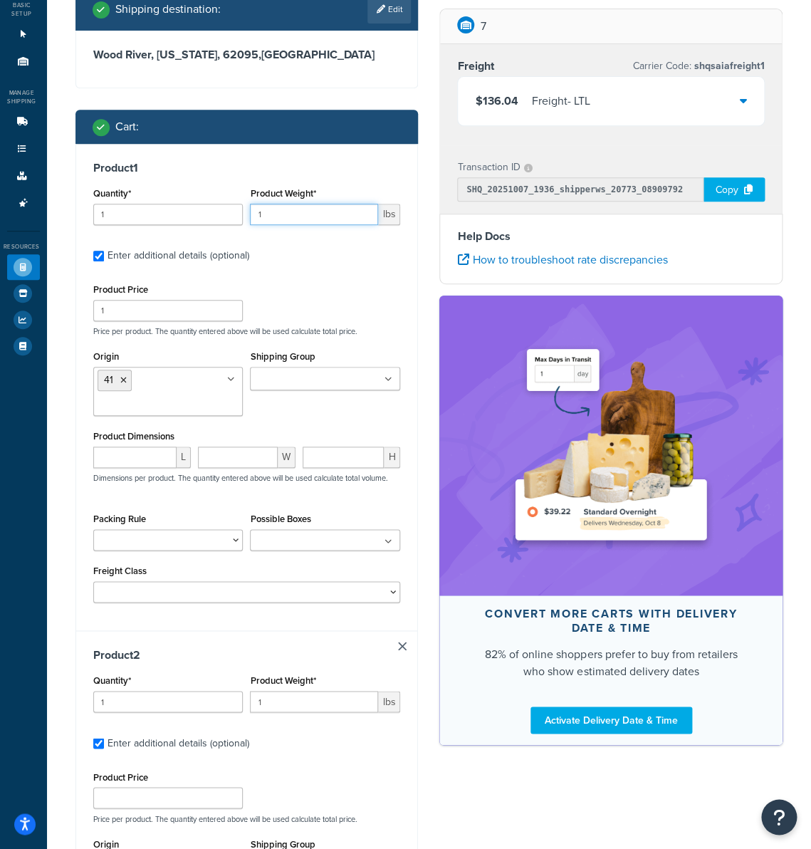
click at [310, 214] on input "1" at bounding box center [314, 214] width 128 height 21
paste input "0.27"
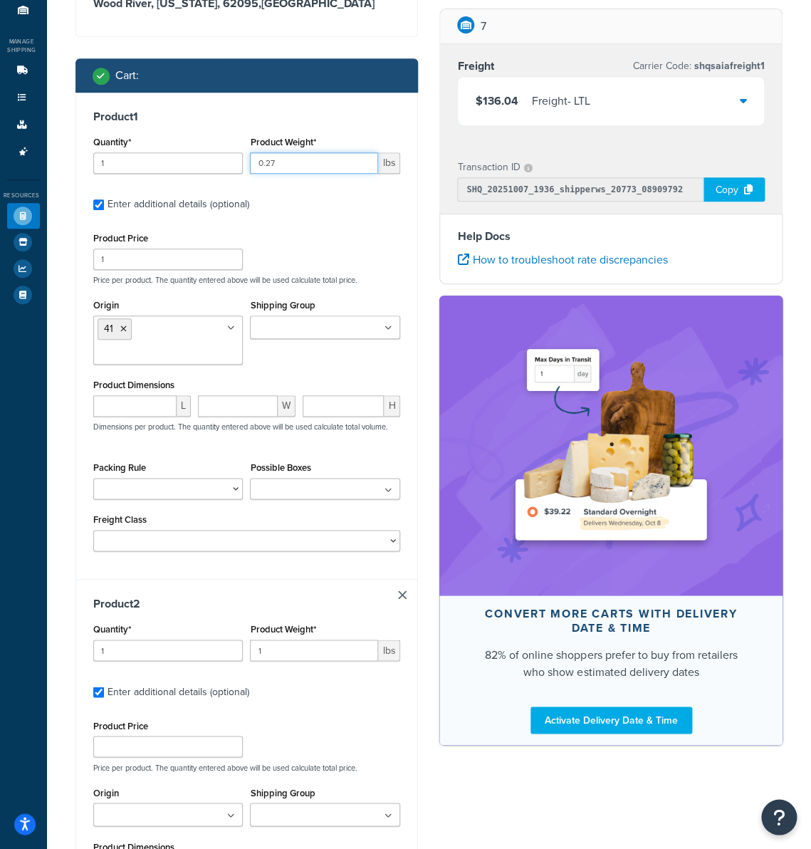
scroll to position [211, 0]
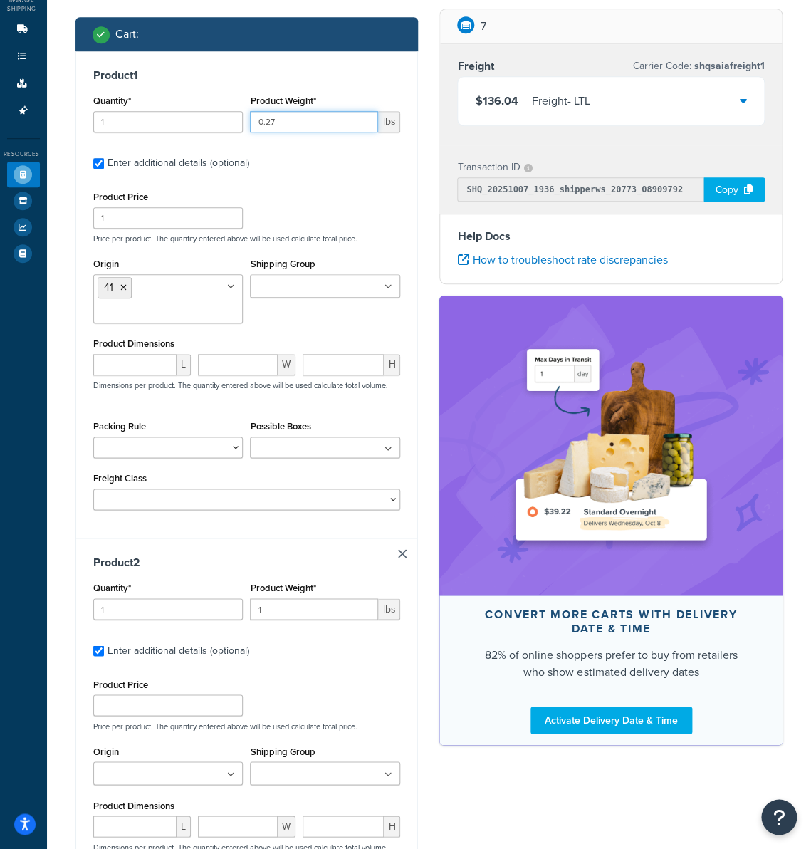
type input "0.27"
click at [321, 608] on input "1" at bounding box center [314, 608] width 128 height 21
paste input "6.75"
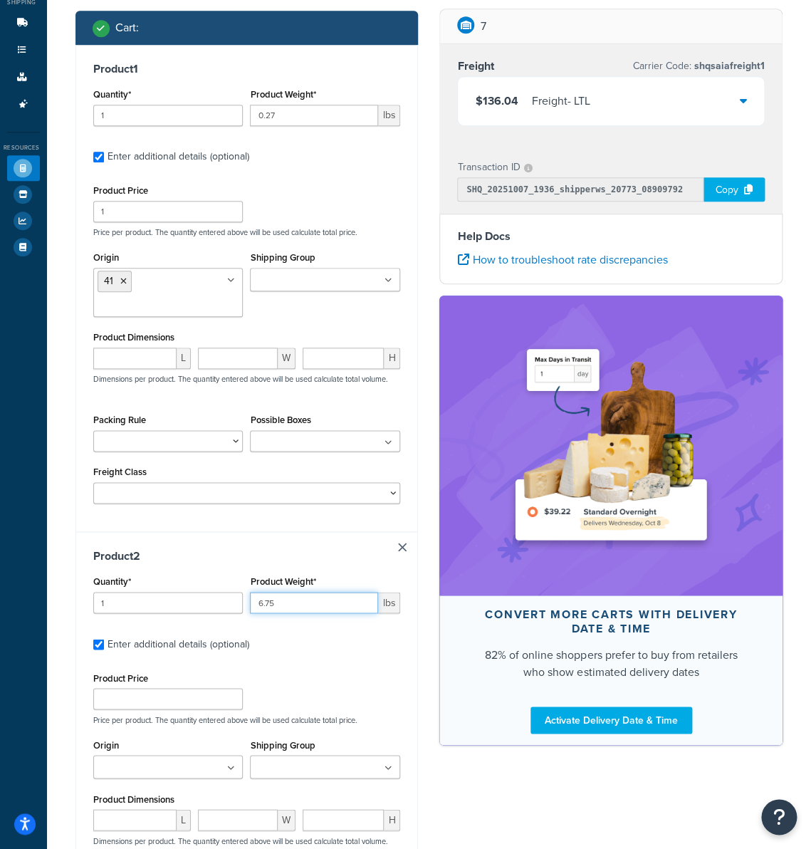
scroll to position [223, 0]
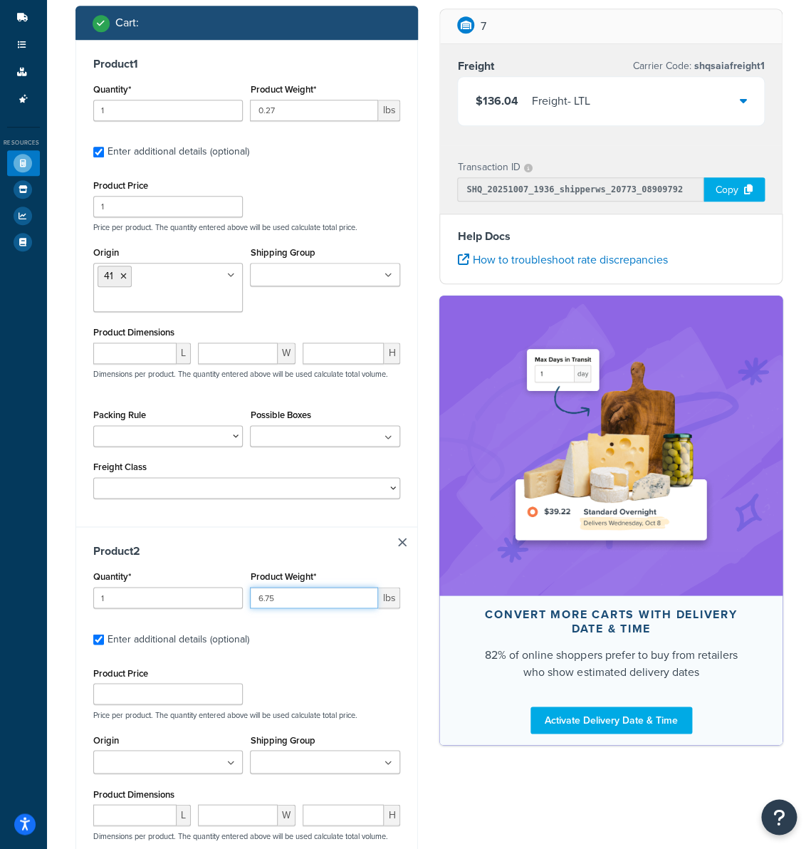
type input "6.75"
click at [125, 769] on input "Origin" at bounding box center [161, 763] width 126 height 16
type input "41"
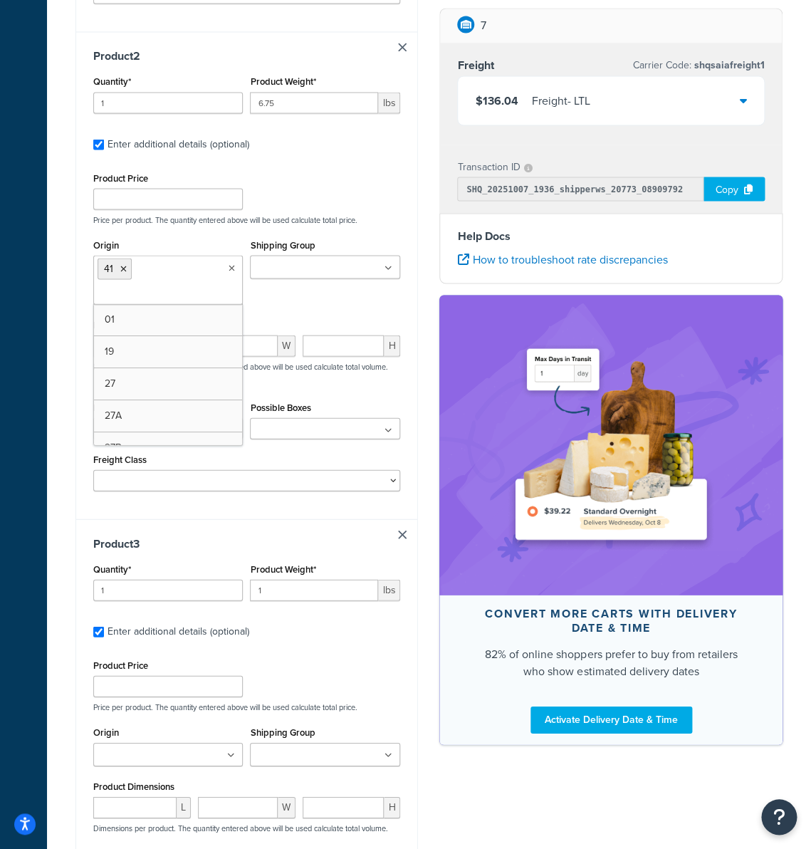
scroll to position [731, 0]
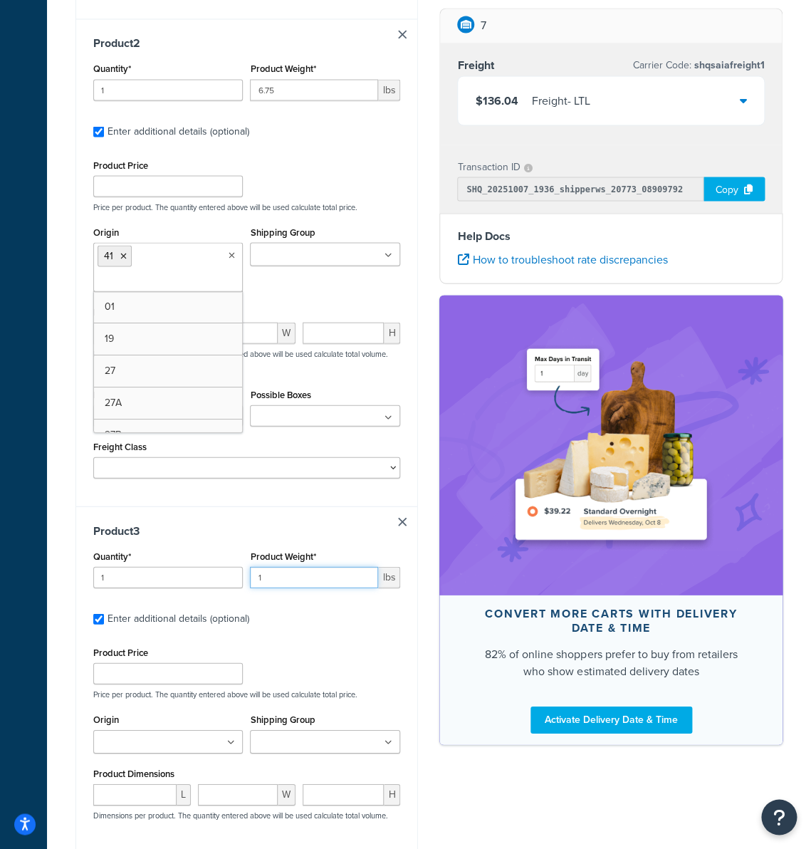
click at [313, 581] on input "1" at bounding box center [314, 576] width 128 height 21
paste input "6.75"
type input "6.75"
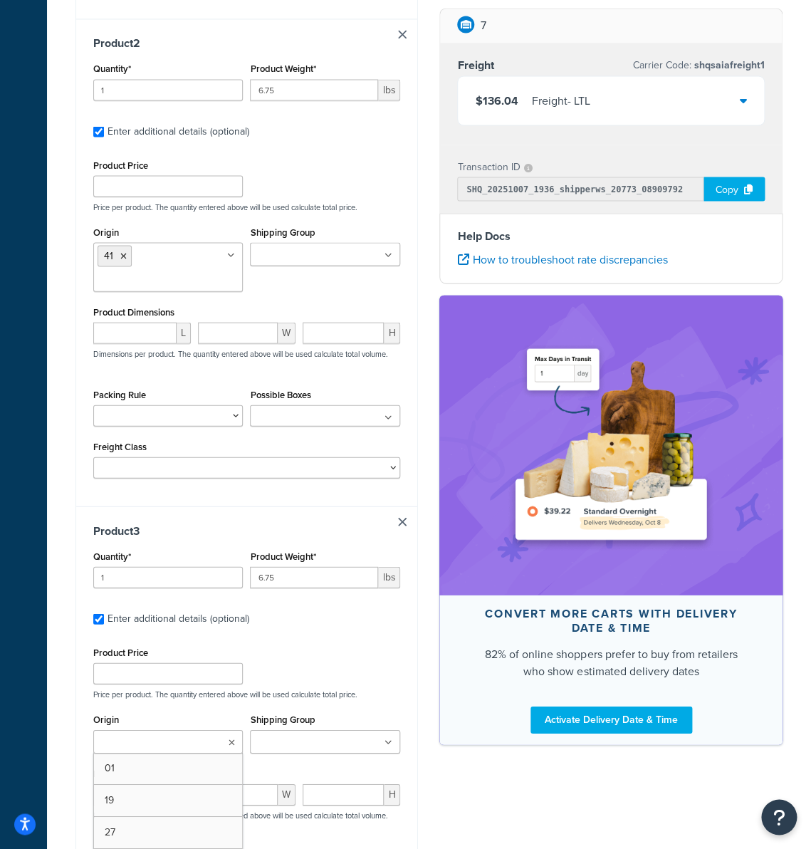
click at [136, 750] on input "Origin" at bounding box center [161, 742] width 126 height 16
type input "41"
drag, startPoint x: 128, startPoint y: 770, endPoint x: 215, endPoint y: 720, distance: 100.1
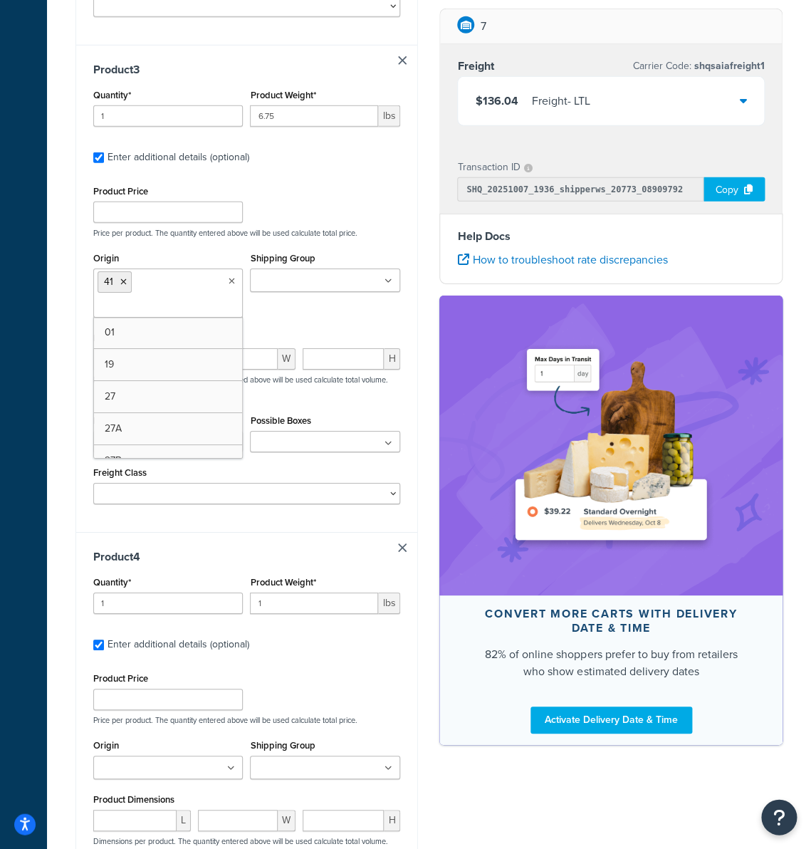
scroll to position [1192, 0]
click at [148, 771] on input "Origin" at bounding box center [161, 768] width 126 height 16
type input "41"
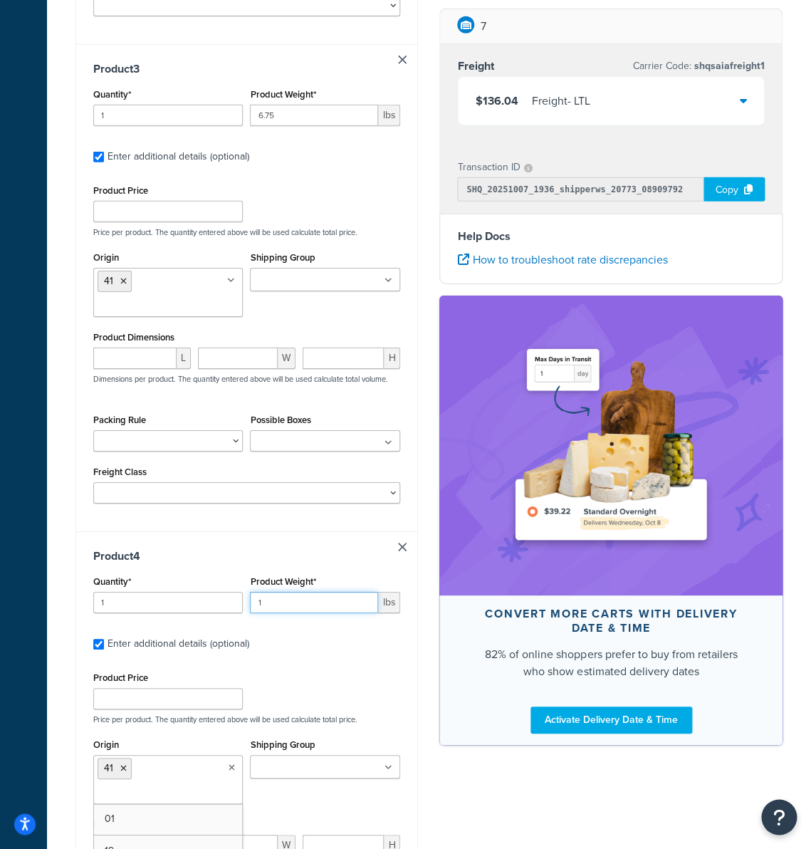
click at [280, 602] on input "1" at bounding box center [314, 602] width 128 height 21
paste input "6.75"
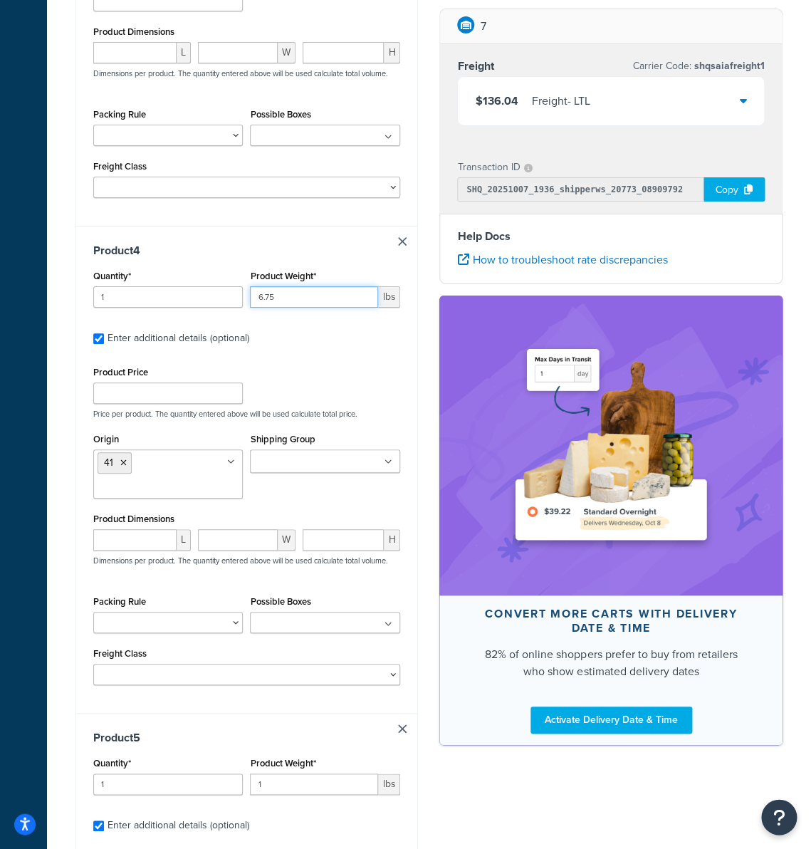
scroll to position [1607, 0]
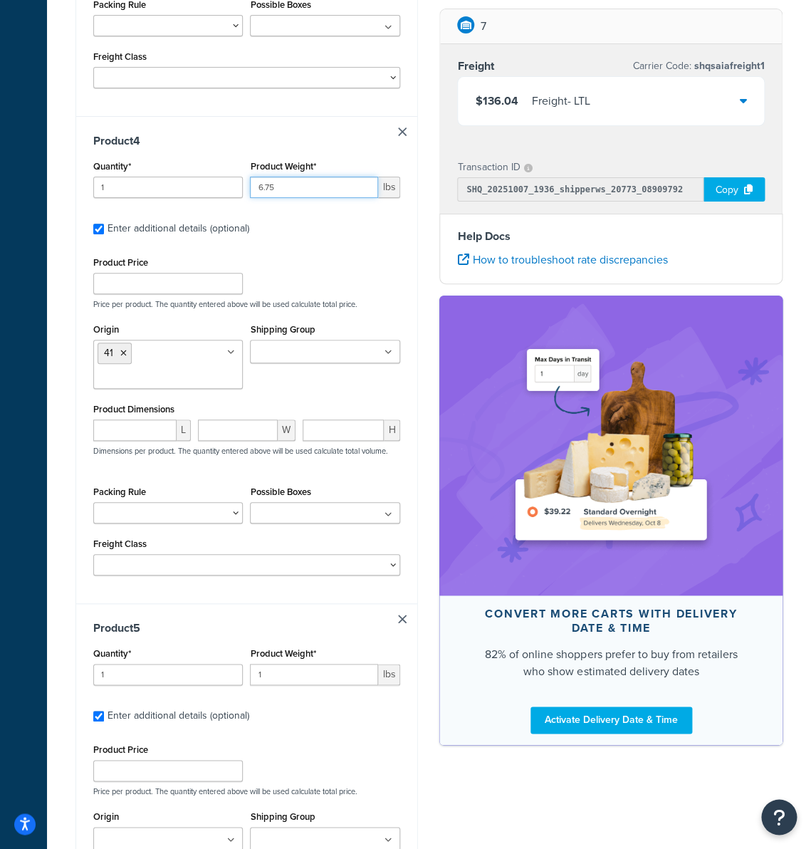
type input "6.75"
click at [283, 680] on input "1" at bounding box center [314, 674] width 128 height 21
paste input "6.75"
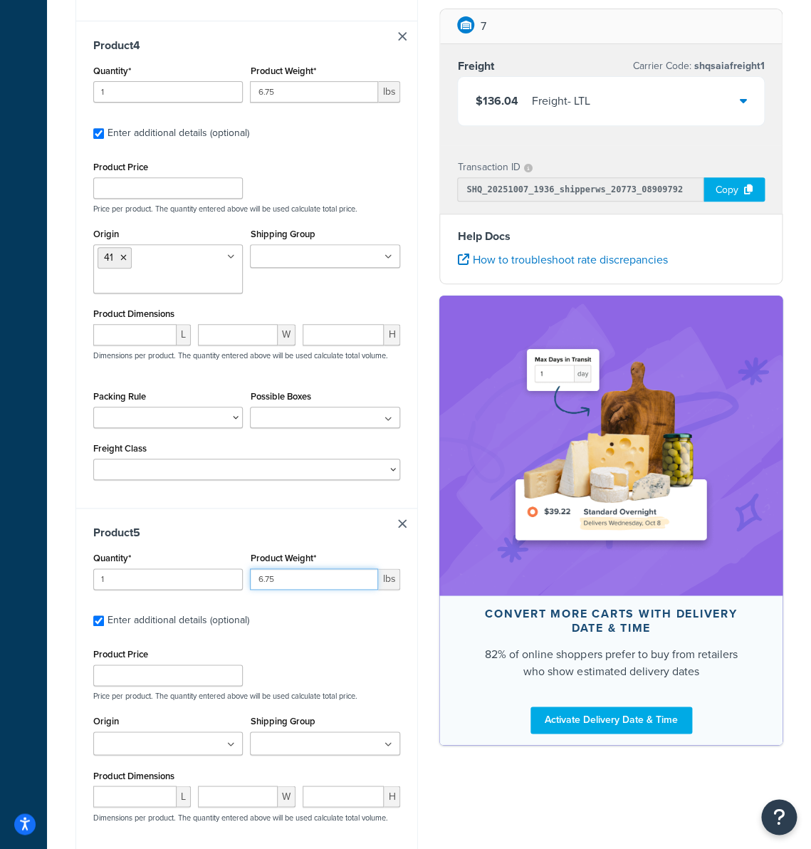
scroll to position [1711, 0]
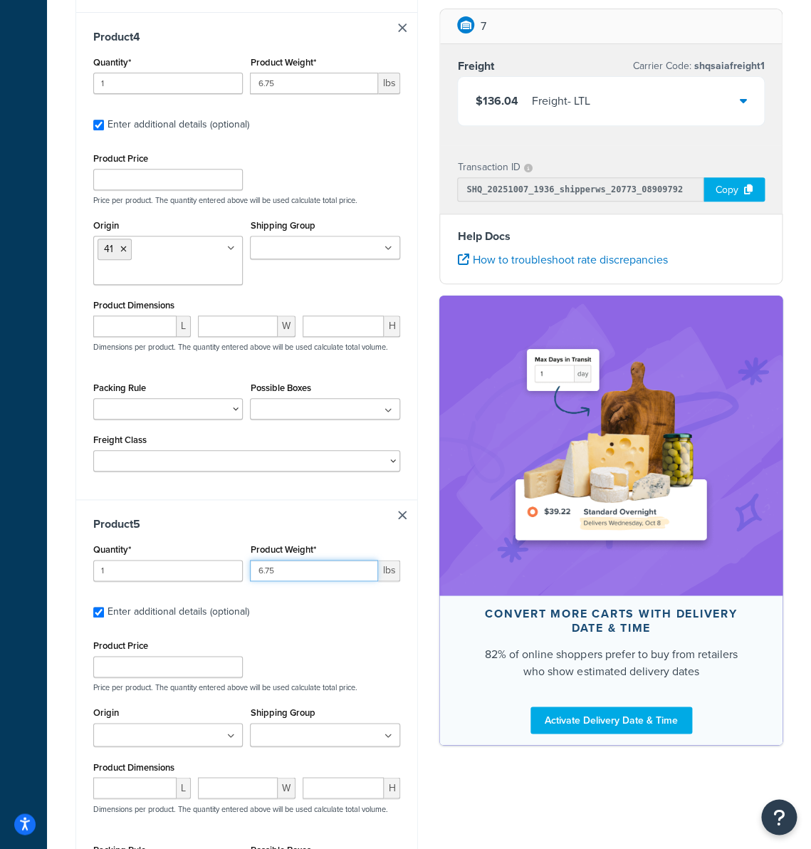
type input "6.75"
click at [145, 743] on input "Origin" at bounding box center [161, 736] width 126 height 16
type input "41"
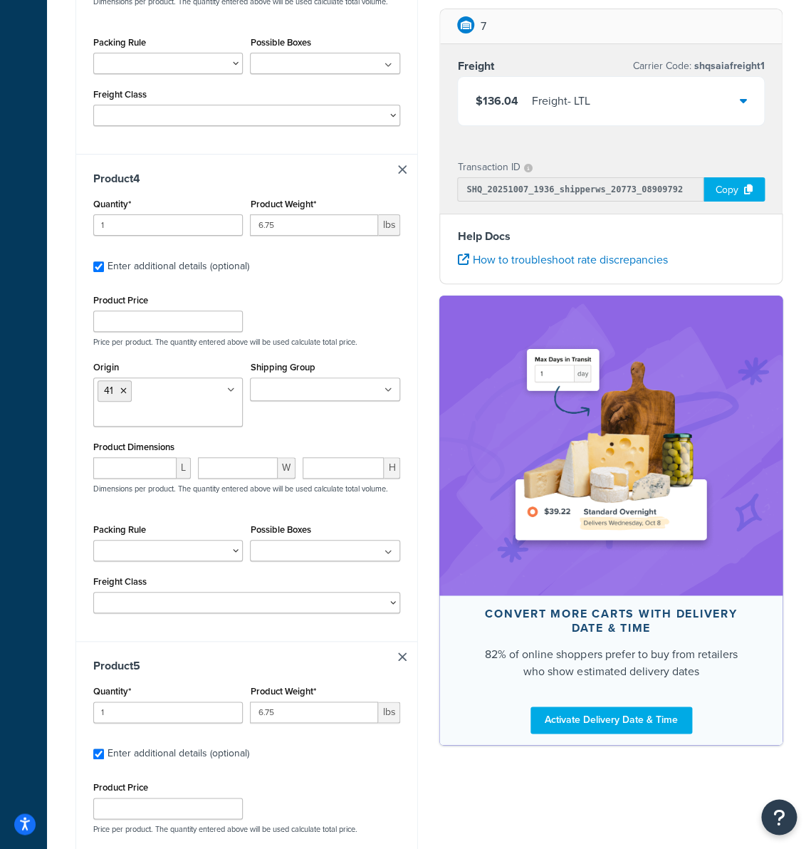
scroll to position [1685, 0]
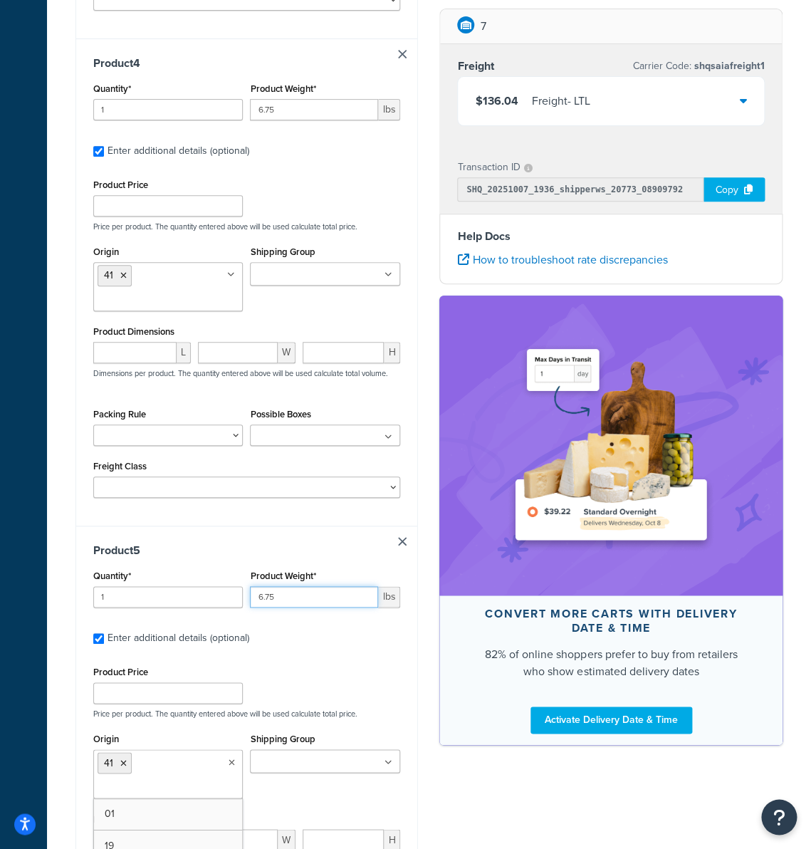
click at [285, 604] on input "6.75" at bounding box center [314, 596] width 128 height 21
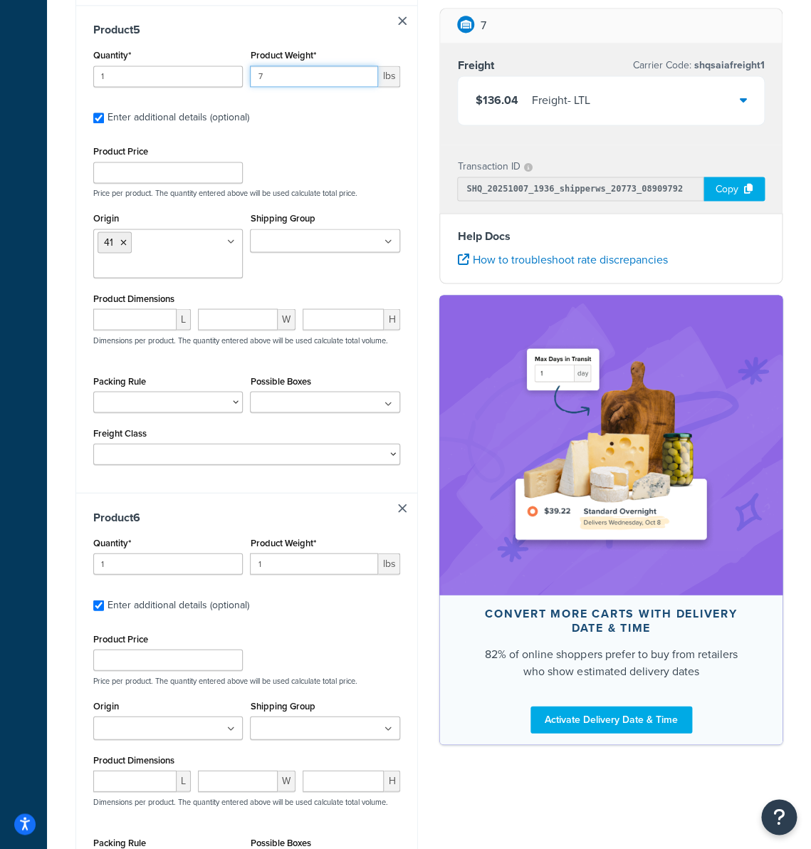
scroll to position [2239, 0]
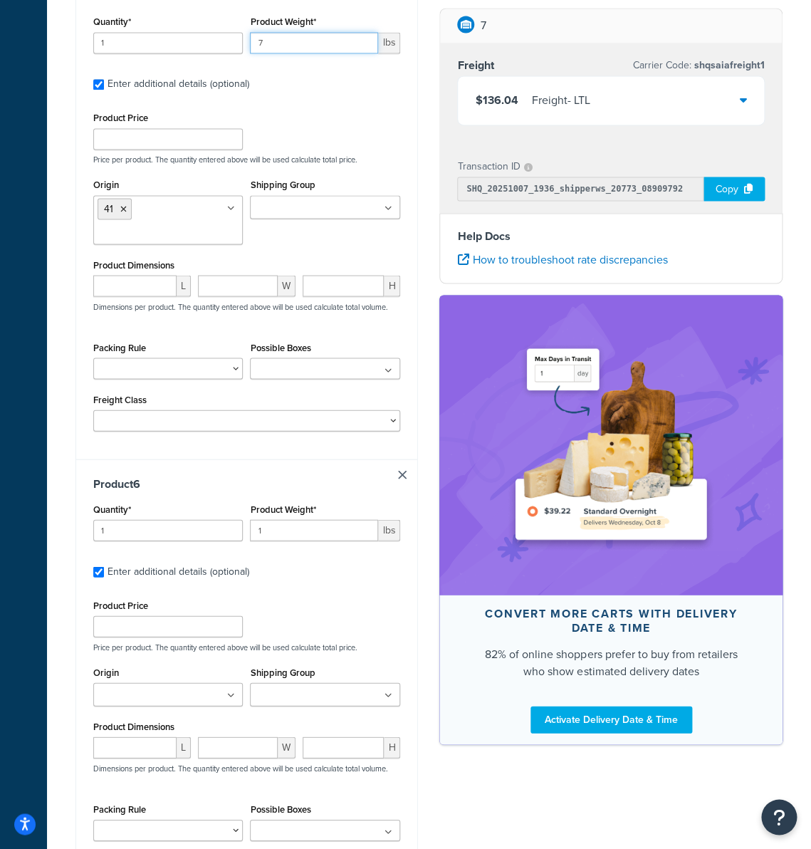
type input "7"
click at [307, 536] on input "1" at bounding box center [314, 529] width 128 height 21
type input "5.75"
click at [155, 716] on div "Origin 01 19 27 27A 27B 27C 27D 27E 27F 28 28A 28B 28C 28D 28E 28F 28G 28H 28I …" at bounding box center [168, 689] width 157 height 54
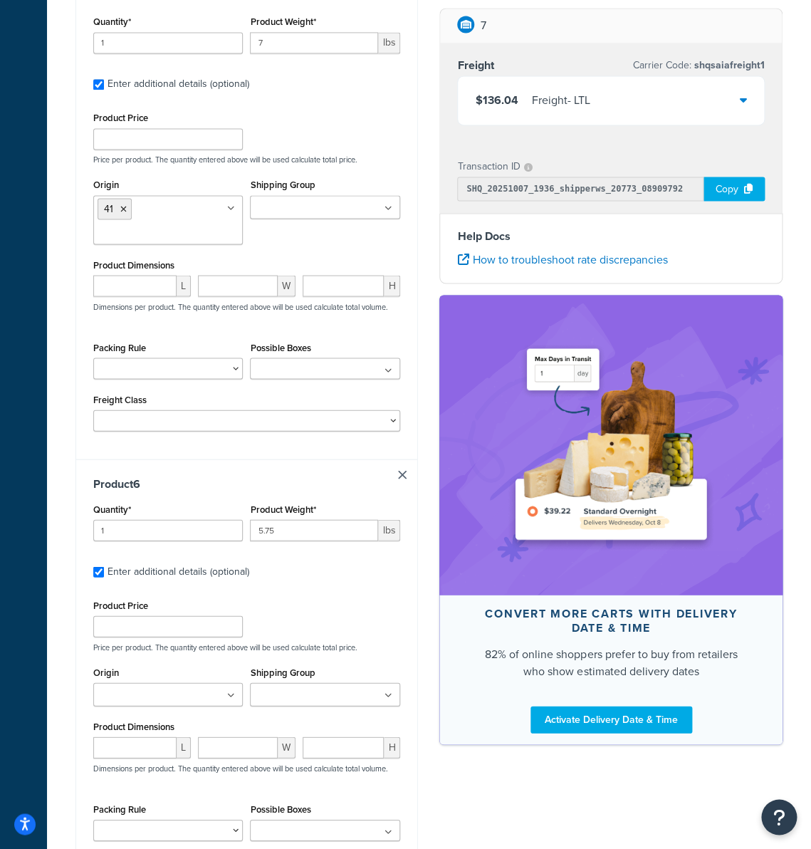
click at [150, 703] on input "Origin" at bounding box center [161, 695] width 126 height 16
type input "41"
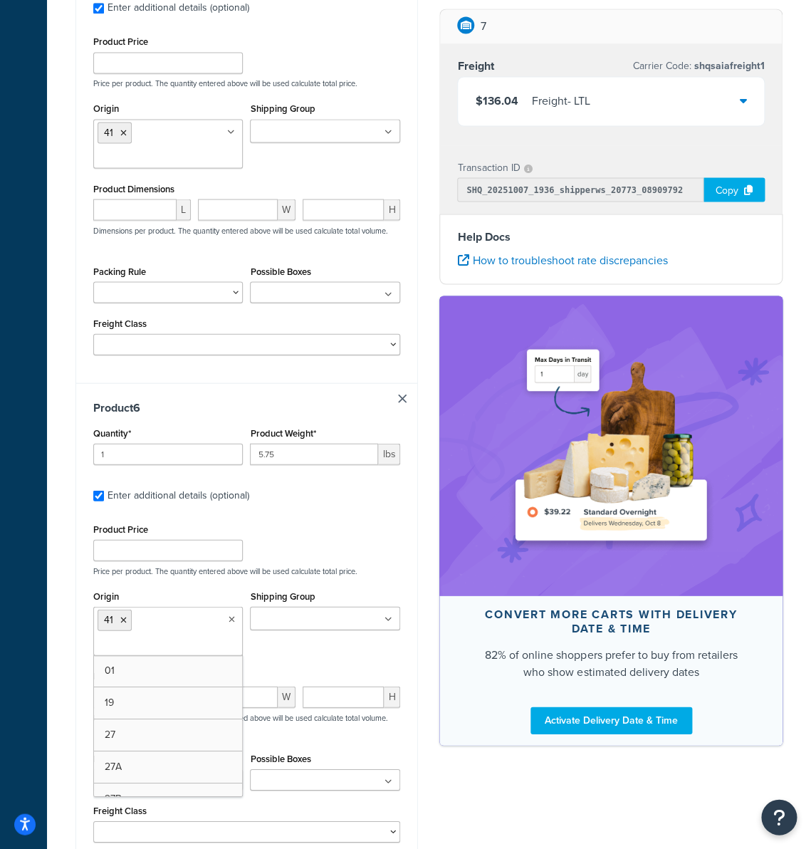
scroll to position [2446, 0]
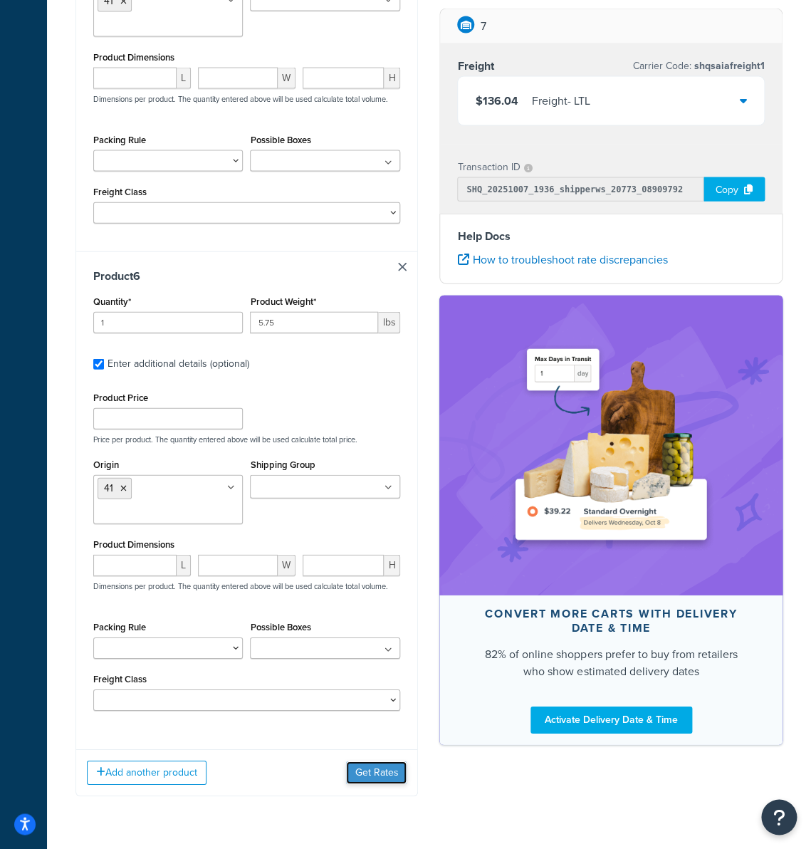
click at [377, 780] on button "Get Rates" at bounding box center [376, 772] width 61 height 23
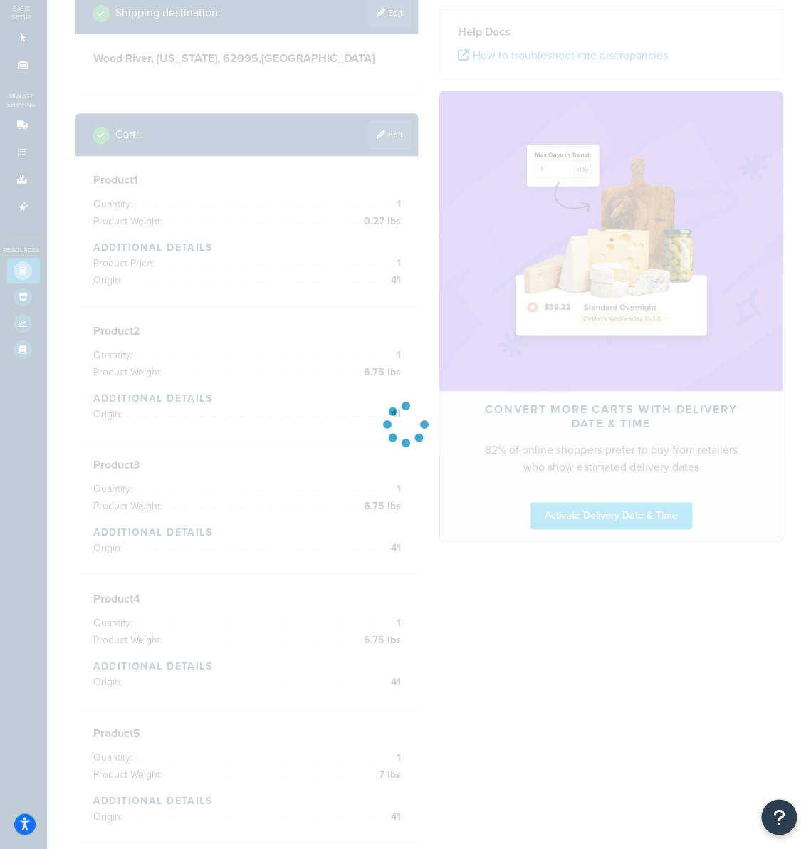
scroll to position [0, 0]
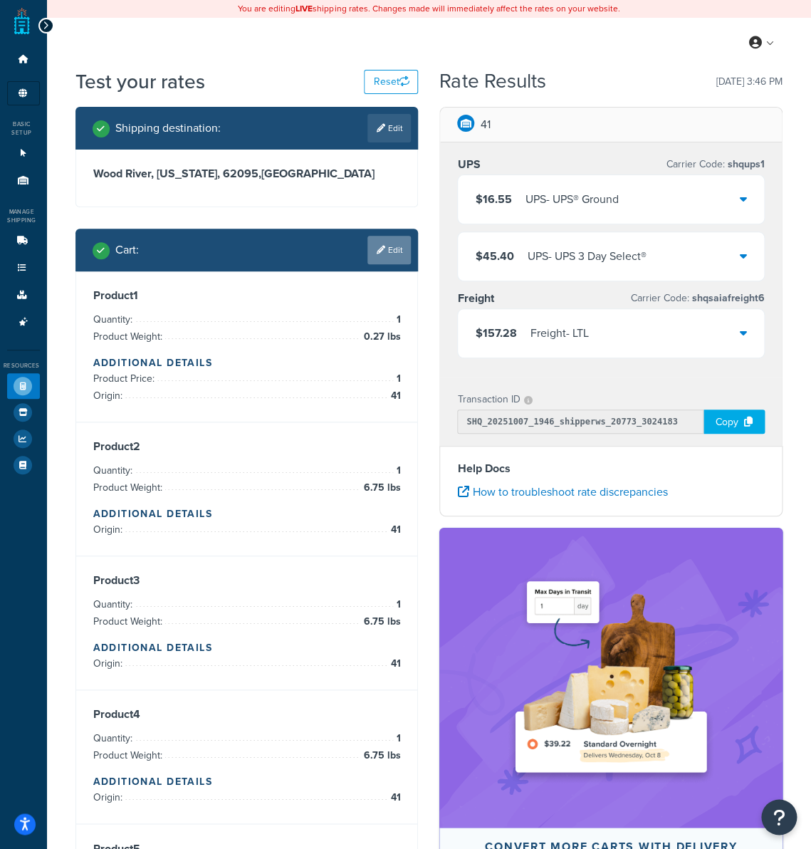
click at [384, 255] on link "Edit" at bounding box center [388, 250] width 43 height 28
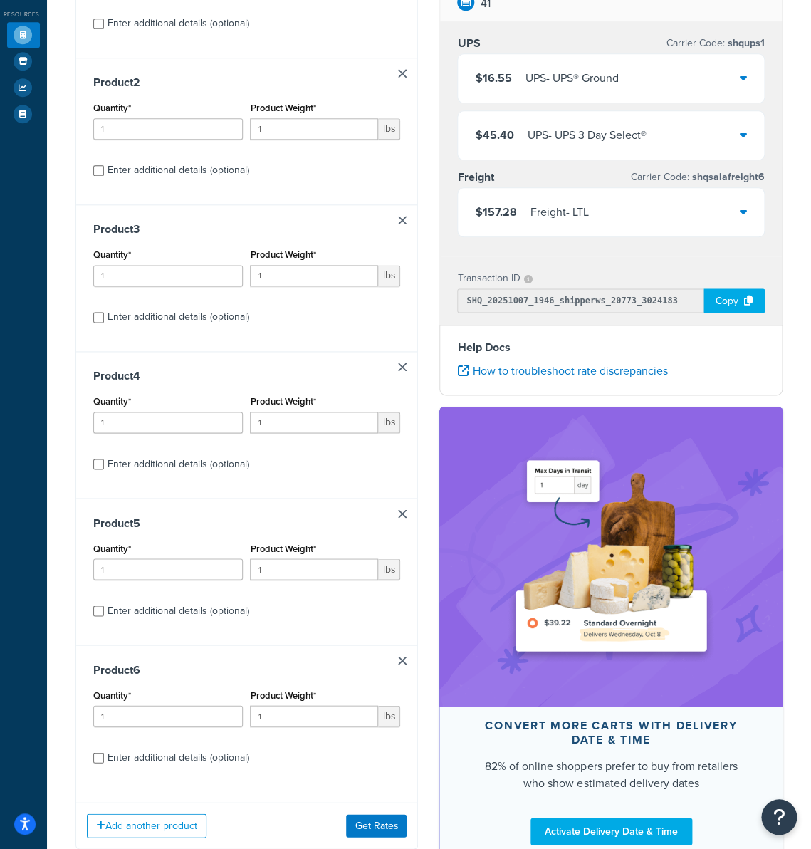
scroll to position [444, 0]
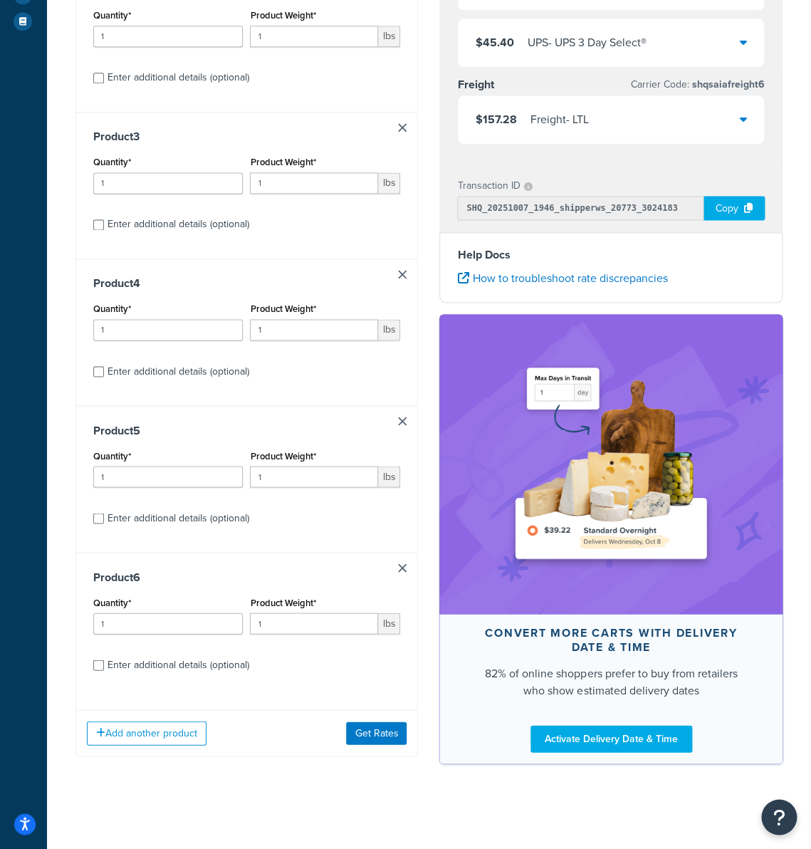
click at [159, 661] on div "Enter additional details (optional)" at bounding box center [179, 664] width 142 height 20
click at [104, 661] on input "Enter additional details (optional)" at bounding box center [98, 664] width 11 height 11
checkbox input "true"
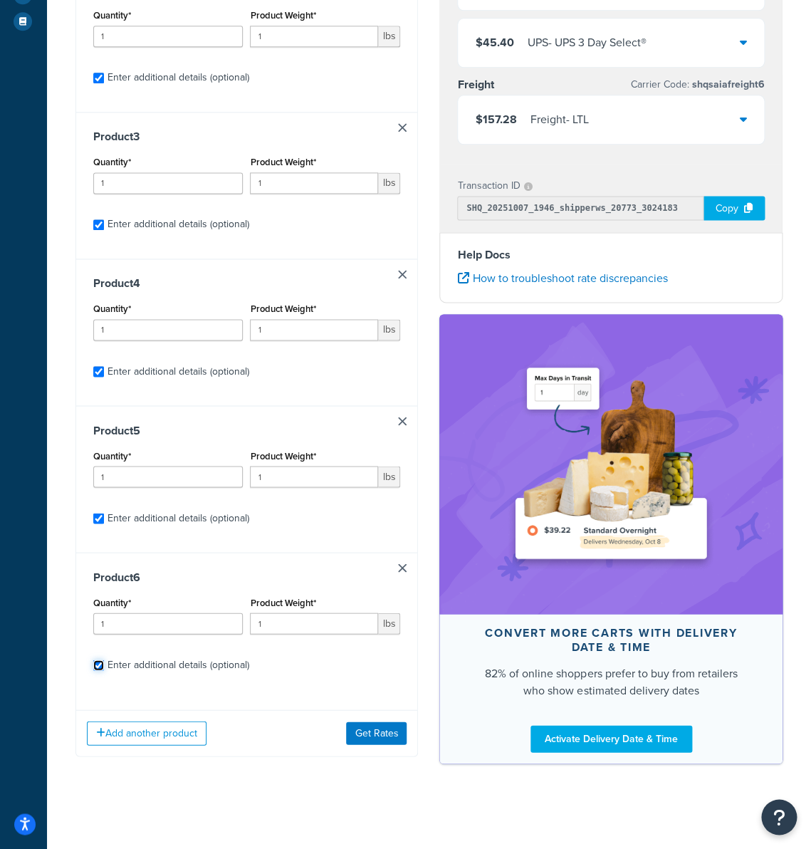
checkbox input "true"
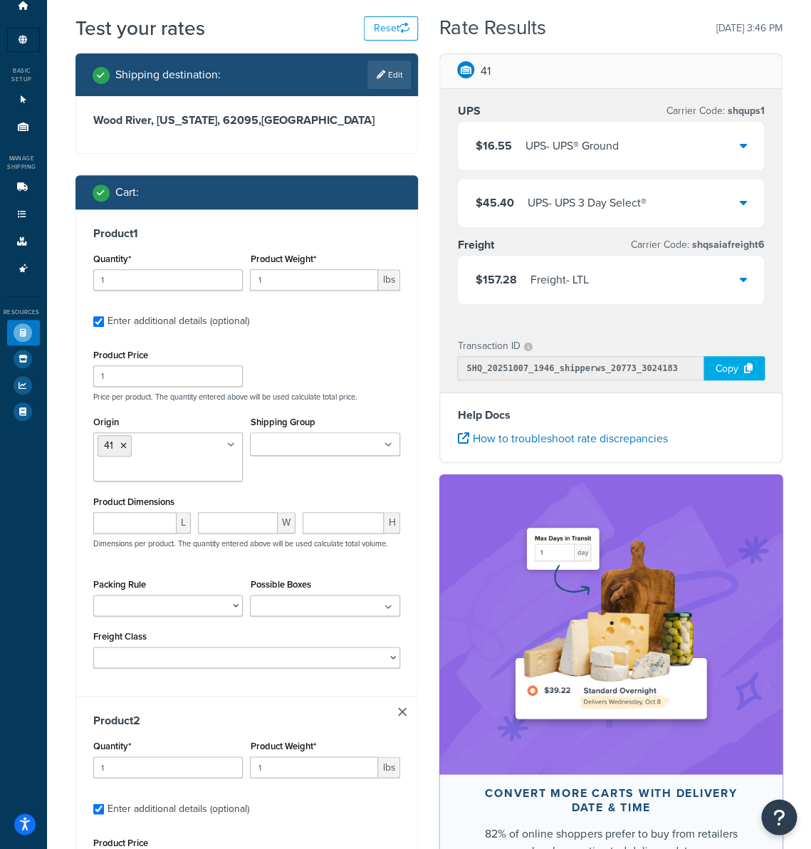
scroll to position [52, 0]
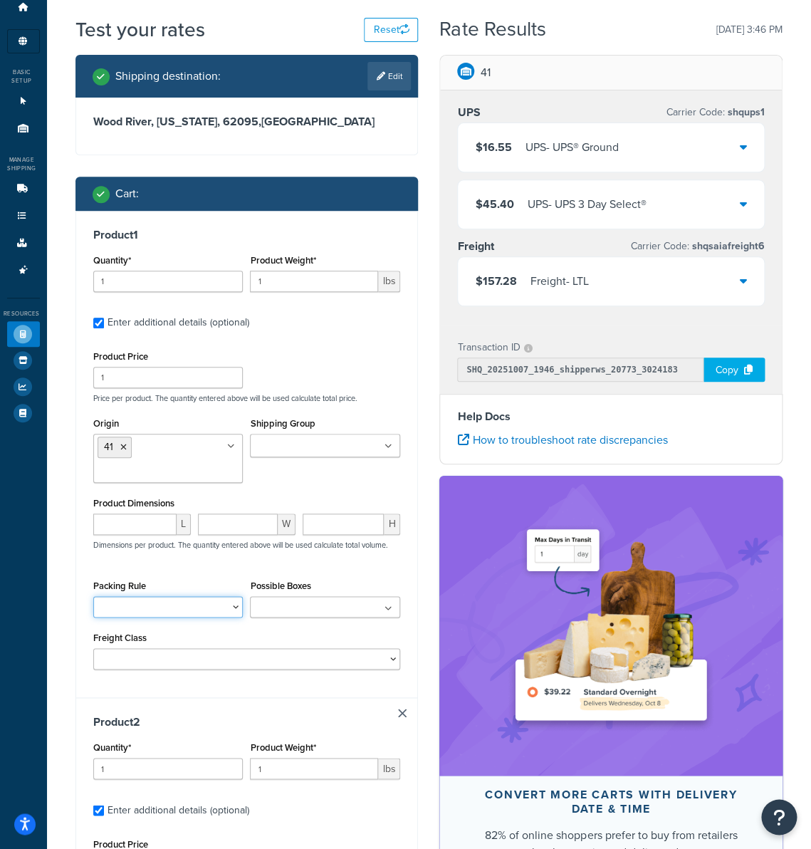
select select "51523"
click option "no_pack" at bounding box center [0, 0] width 0 height 0
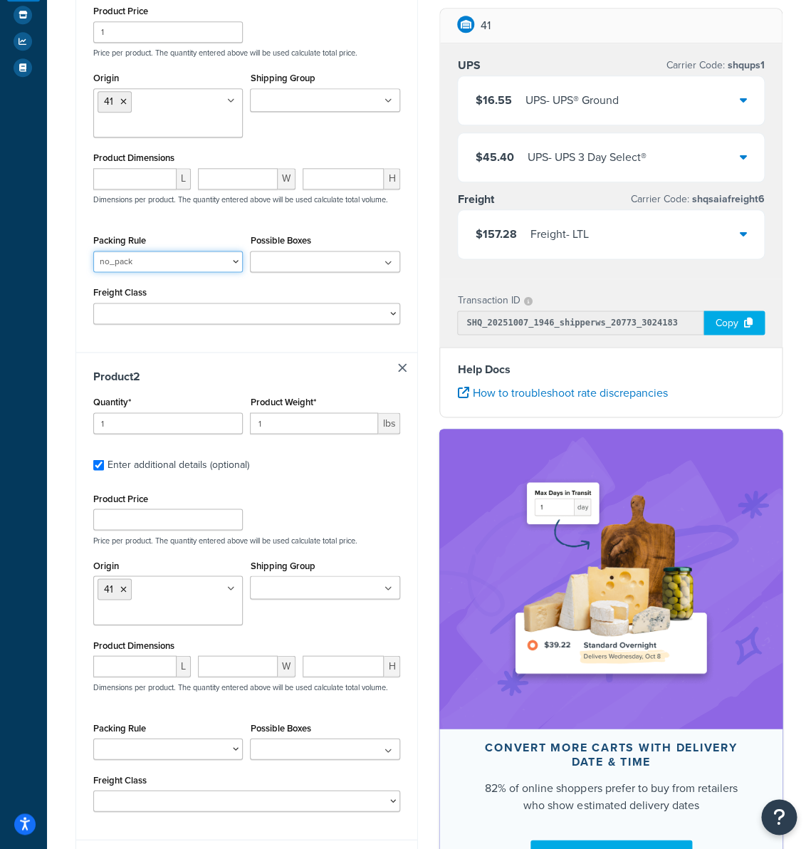
scroll to position [398, 0]
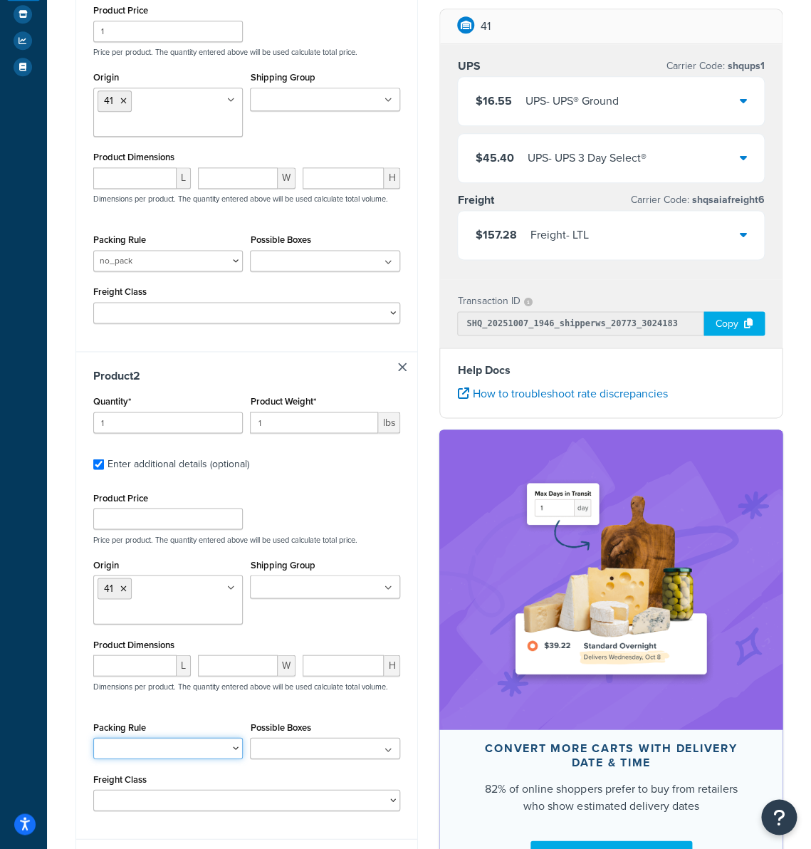
select select "51523"
click option "no_pack" at bounding box center [0, 0] width 0 height 0
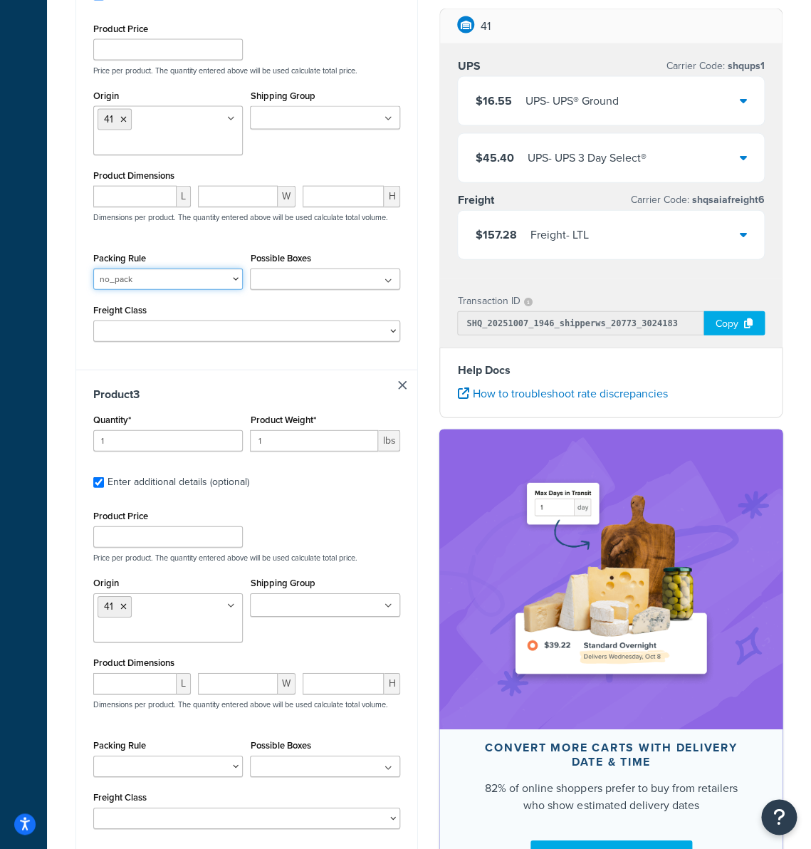
scroll to position [998, 0]
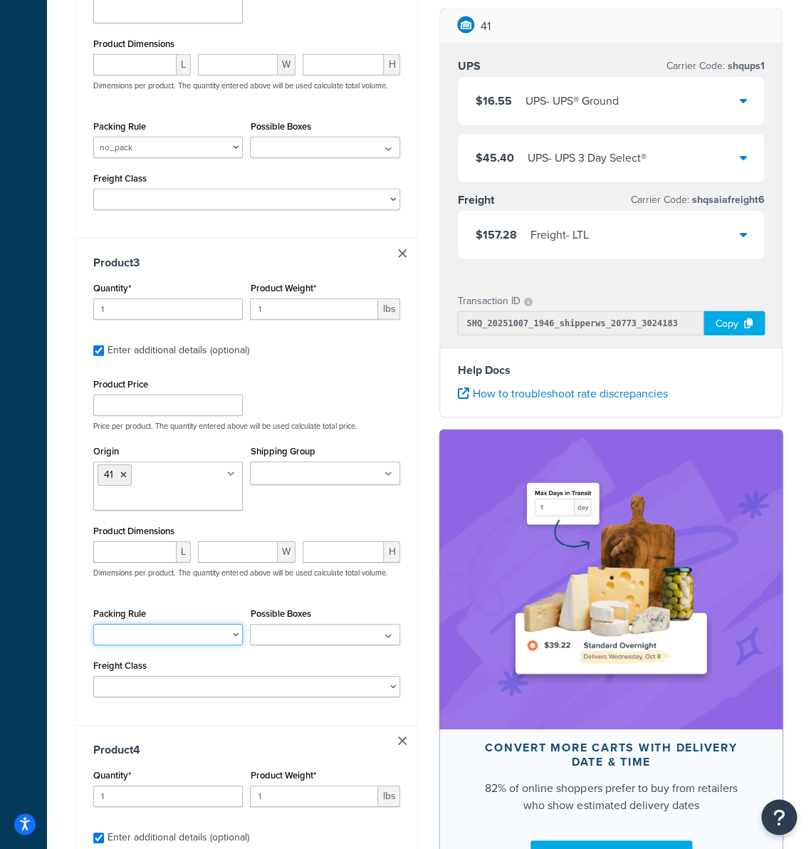
select select "51523"
click option "no_pack" at bounding box center [0, 0] width 0 height 0
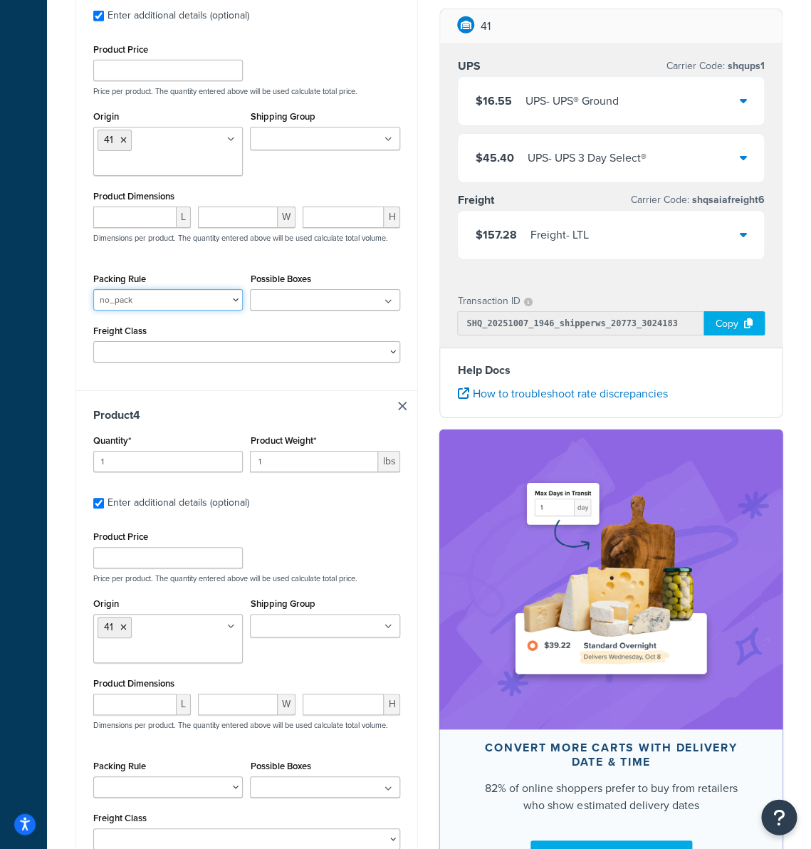
scroll to position [1425, 0]
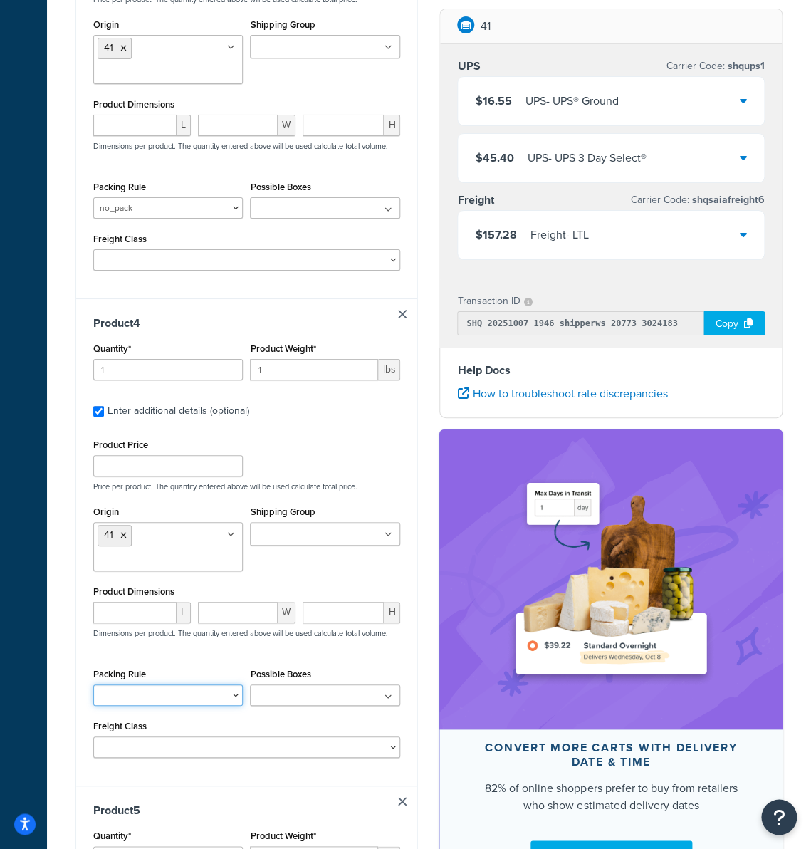
click option at bounding box center [0, 0] width 0 height 0
select select "51523"
click option "no_pack" at bounding box center [0, 0] width 0 height 0
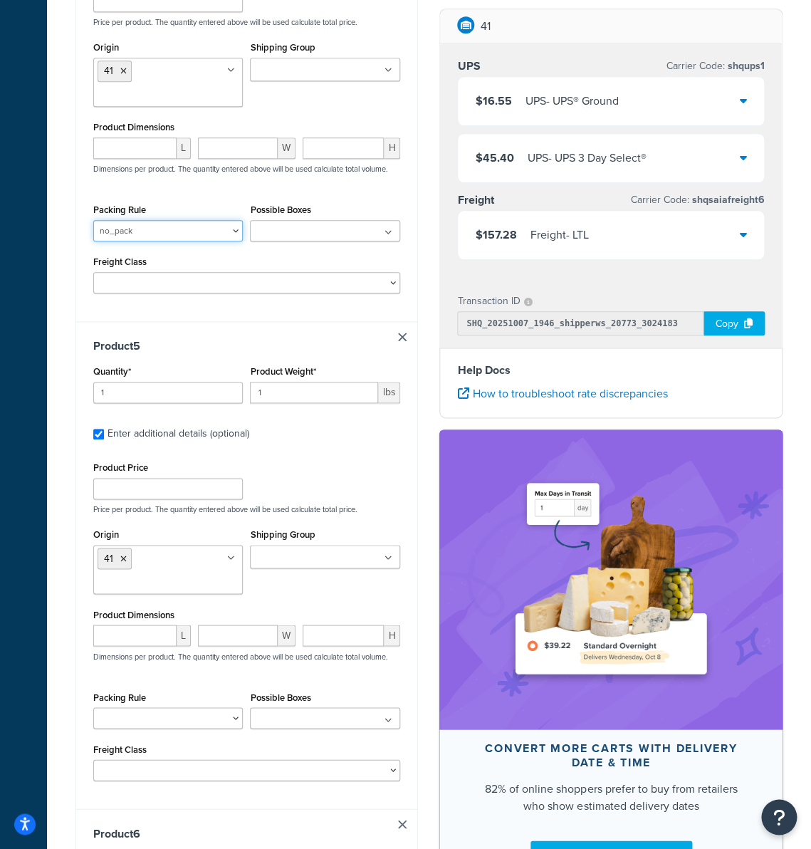
scroll to position [1967, 0]
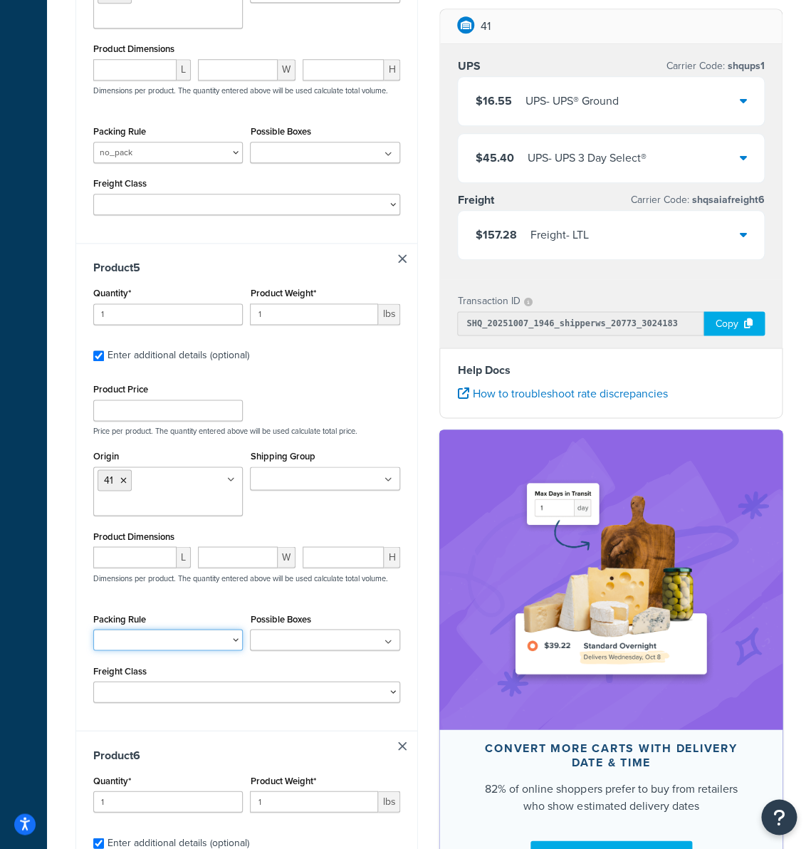
select select "51523"
click option "no_pack" at bounding box center [0, 0] width 0 height 0
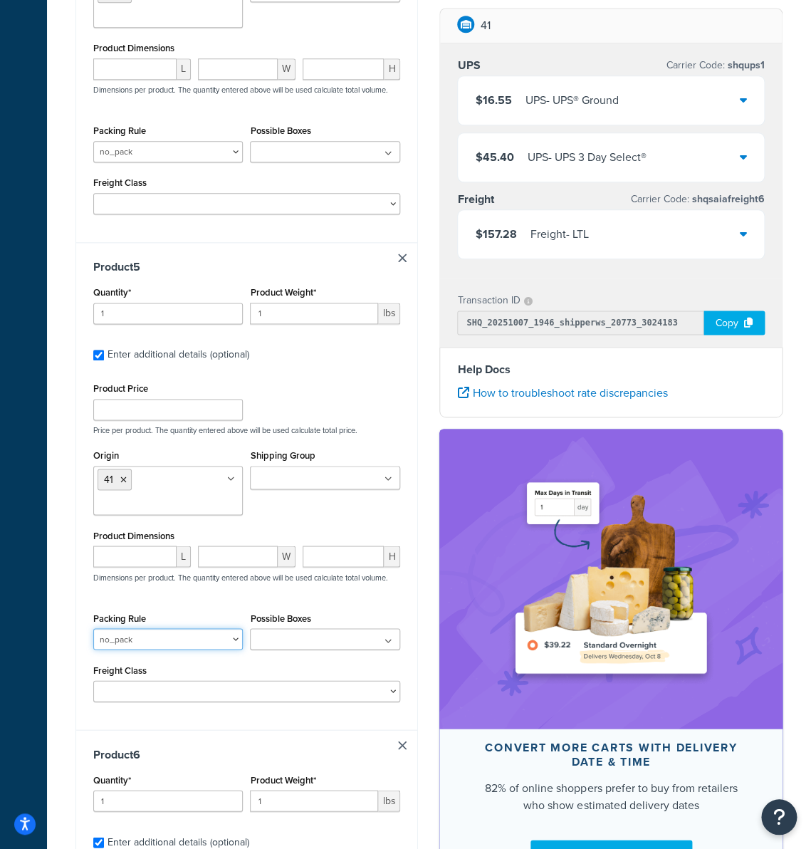
scroll to position [2267, 0]
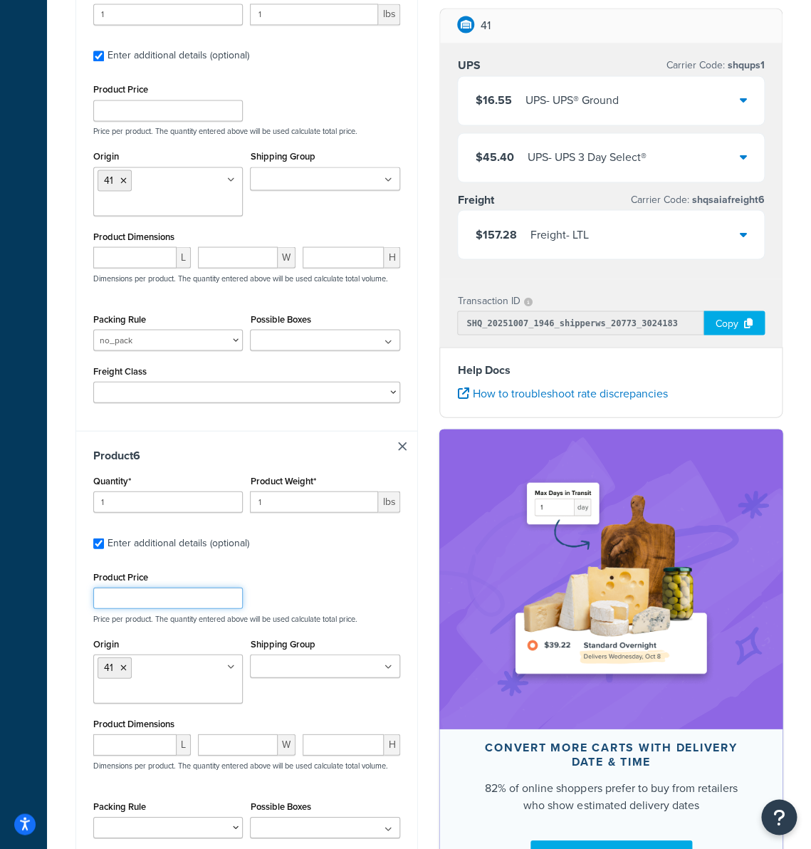
click at [157, 607] on input "Product Price" at bounding box center [168, 597] width 150 height 21
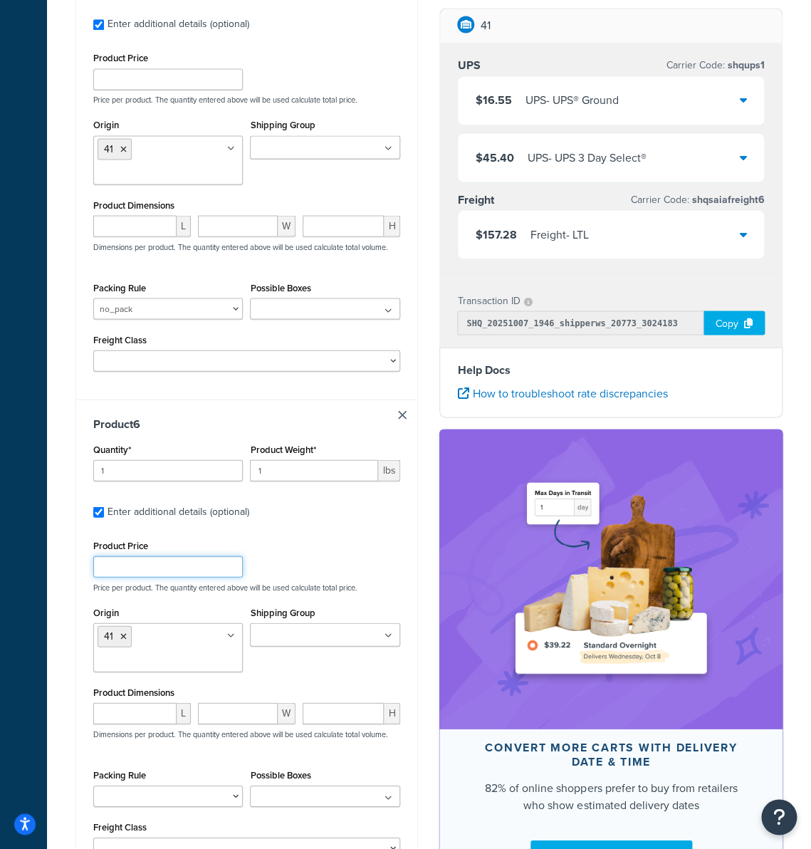
scroll to position [2394, 0]
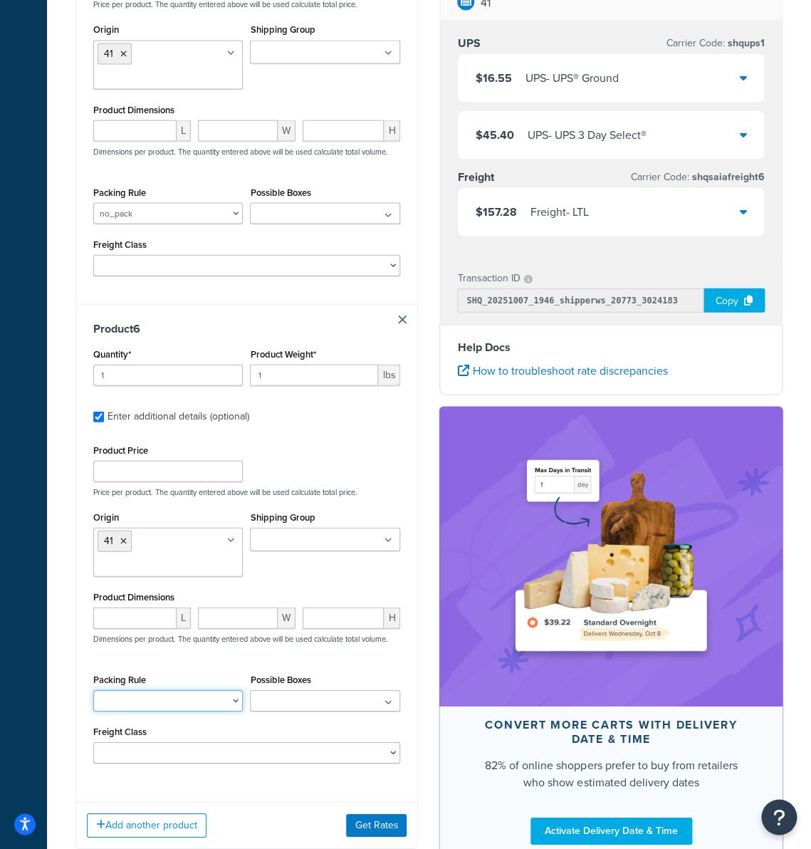
select select "51523"
click option "no_pack" at bounding box center [0, 0] width 0 height 0
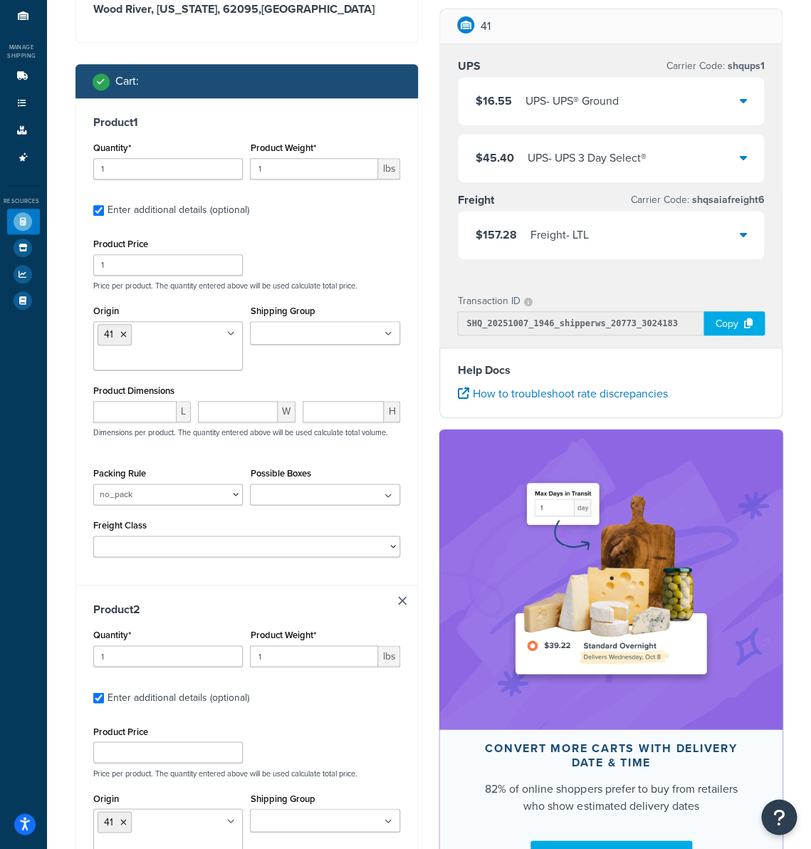
scroll to position [0, 0]
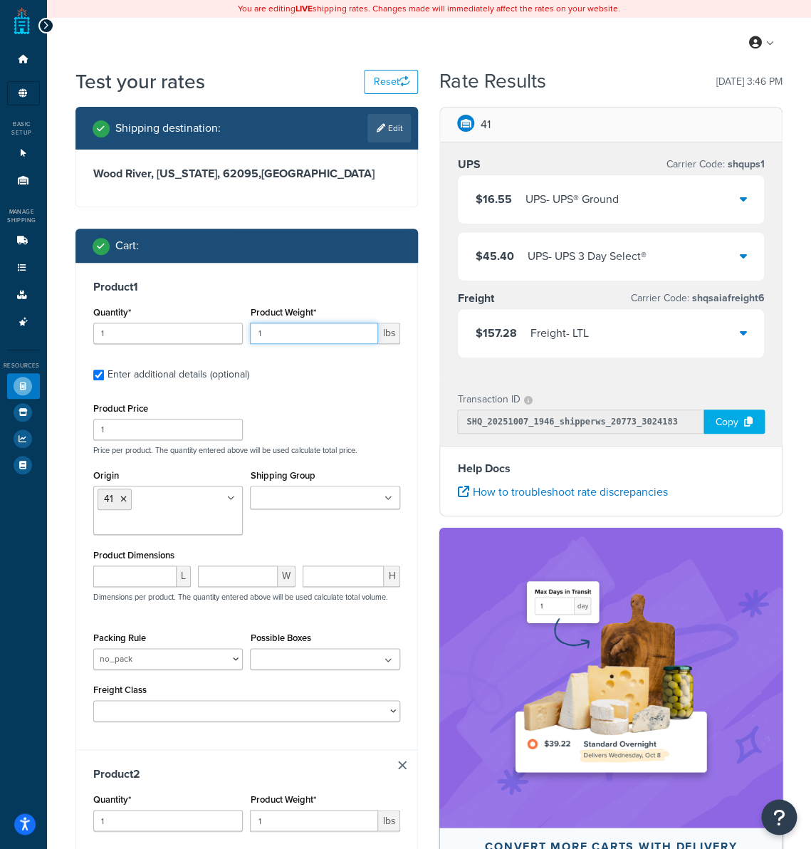
click at [277, 333] on input "1" at bounding box center [314, 333] width 128 height 21
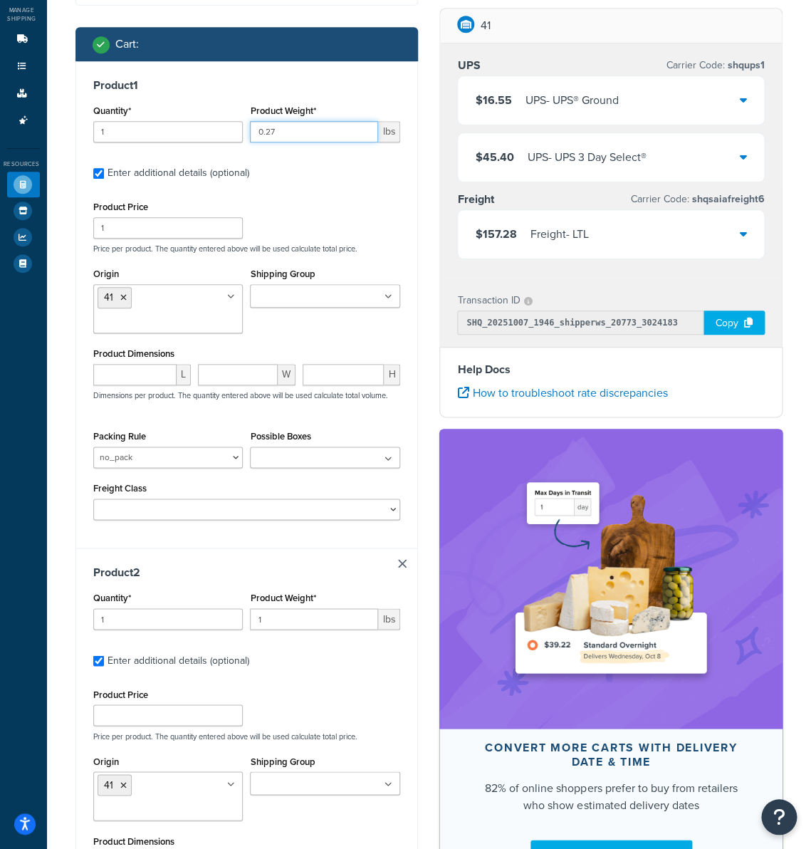
scroll to position [207, 0]
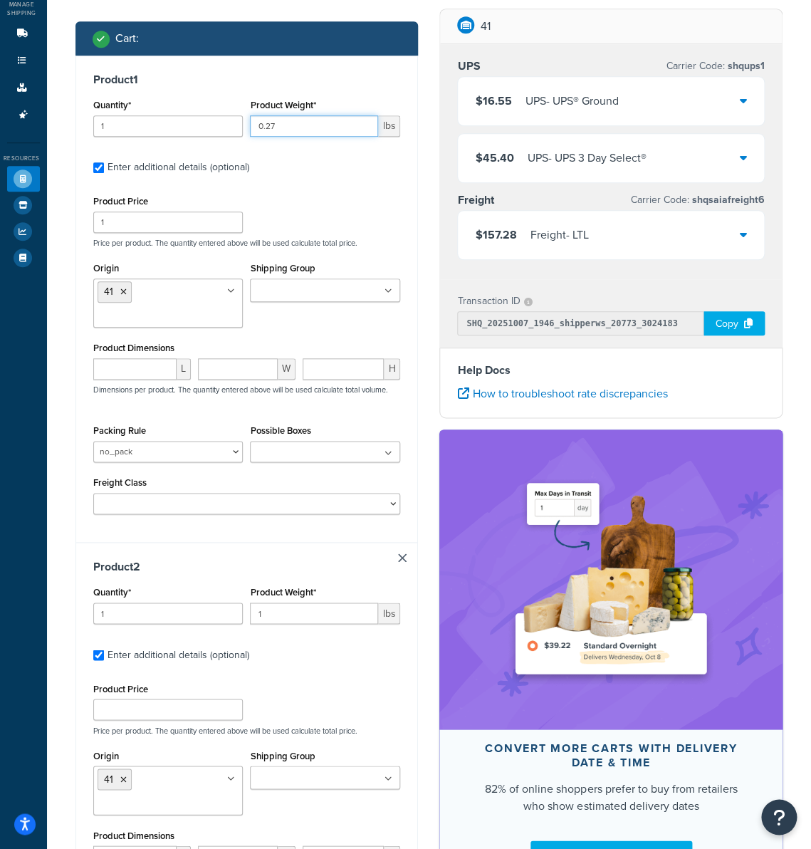
type input "0.27"
click at [285, 616] on input "1" at bounding box center [314, 612] width 128 height 21
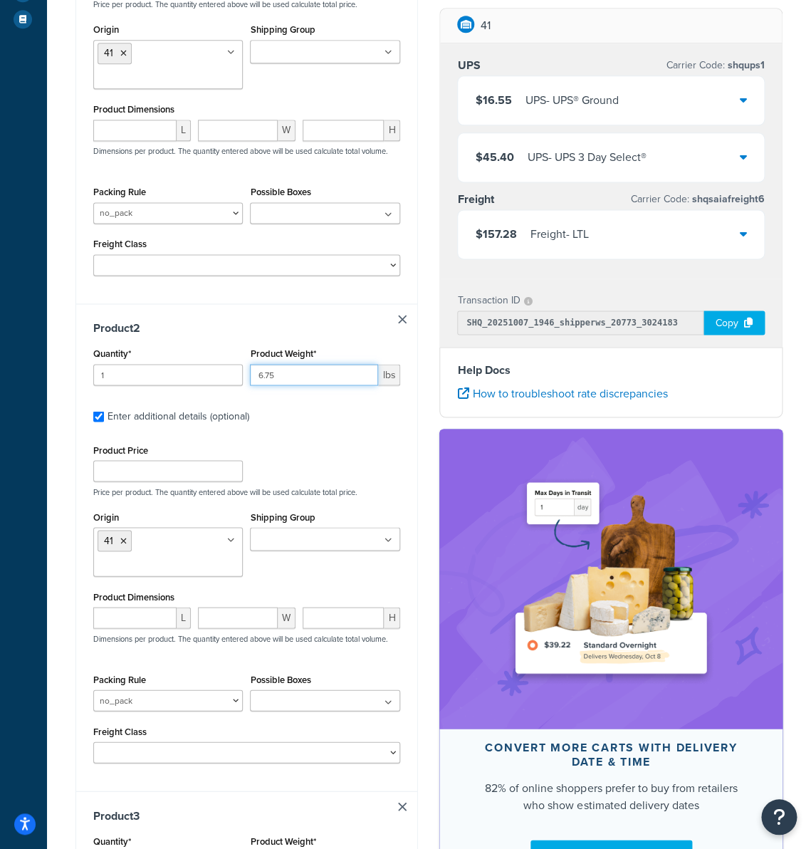
scroll to position [542, 0]
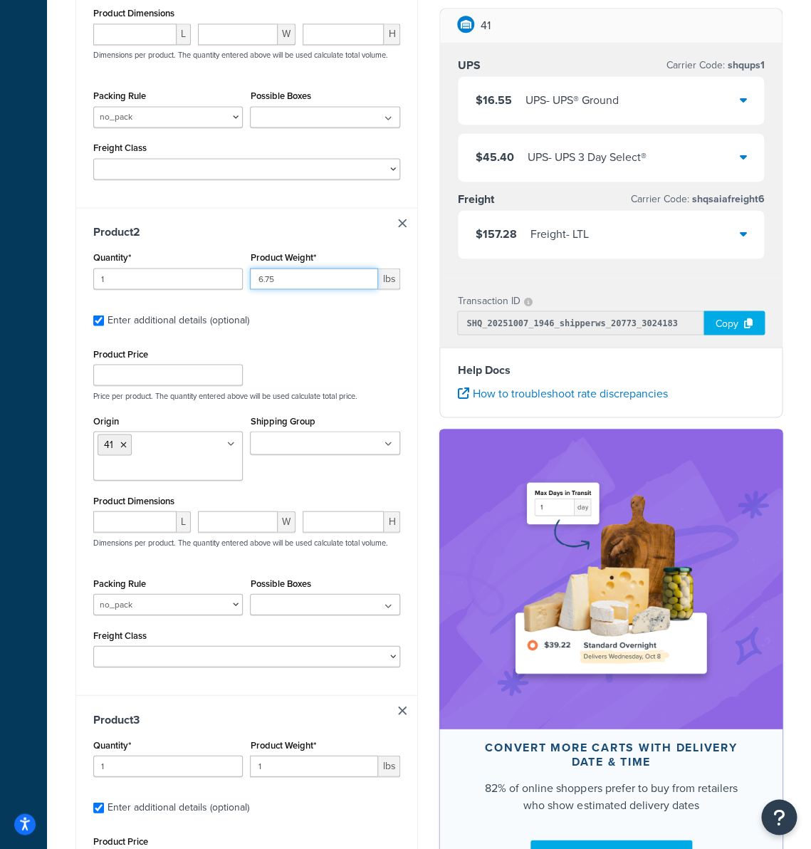
type input "6.75"
click at [294, 603] on ul at bounding box center [325, 603] width 150 height 21
click at [303, 444] on input "Shipping Group" at bounding box center [317, 444] width 126 height 16
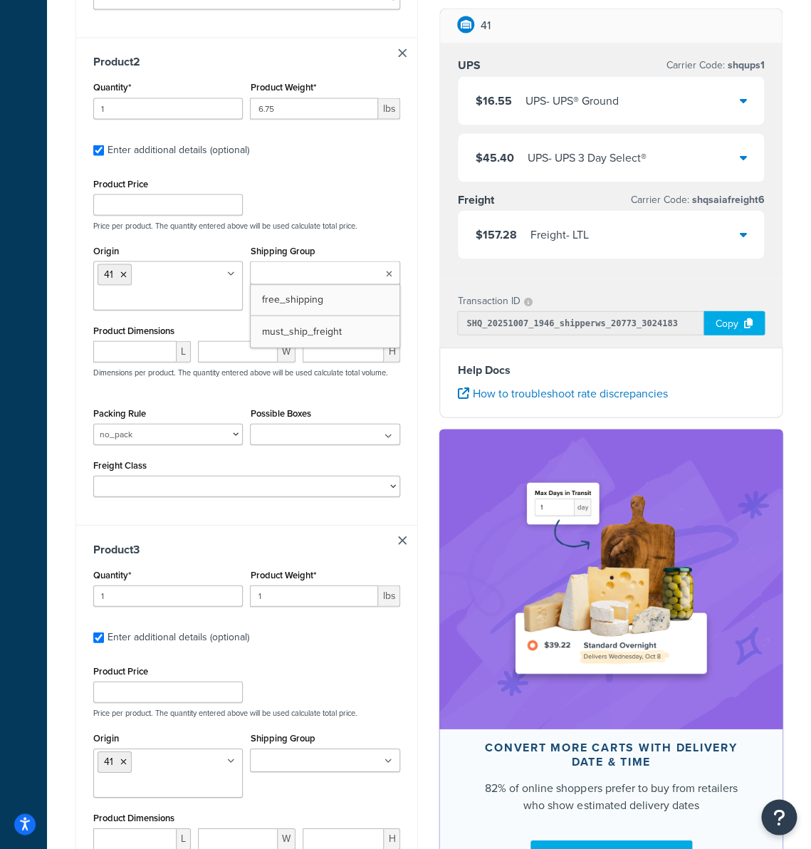
scroll to position [726, 0]
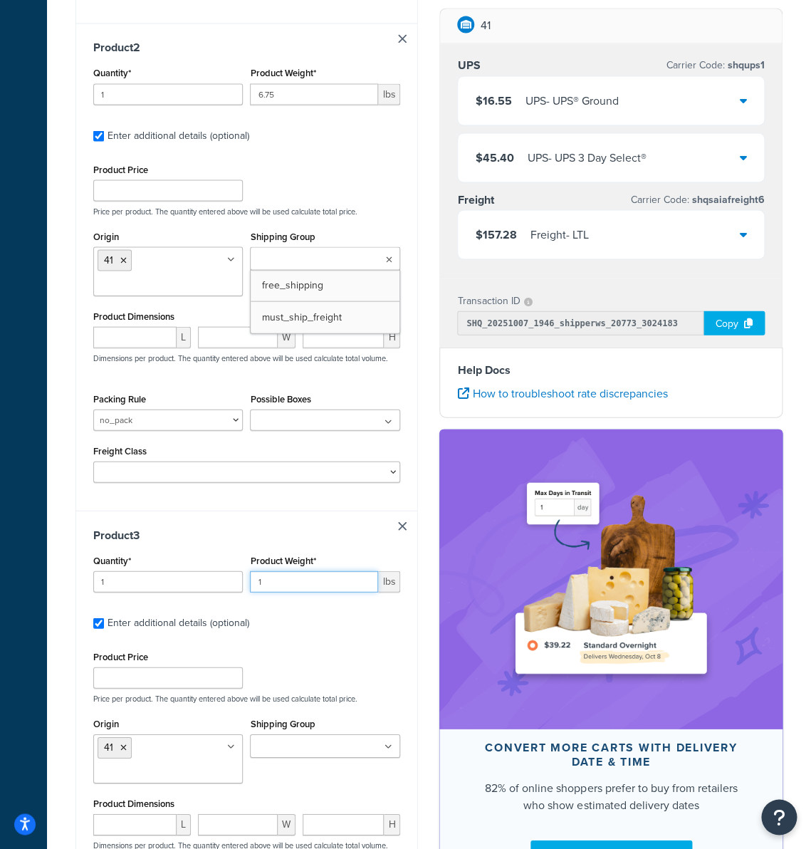
click at [300, 583] on input "1" at bounding box center [314, 580] width 128 height 21
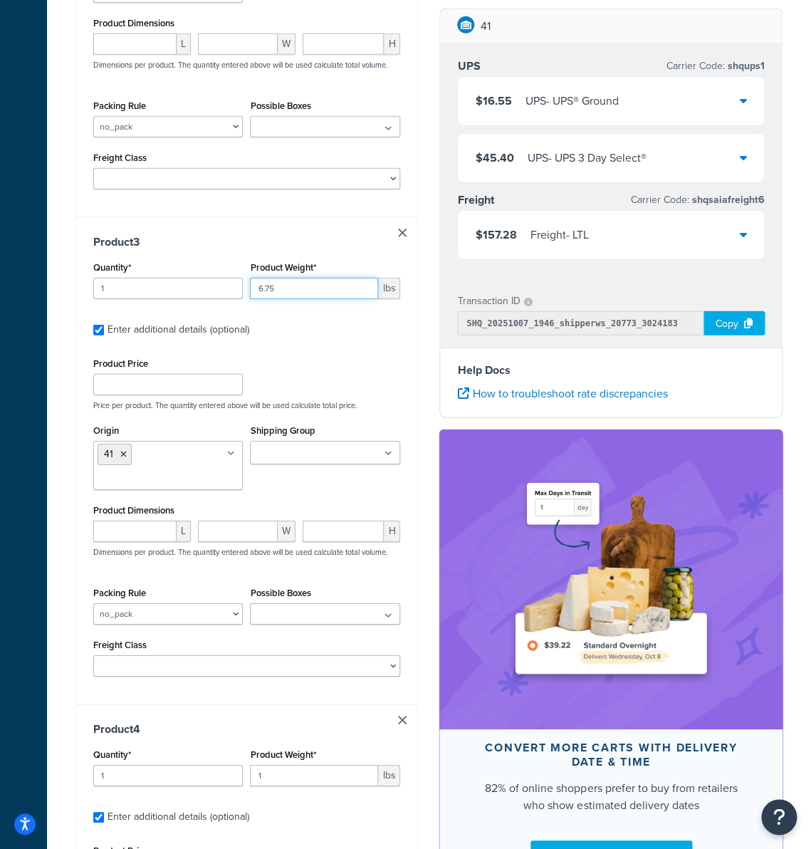
scroll to position [1141, 0]
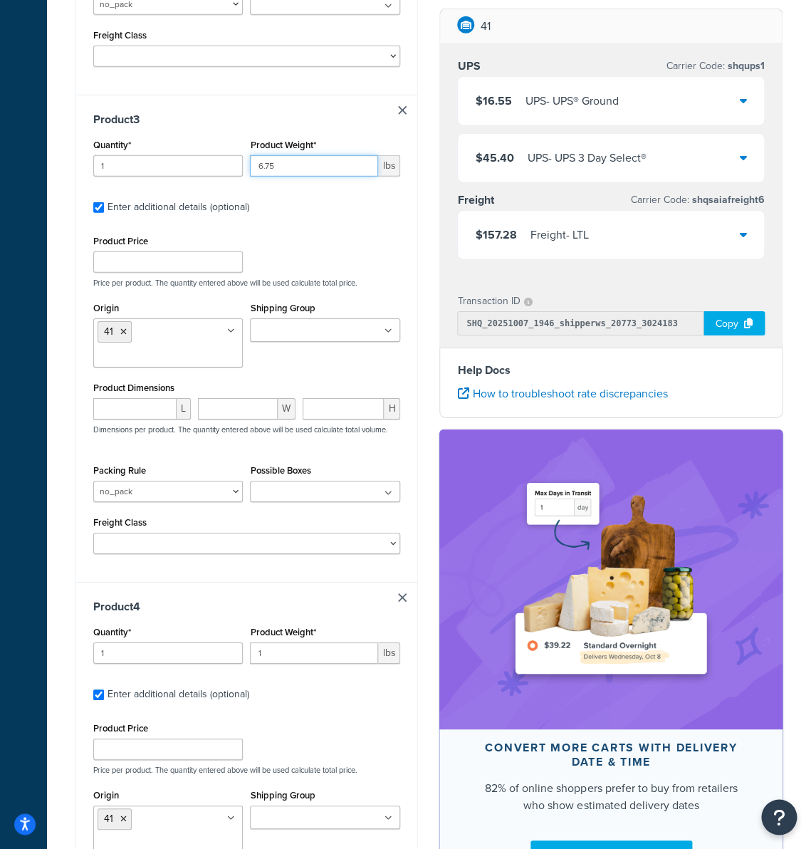
type input "6.75"
click at [284, 664] on input "1" at bounding box center [314, 652] width 128 height 21
click at [284, 663] on input "1" at bounding box center [314, 652] width 128 height 21
paste input "6.75"
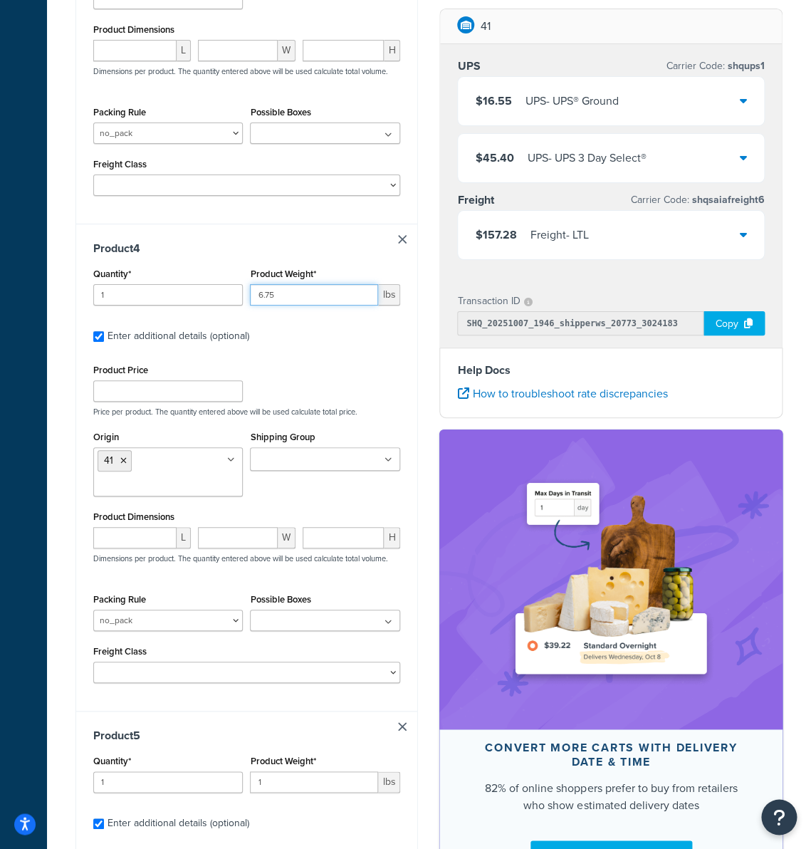
scroll to position [1649, 0]
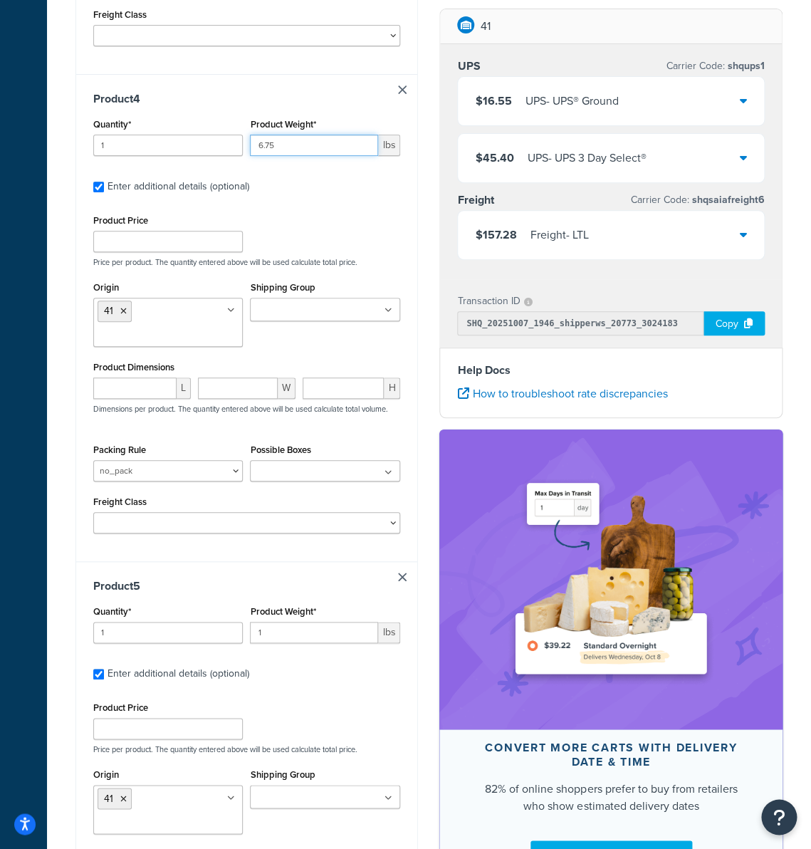
type input "6.75"
click at [288, 631] on input "1" at bounding box center [314, 632] width 128 height 21
click at [288, 630] on input "1" at bounding box center [314, 632] width 128 height 21
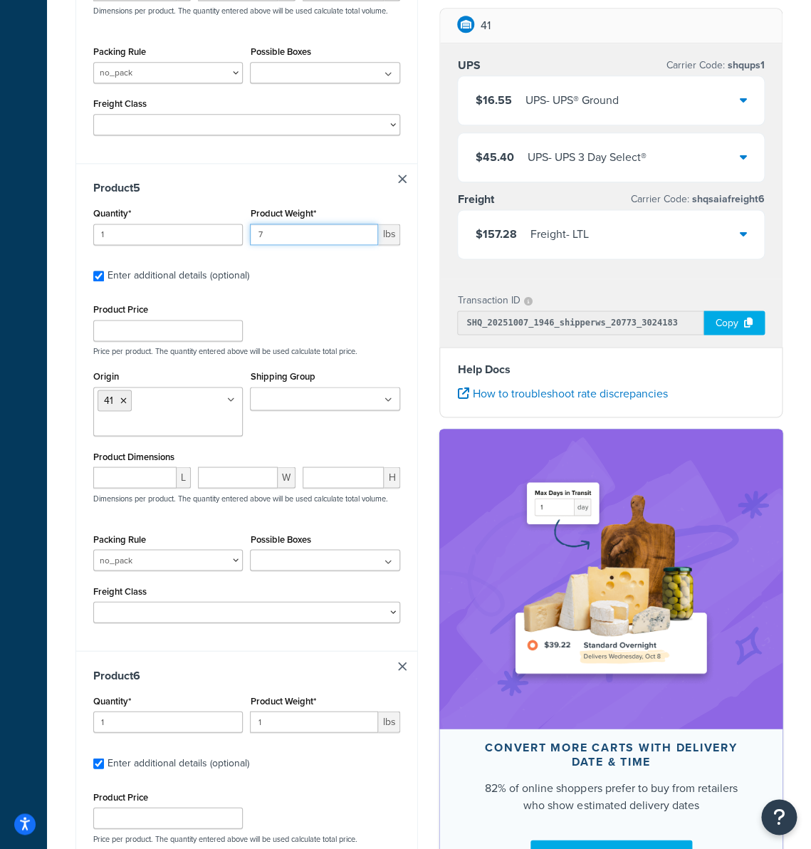
scroll to position [2168, 0]
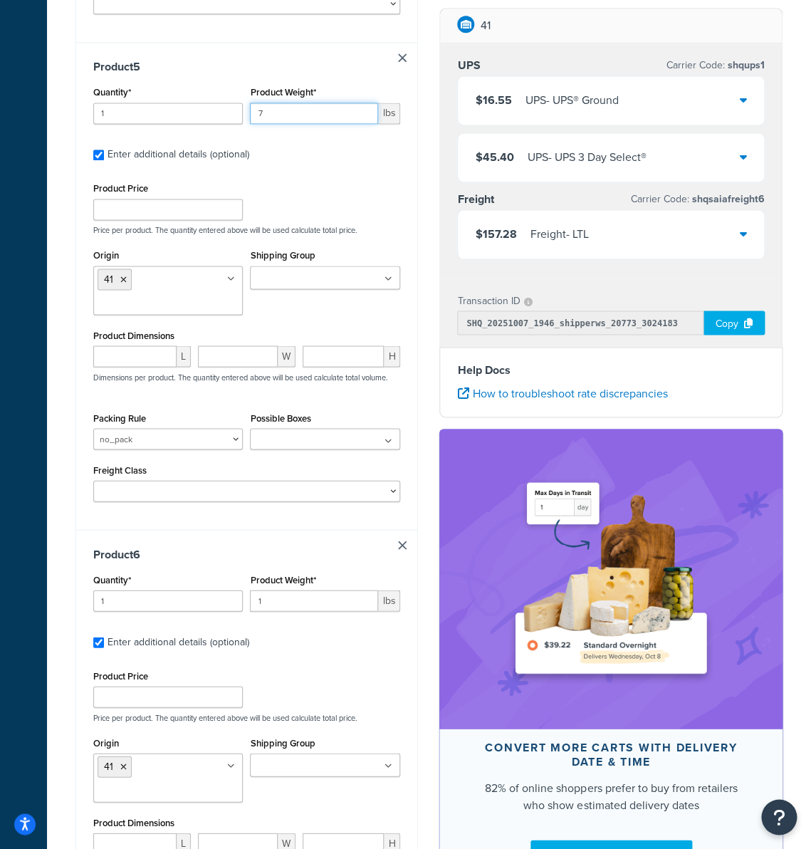
type input "7"
click at [290, 610] on input "1" at bounding box center [314, 600] width 128 height 21
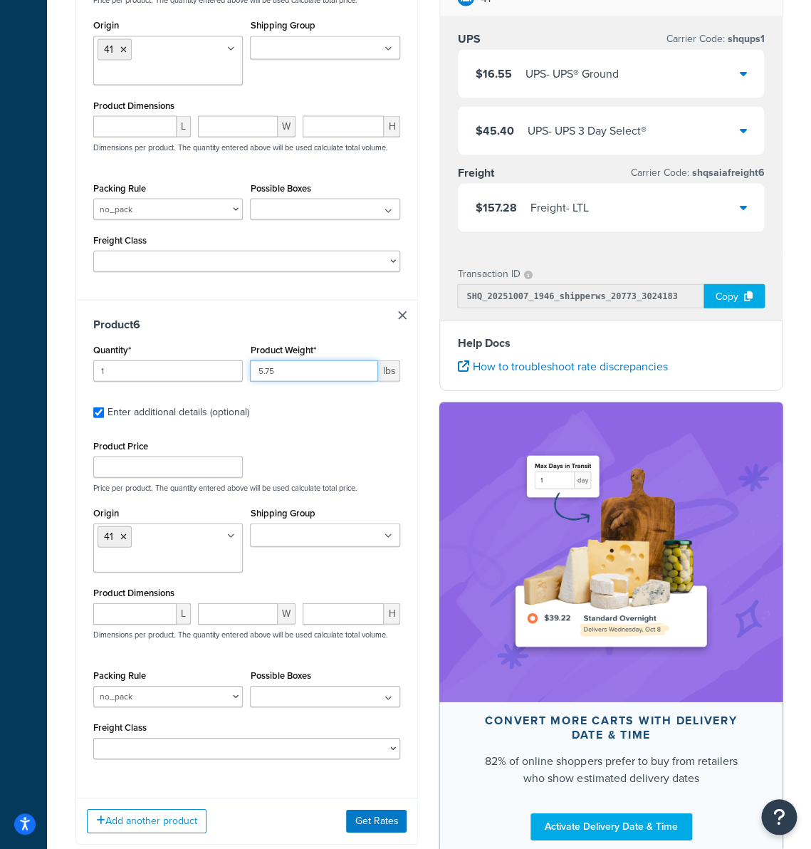
scroll to position [2494, 0]
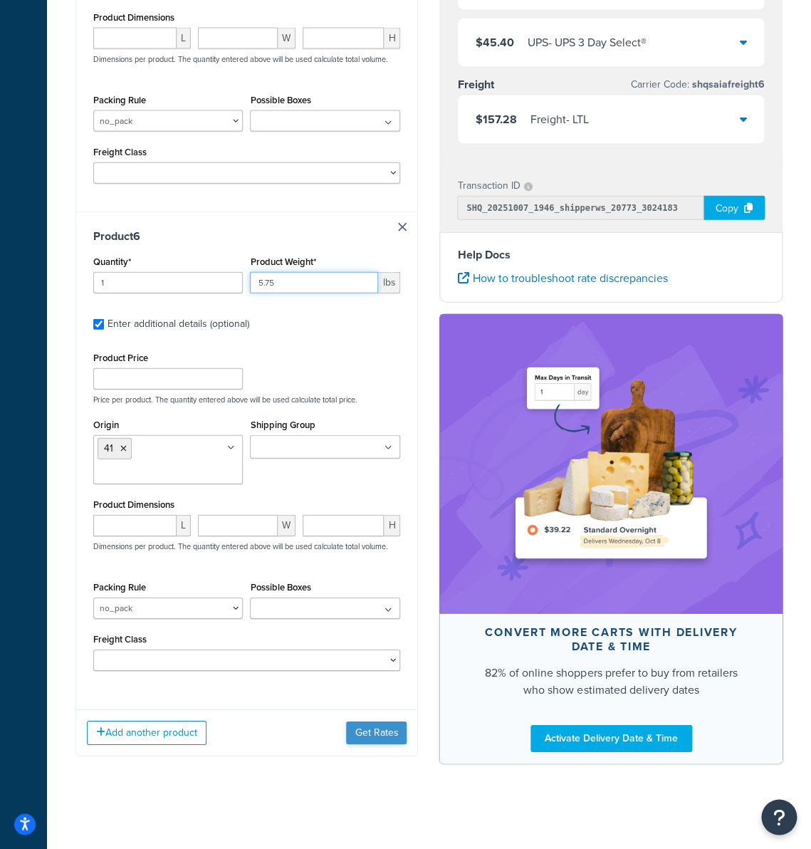
type input "5.75"
click at [371, 732] on button "Get Rates" at bounding box center [376, 732] width 61 height 23
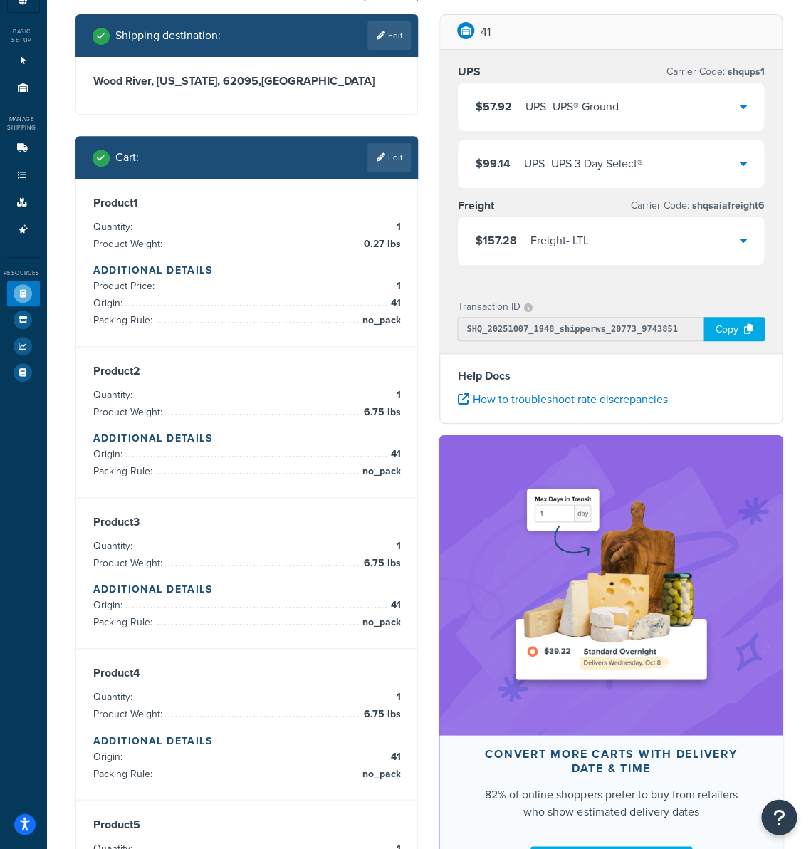
scroll to position [80, 0]
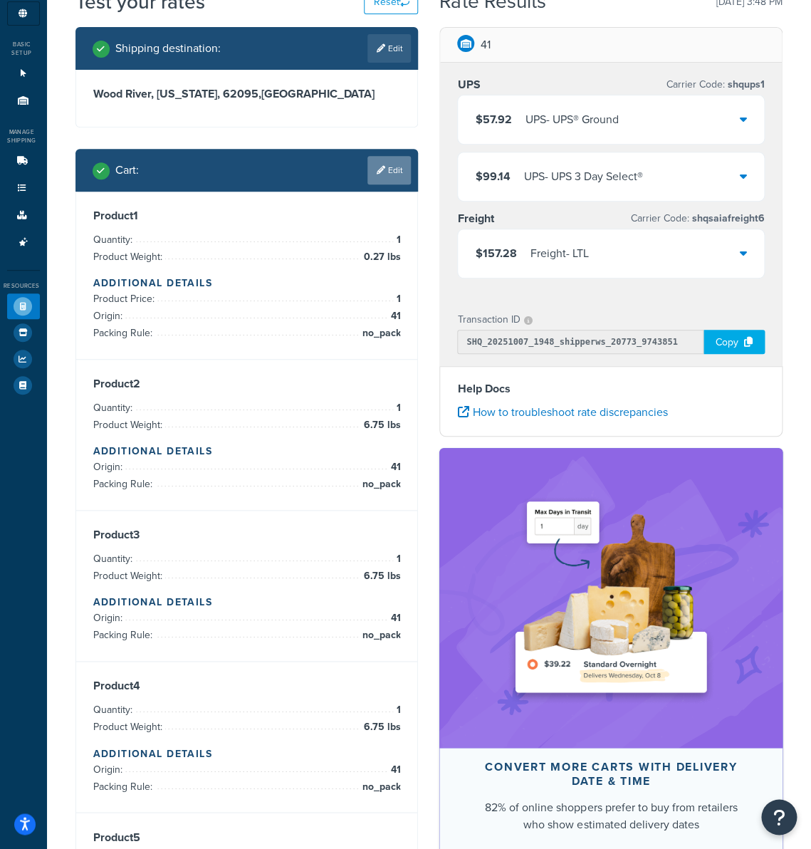
click at [390, 172] on link "Edit" at bounding box center [388, 170] width 43 height 28
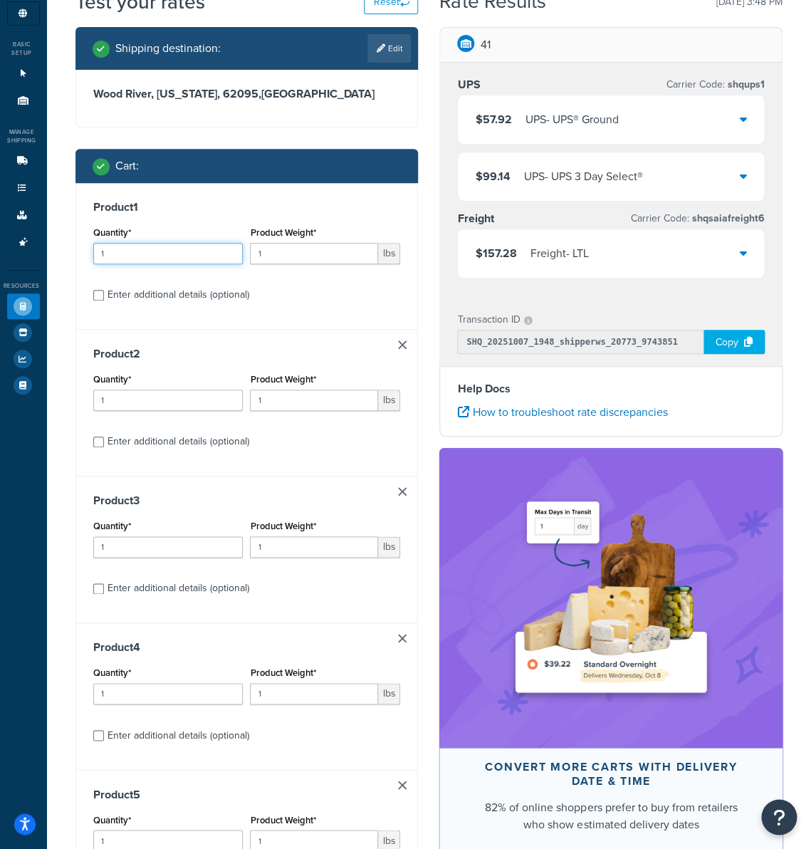
click at [152, 255] on input "1" at bounding box center [168, 253] width 150 height 21
click at [300, 249] on input "1" at bounding box center [314, 253] width 128 height 21
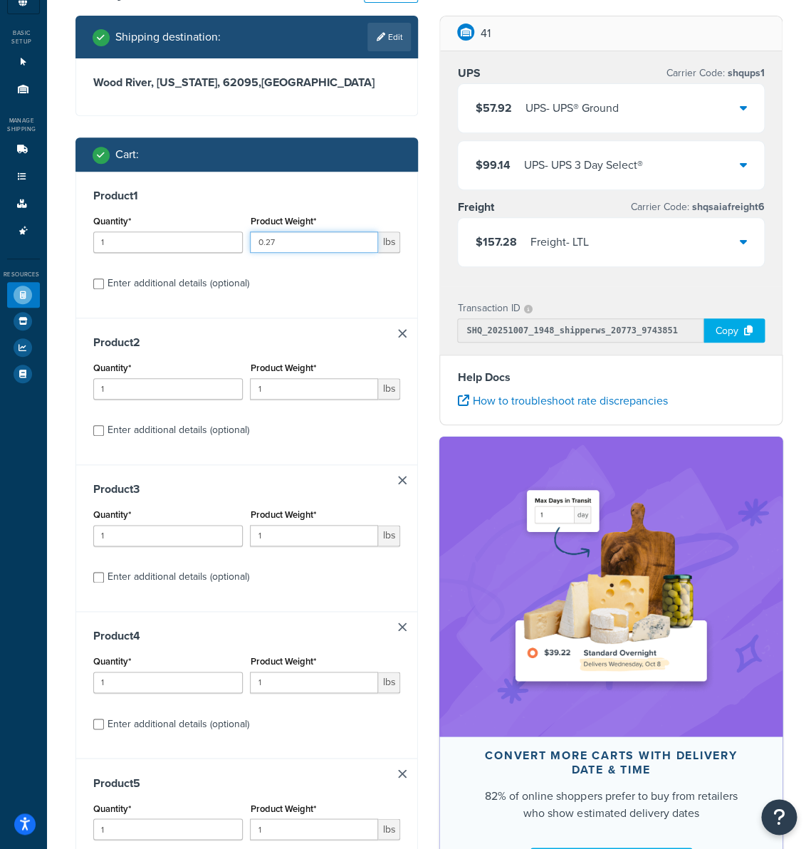
scroll to position [91, 0]
type input "0.27"
click at [307, 535] on input "1" at bounding box center [314, 535] width 128 height 21
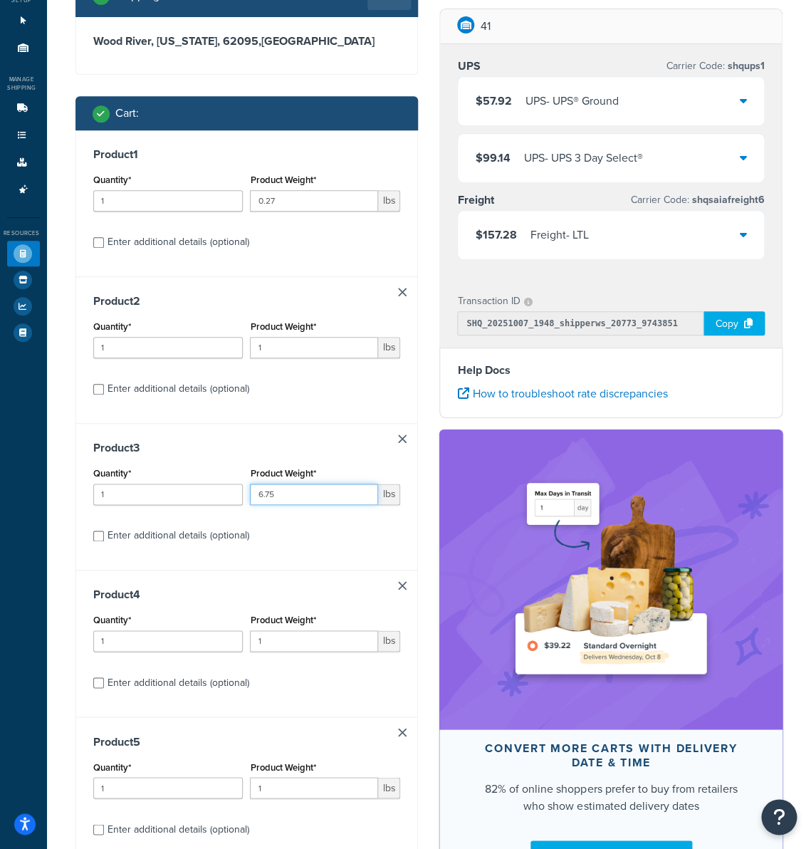
scroll to position [241, 0]
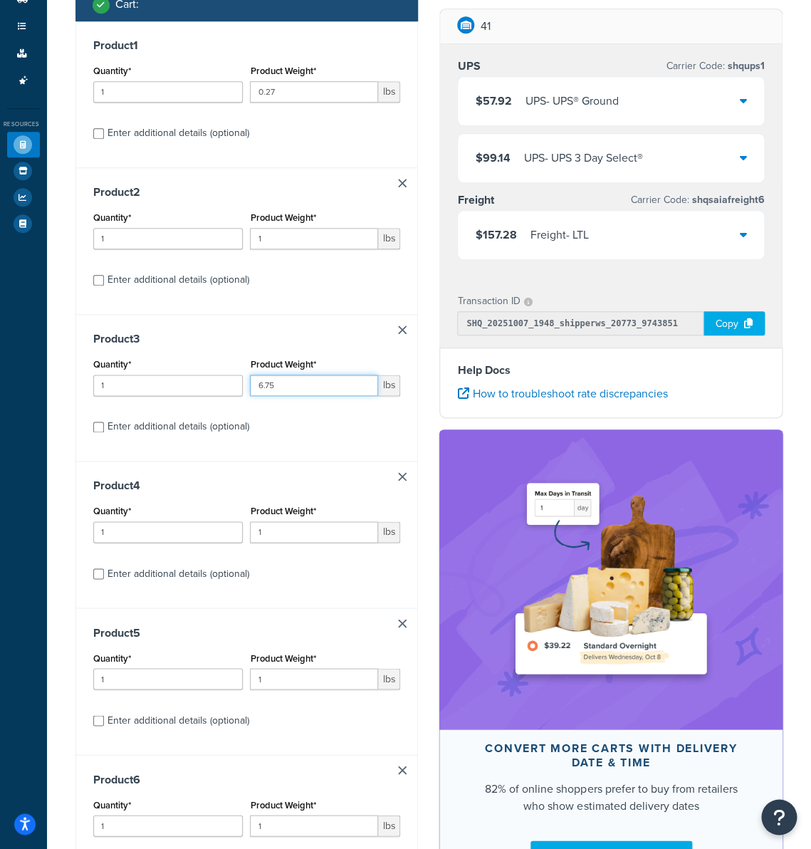
type input "6.75"
click at [199, 432] on div "Enter additional details (optional)" at bounding box center [179, 427] width 142 height 20
click at [104, 432] on input "Enter additional details (optional)" at bounding box center [98, 427] width 11 height 11
checkbox input "true"
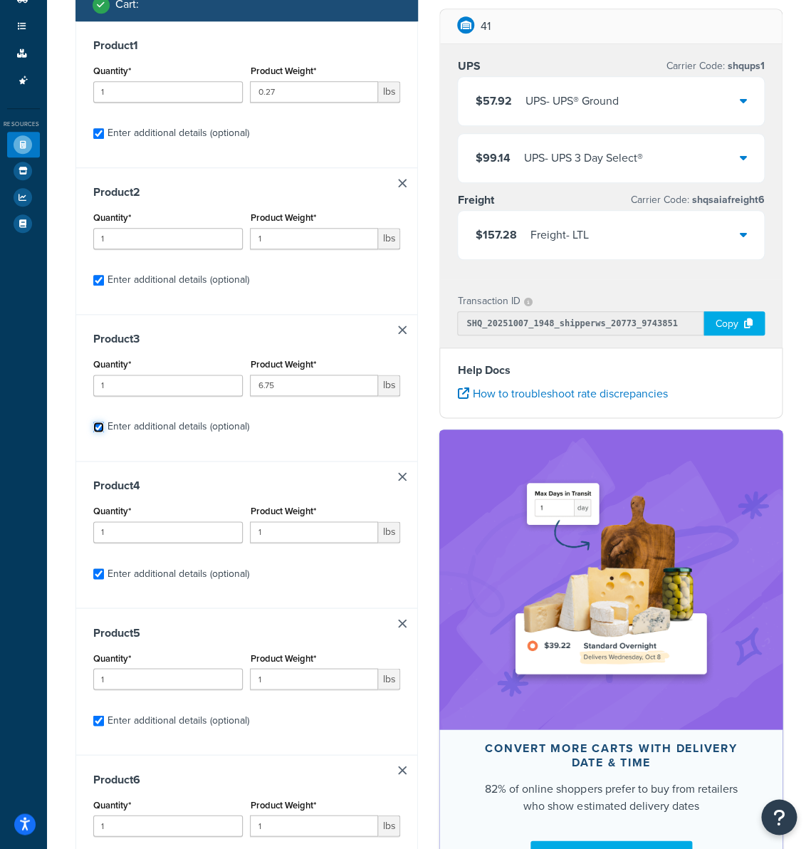
checkbox input "true"
select select "51523"
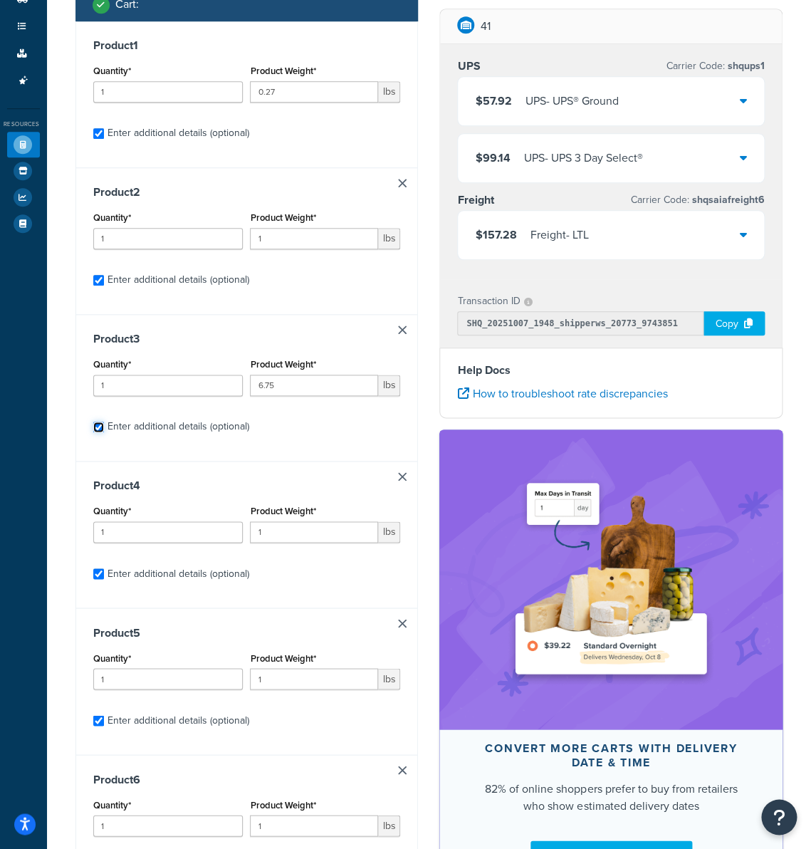
select select "51523"
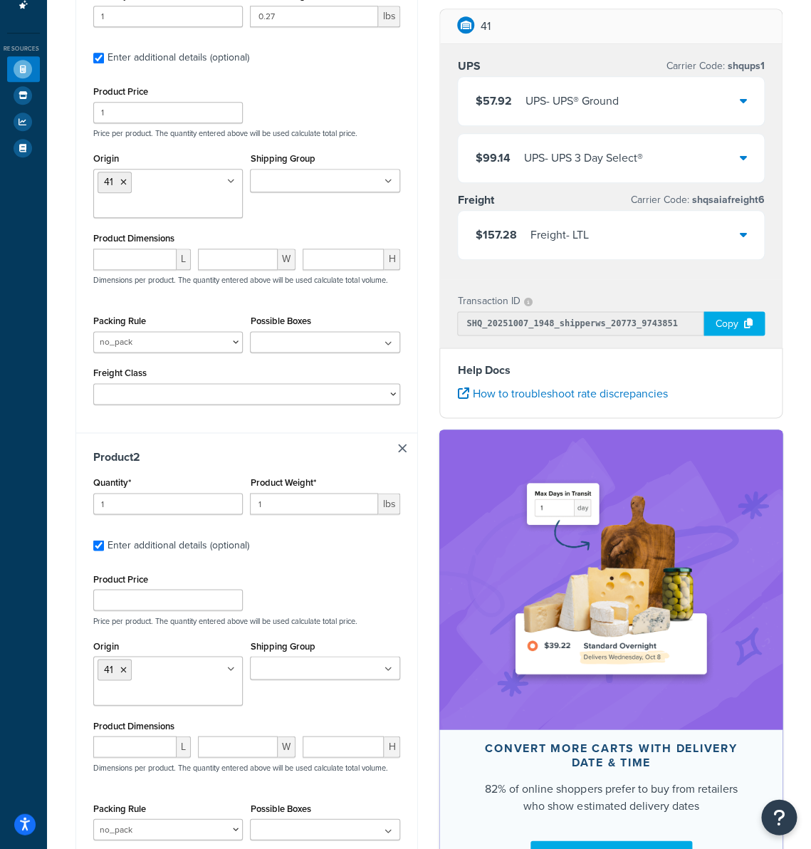
scroll to position [333, 0]
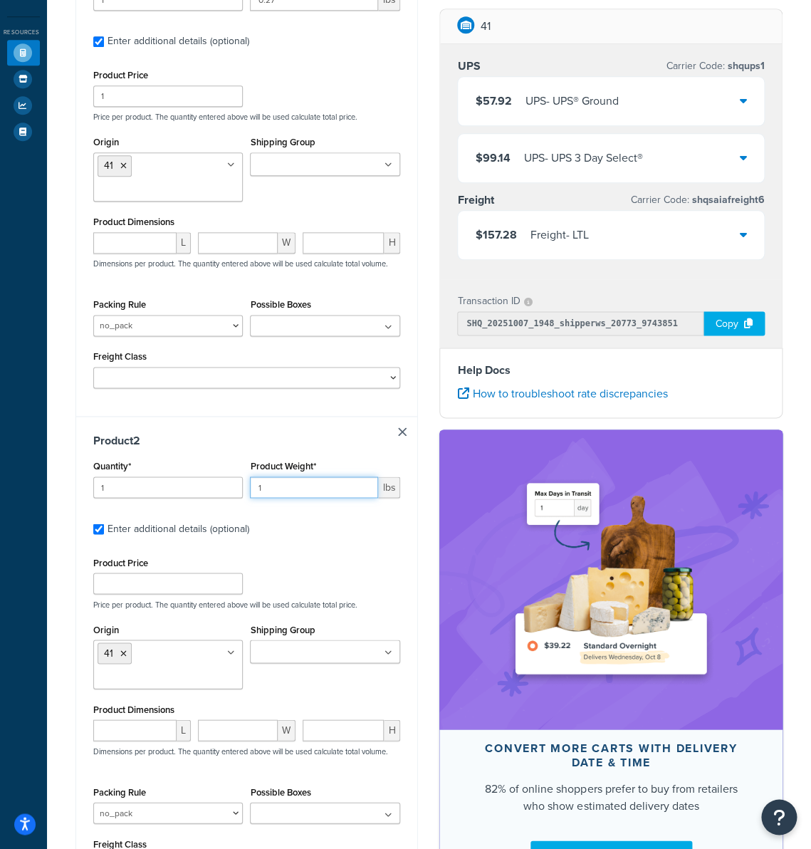
click at [294, 491] on input "1" at bounding box center [314, 486] width 128 height 21
paste input "6.75"
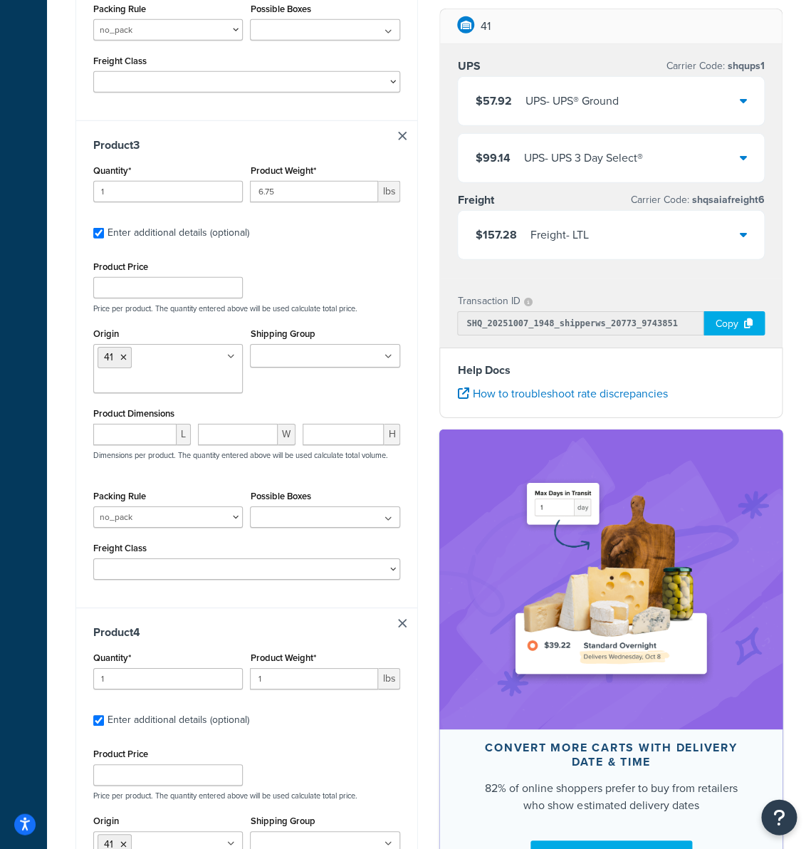
scroll to position [1233, 0]
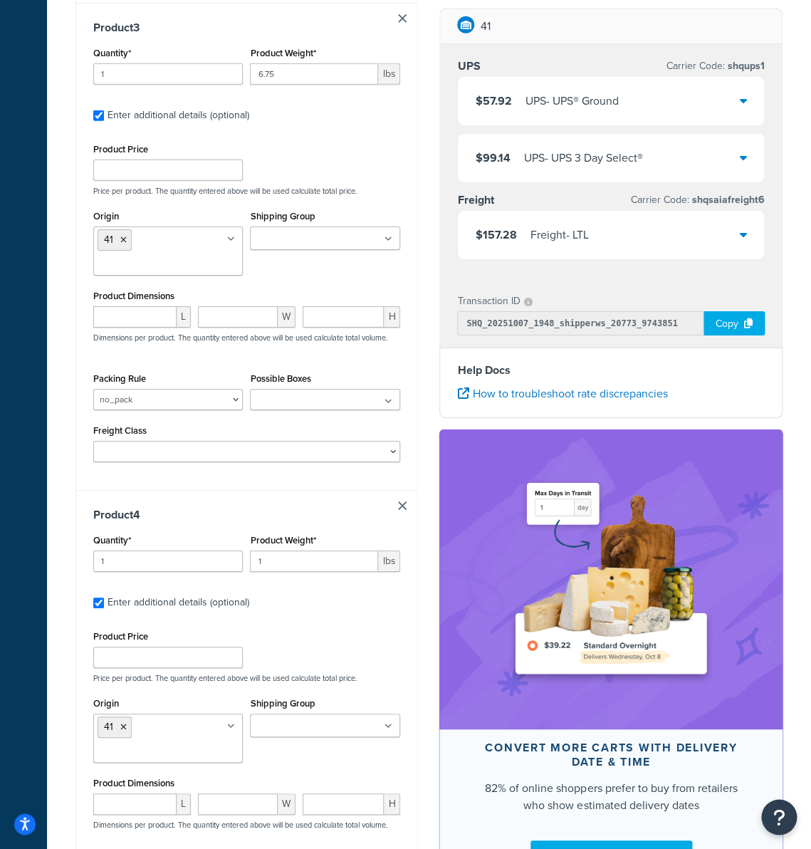
type input "6.75"
click at [289, 565] on input "1" at bounding box center [314, 560] width 128 height 21
paste input "6.75"
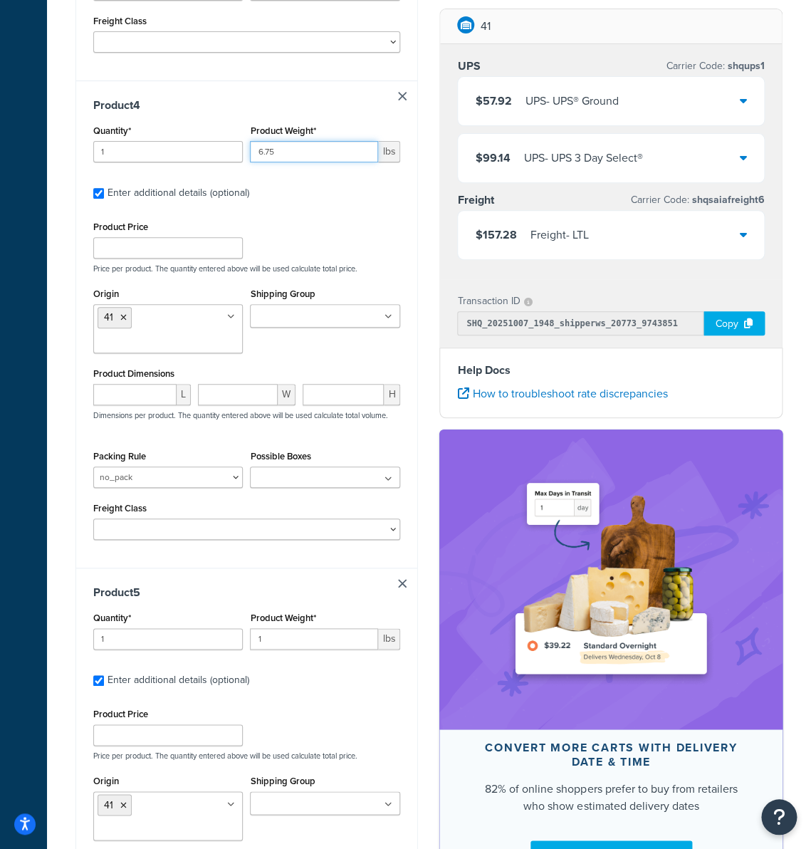
scroll to position [1741, 0]
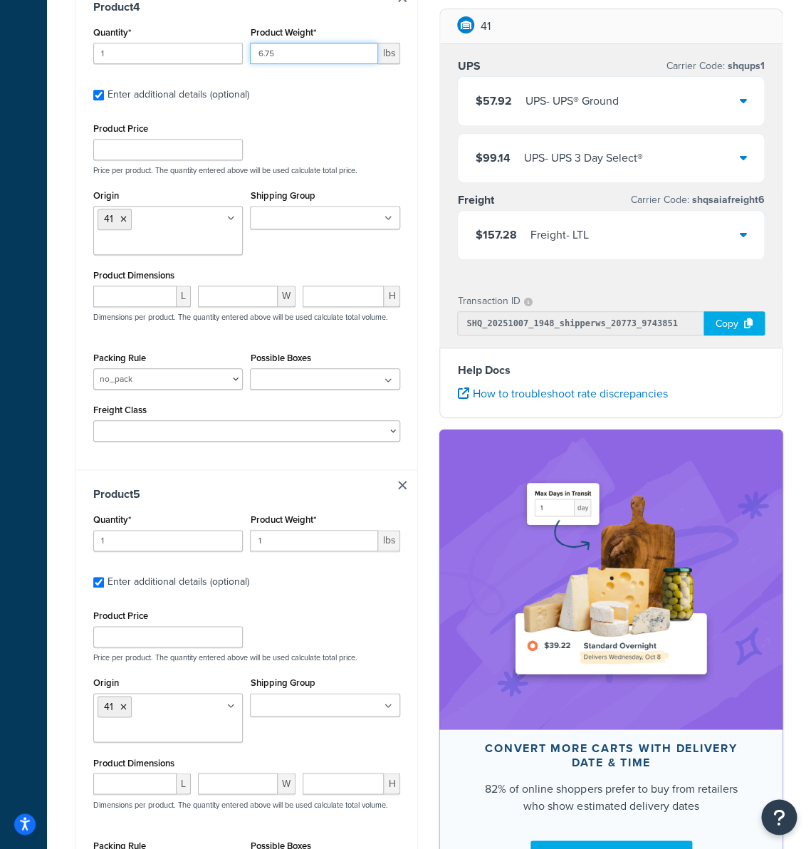
type input "6.75"
click at [293, 543] on input "1" at bounding box center [314, 540] width 128 height 21
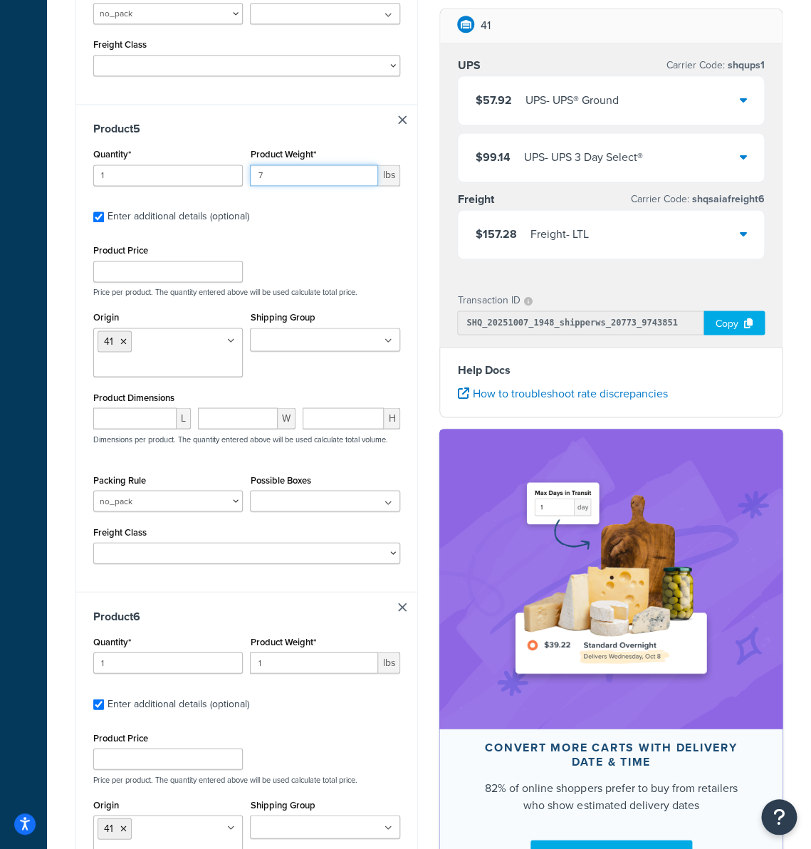
scroll to position [2214, 0]
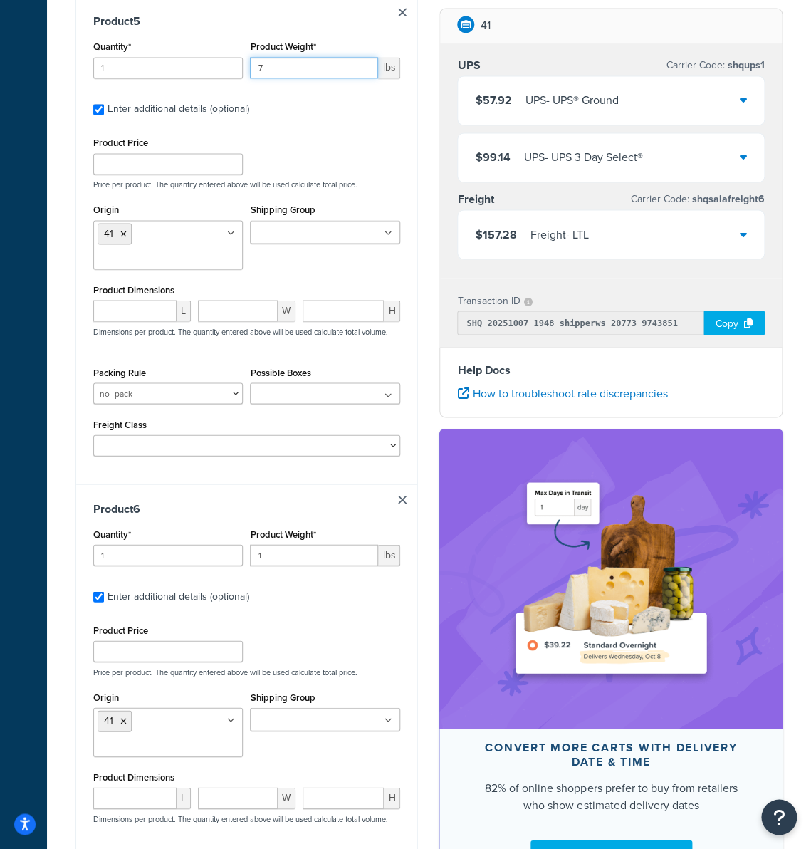
type input "7"
click at [287, 560] on input "1" at bounding box center [314, 554] width 128 height 21
type input "5.75"
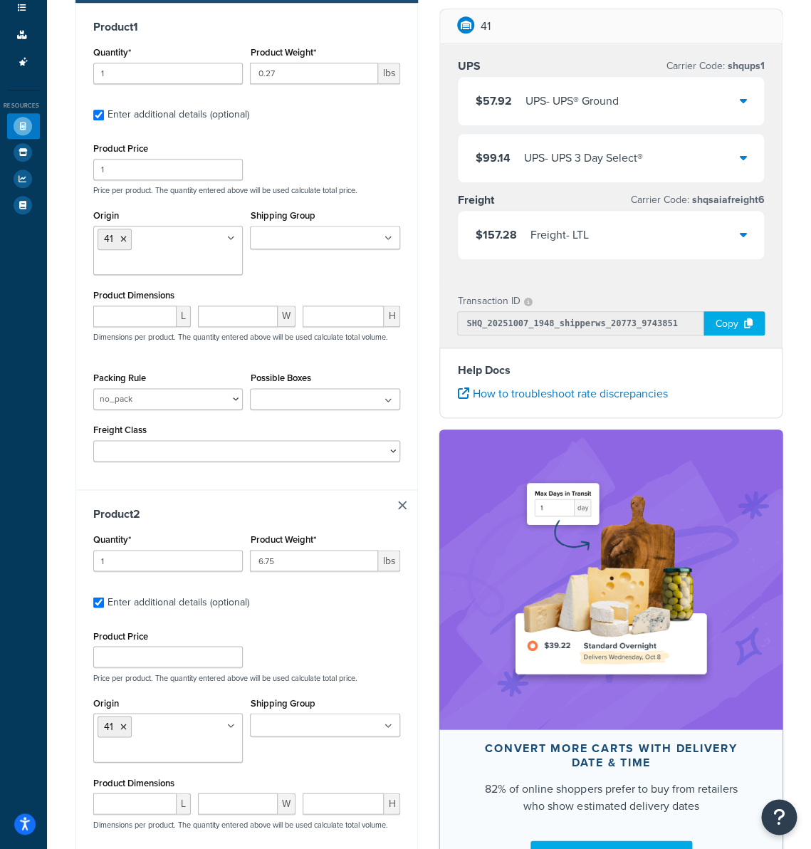
scroll to position [195, 0]
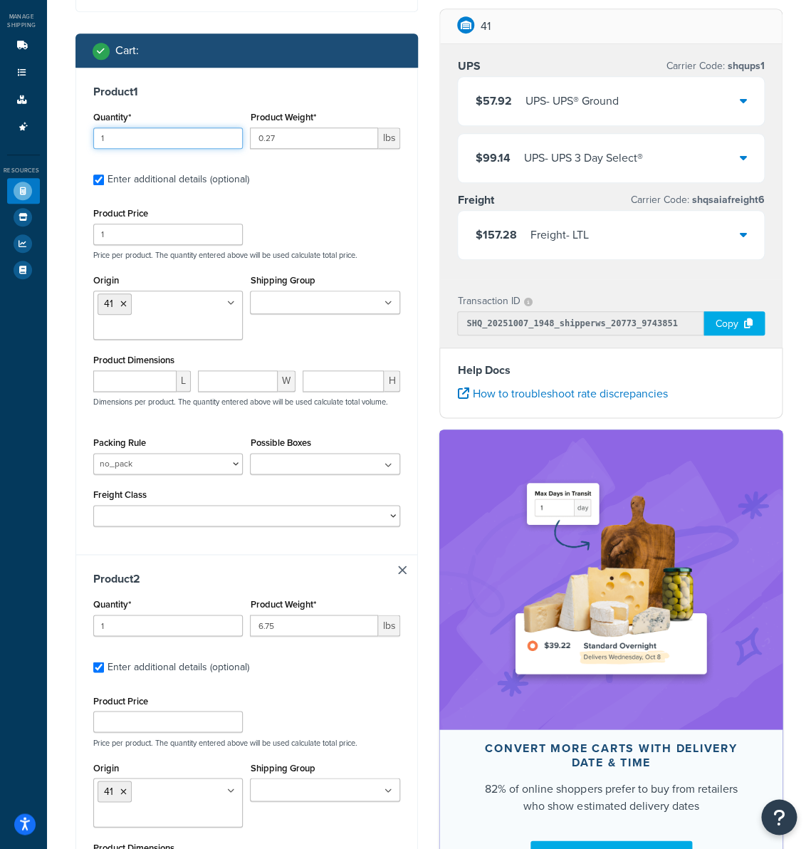
click at [147, 140] on input "1" at bounding box center [168, 137] width 150 height 21
drag, startPoint x: 14, startPoint y: 429, endPoint x: 148, endPoint y: 140, distance: 319.5
click at [148, 140] on input "1" at bounding box center [168, 137] width 150 height 21
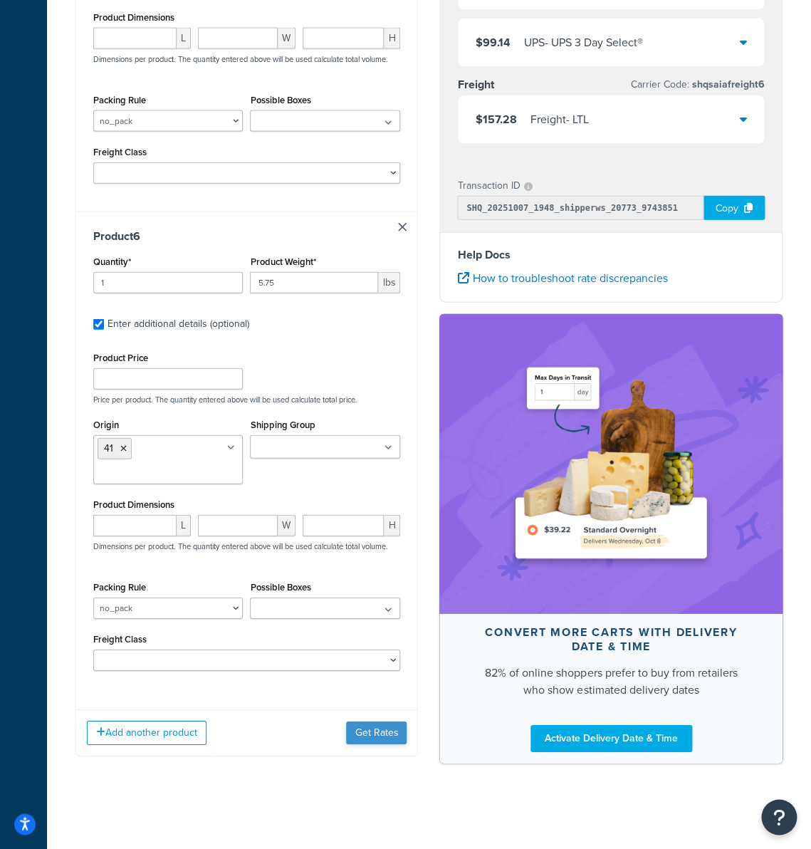
type input "40"
click at [361, 736] on button "Get Rates" at bounding box center [376, 732] width 61 height 23
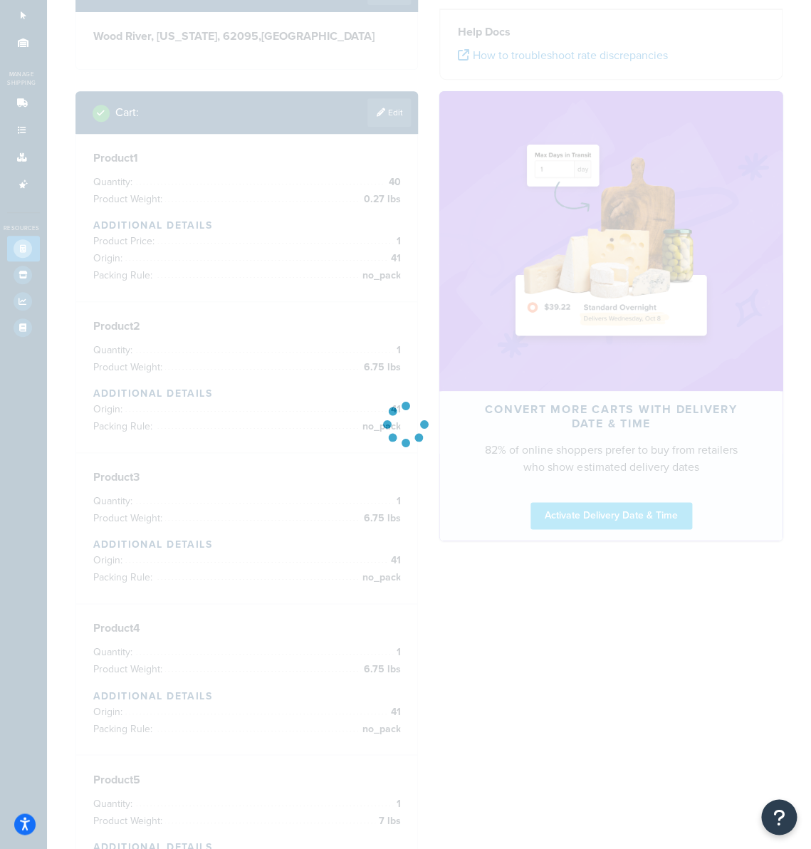
scroll to position [0, 0]
